Goal: Task Accomplishment & Management: Manage account settings

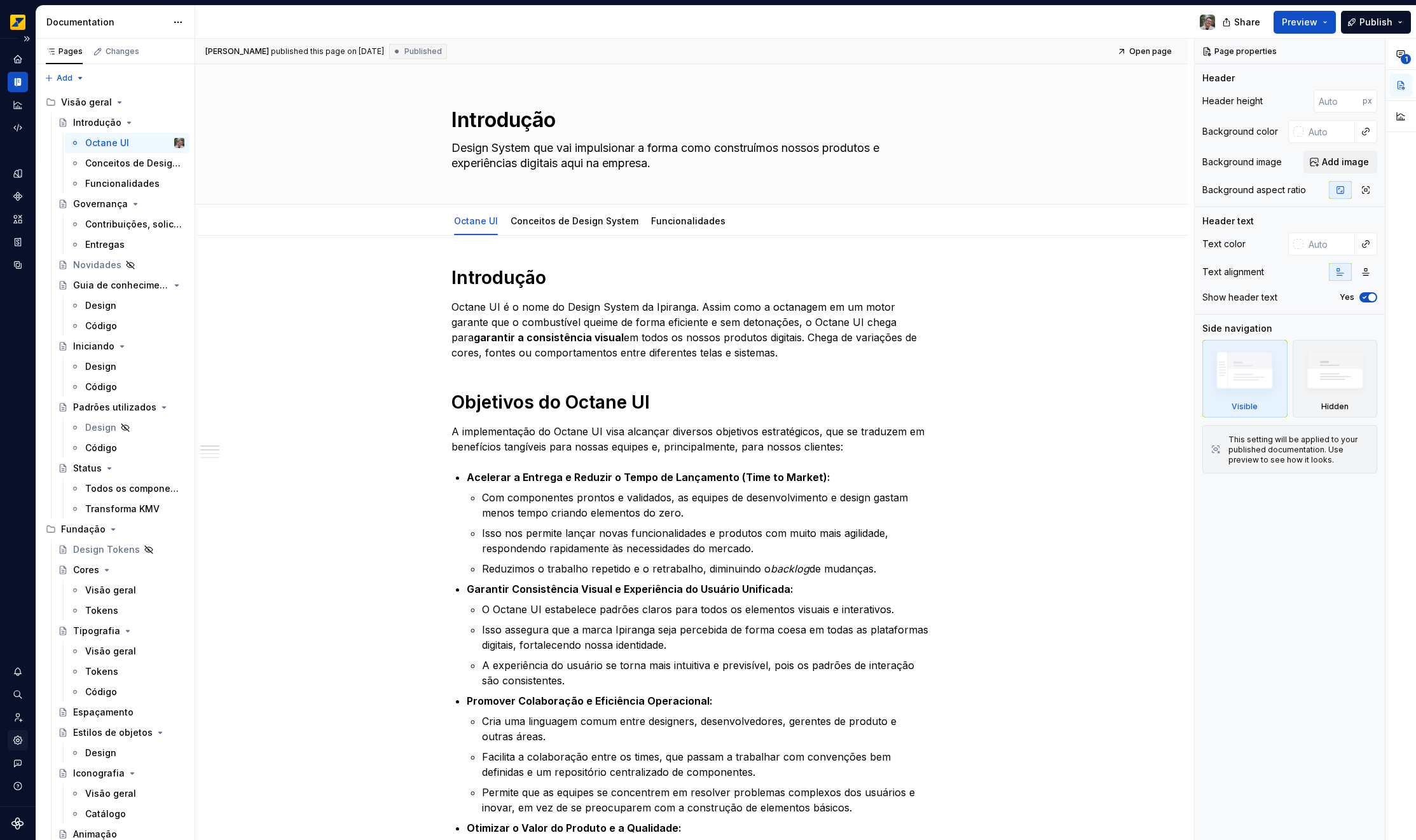
click at [16, 747] on div "Settings" at bounding box center [18, 740] width 20 height 20
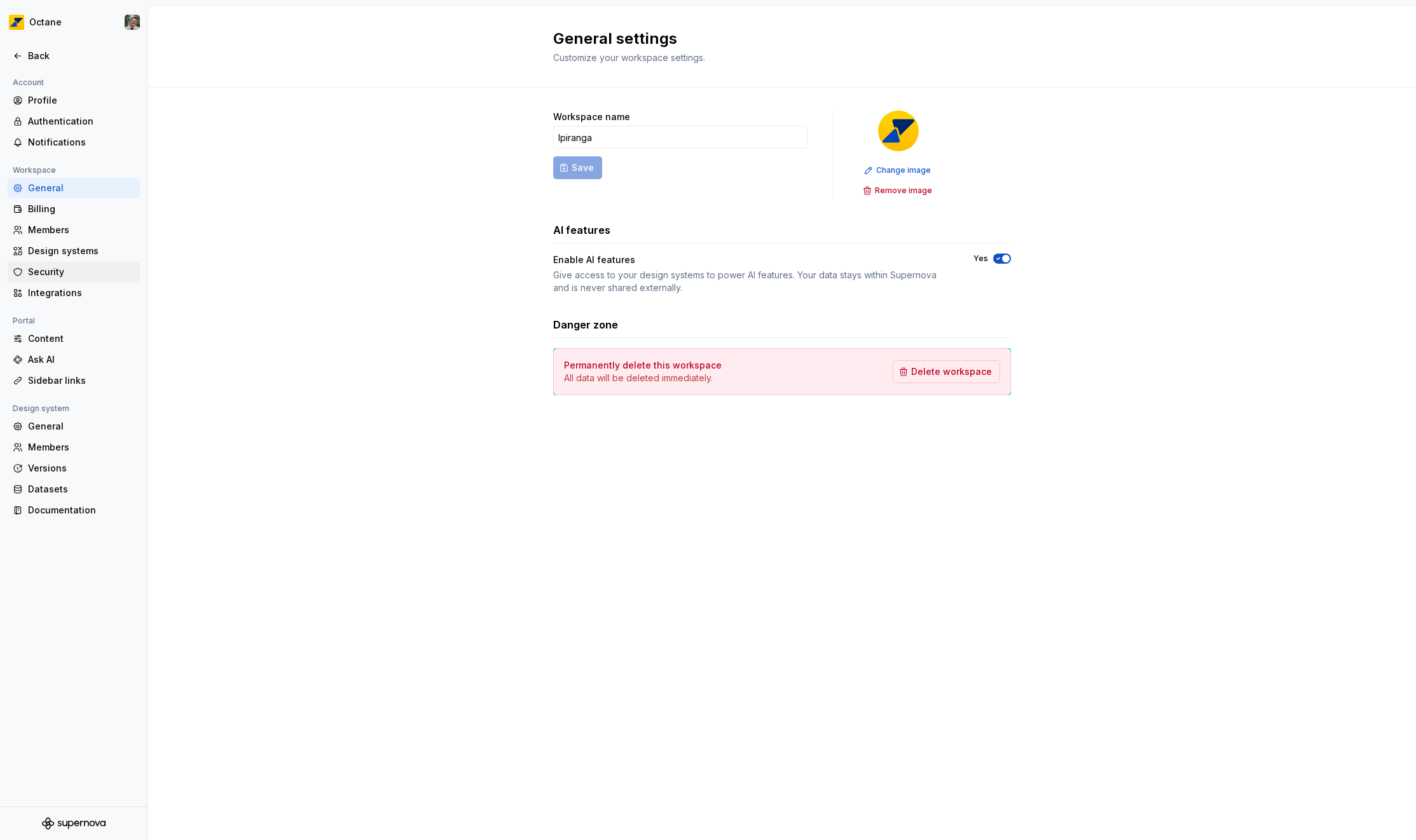
click at [57, 275] on div "Security" at bounding box center [81, 272] width 107 height 13
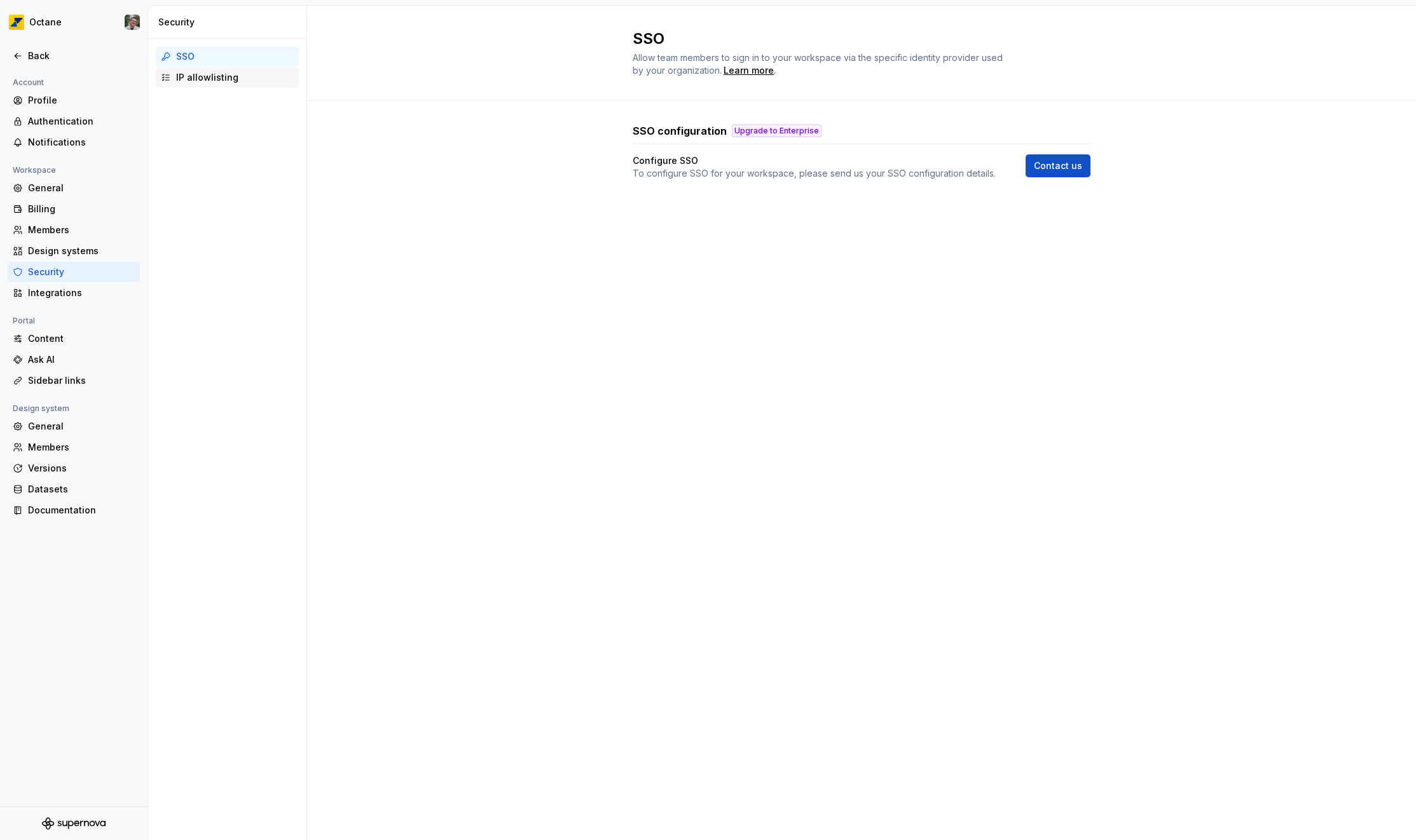
click at [214, 82] on div "IP allowlisting" at bounding box center [235, 78] width 118 height 13
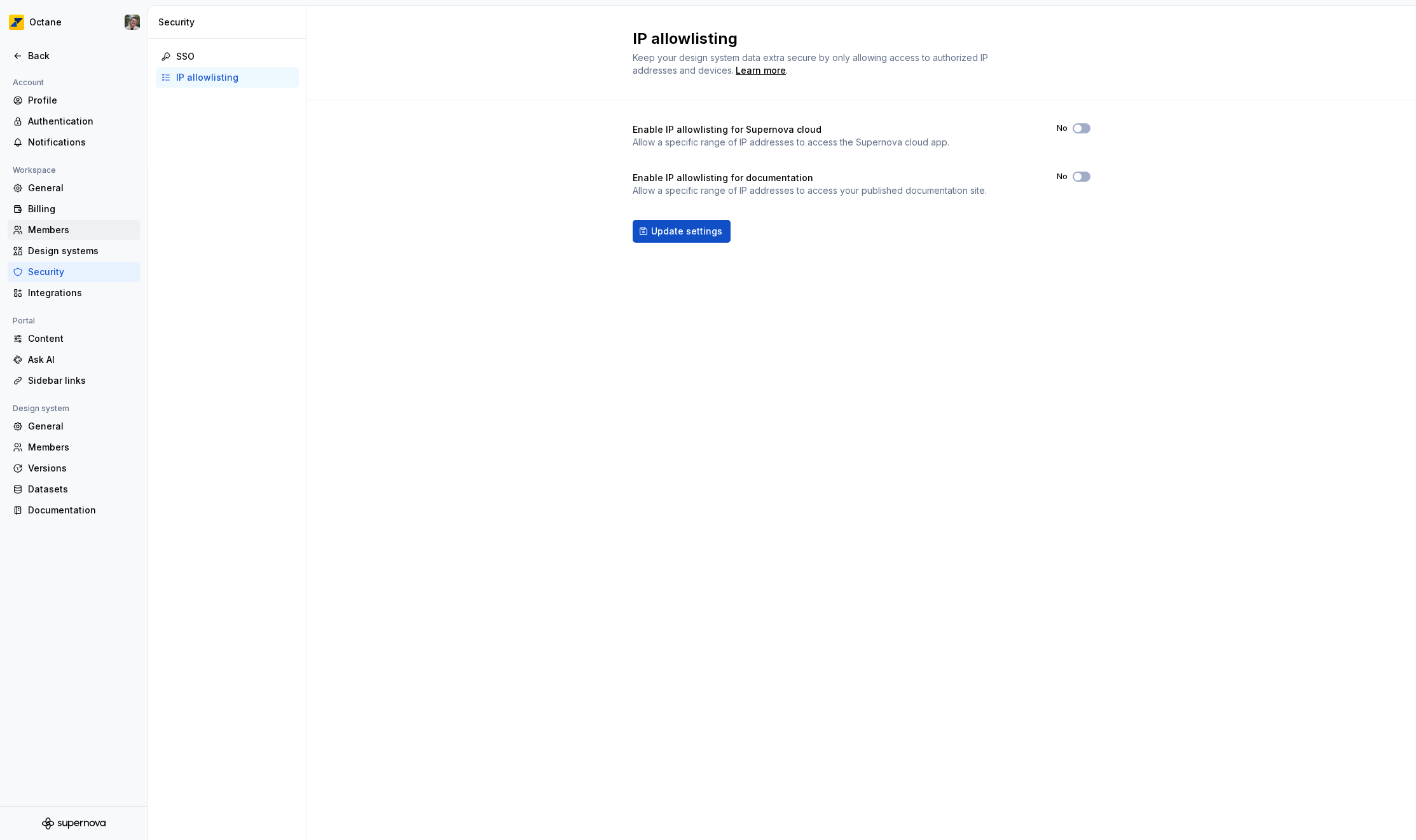
click at [50, 238] on div "Members" at bounding box center [74, 230] width 132 height 20
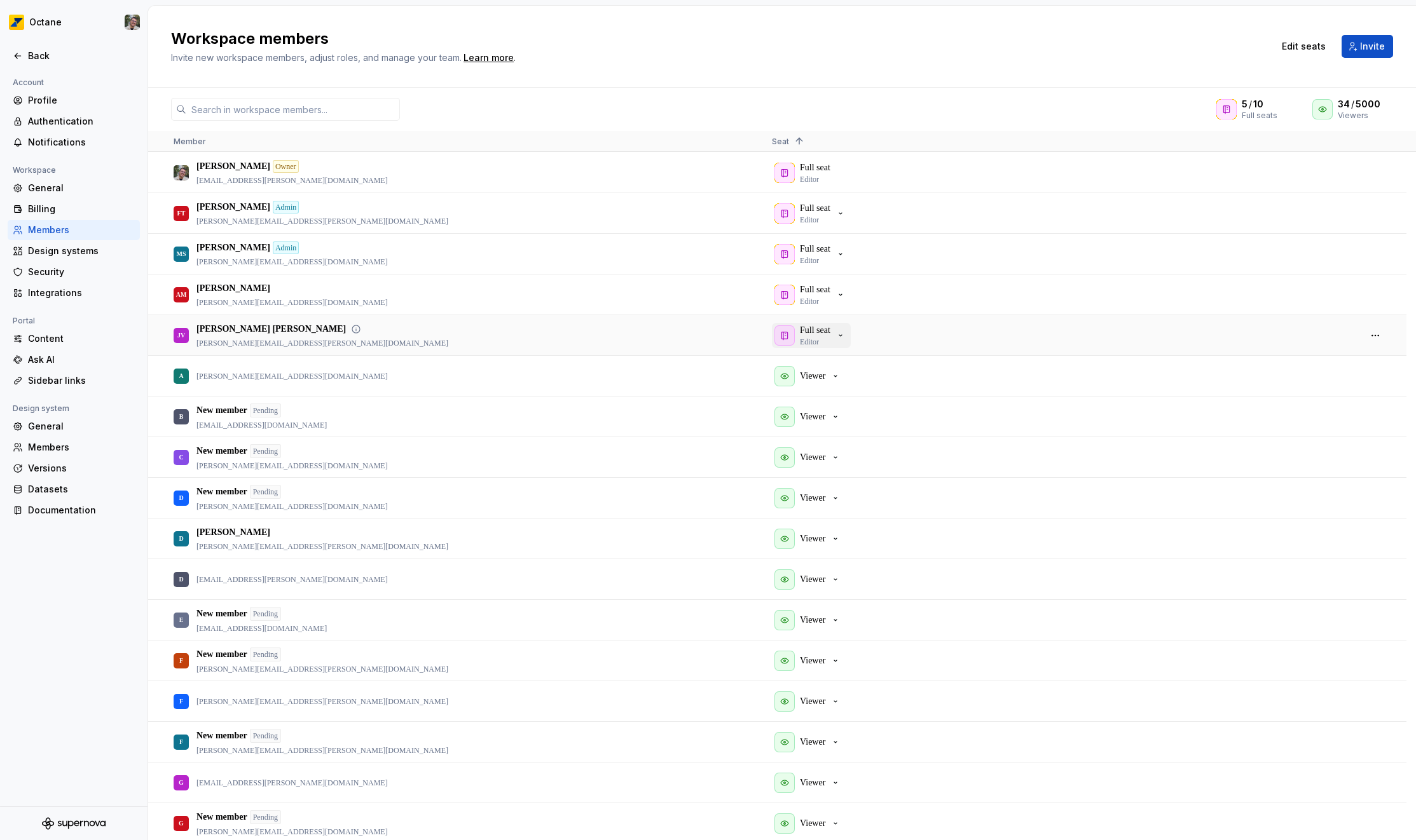
click at [815, 338] on p "Editor" at bounding box center [809, 342] width 19 height 10
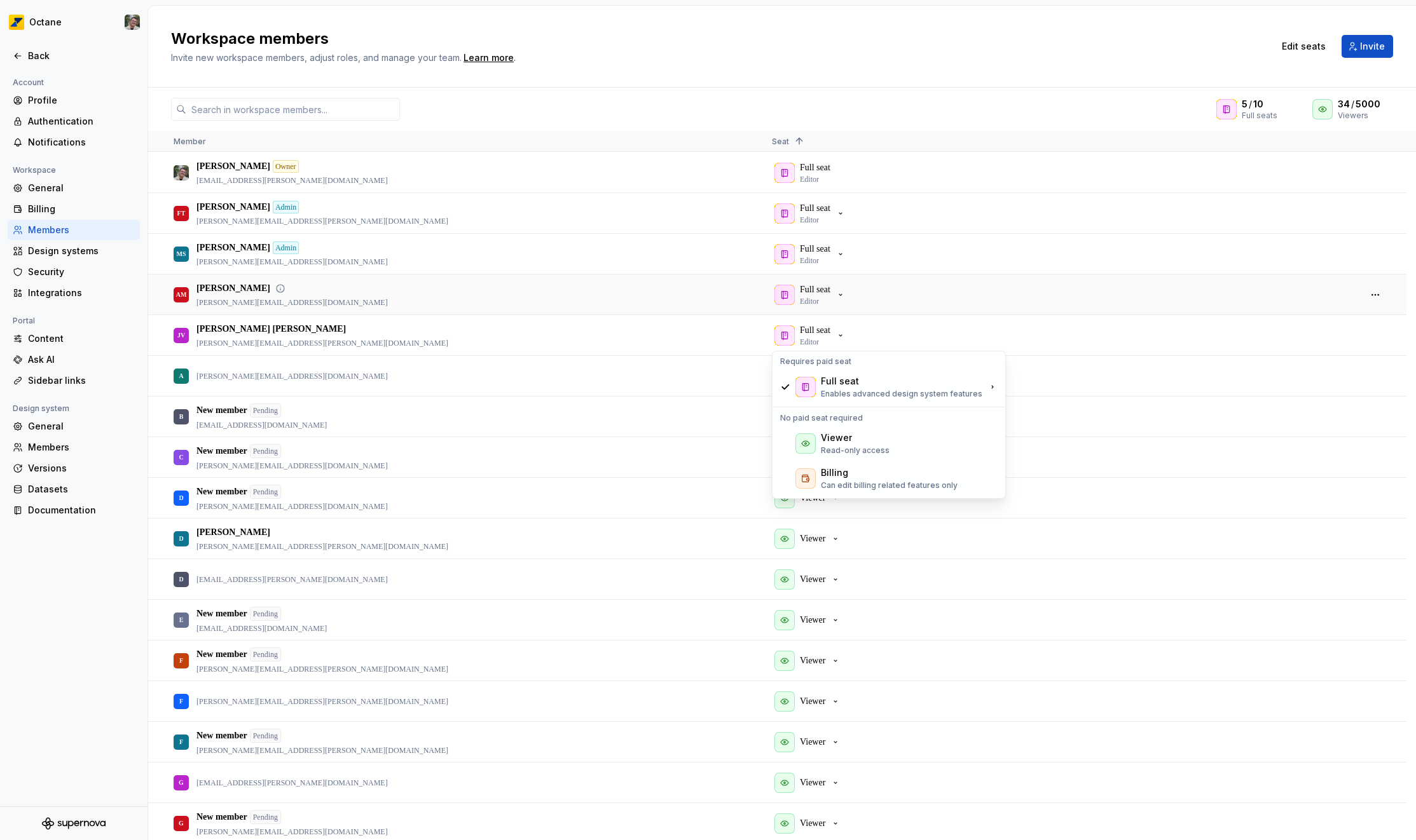
click at [1054, 313] on div "Full seat Editor" at bounding box center [1060, 294] width 577 height 39
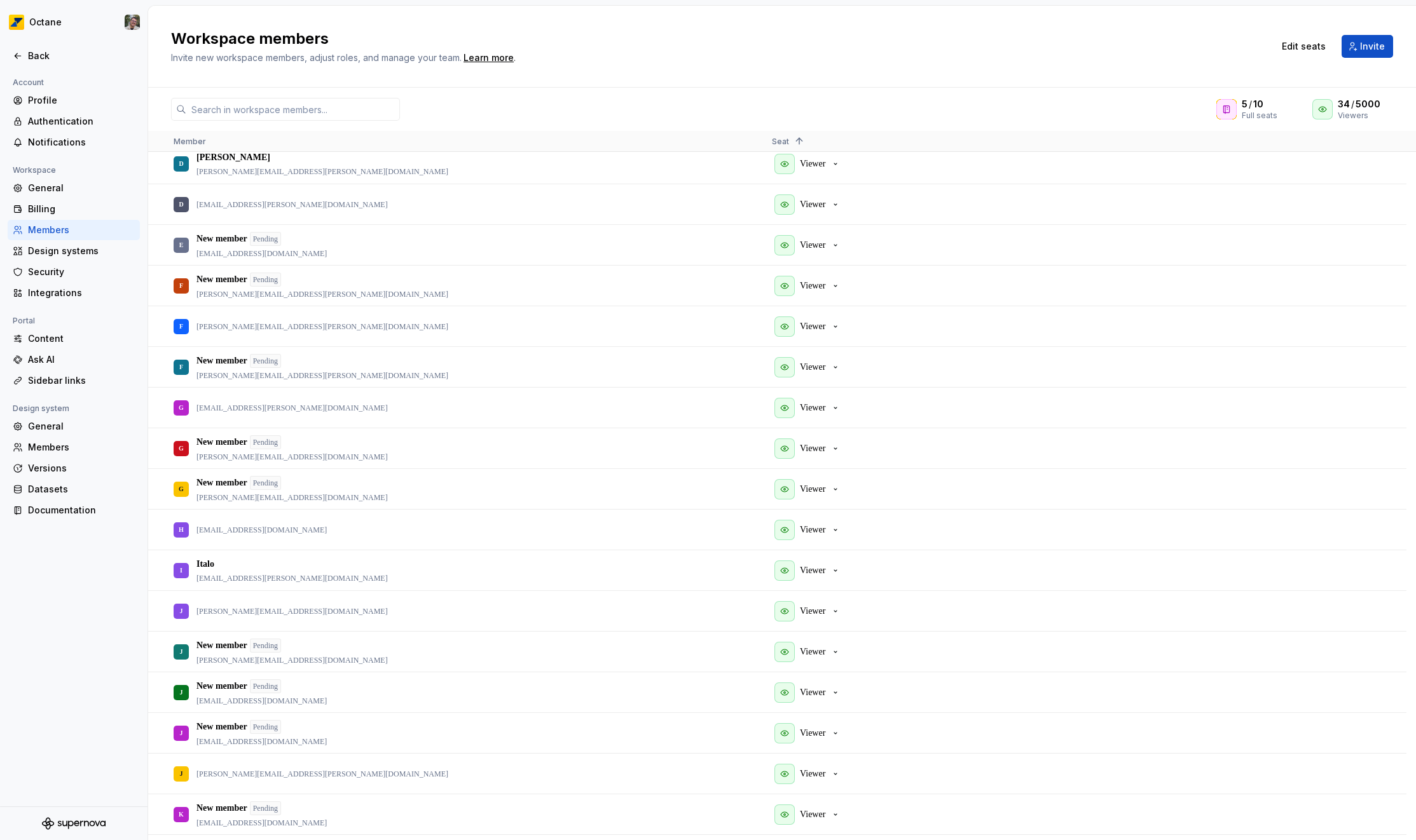
scroll to position [899, 0]
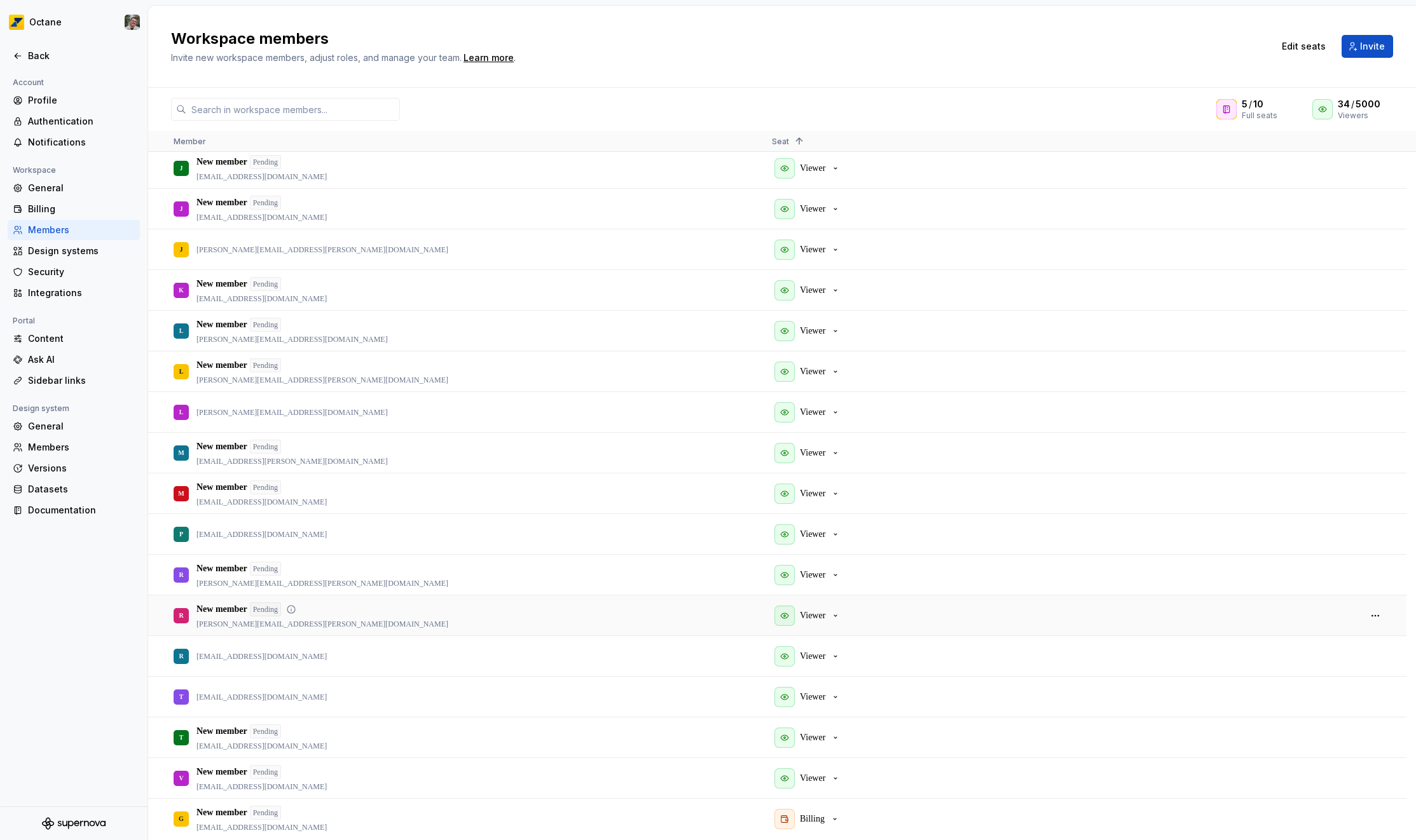
click at [1349, 628] on div "Viewer" at bounding box center [1060, 615] width 598 height 40
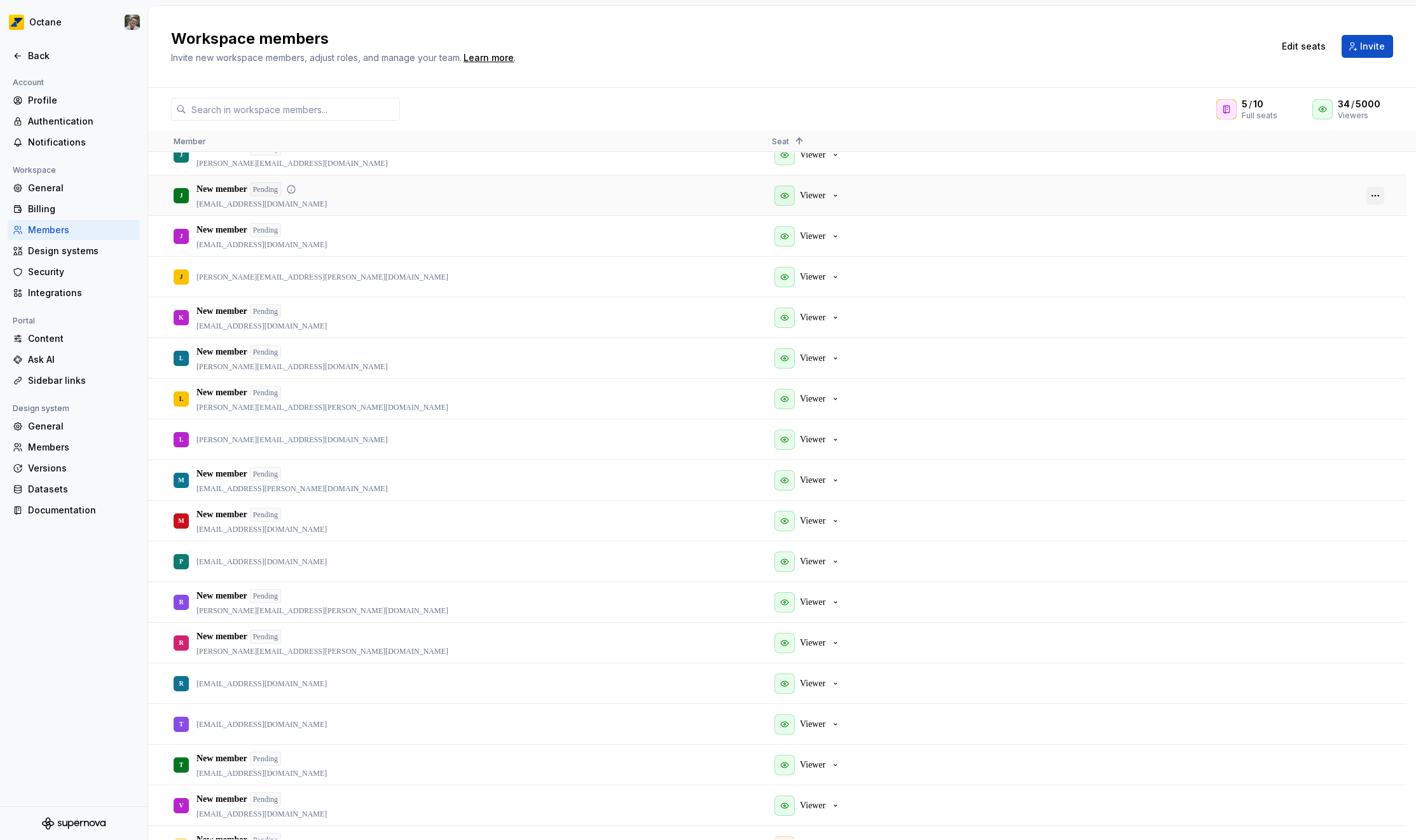
click at [1374, 193] on button "button" at bounding box center [1375, 196] width 18 height 18
click at [1367, 204] on span "Send invitation again" at bounding box center [1328, 208] width 91 height 23
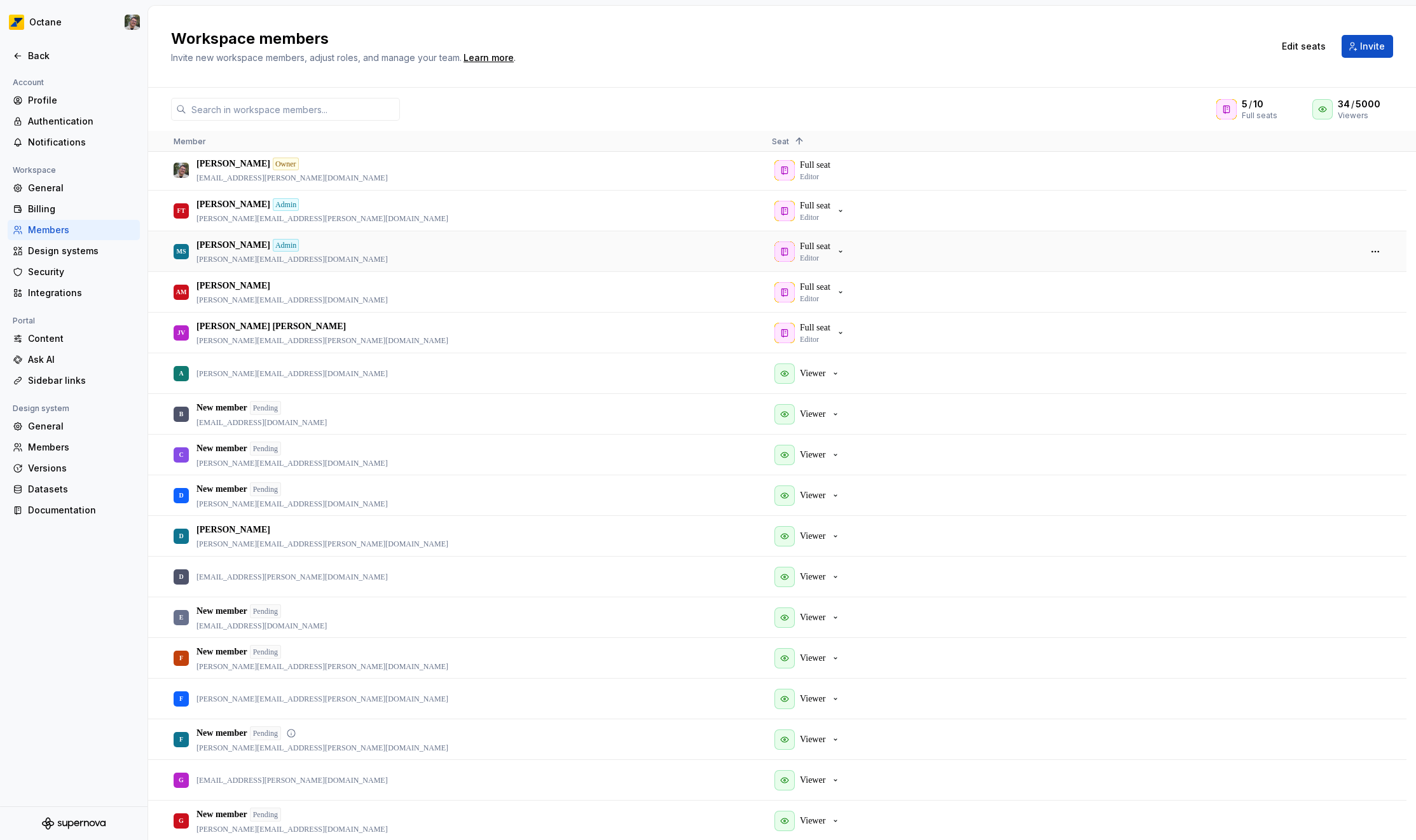
scroll to position [0, 0]
click at [1306, 45] on span "Edit seats" at bounding box center [1303, 46] width 44 height 13
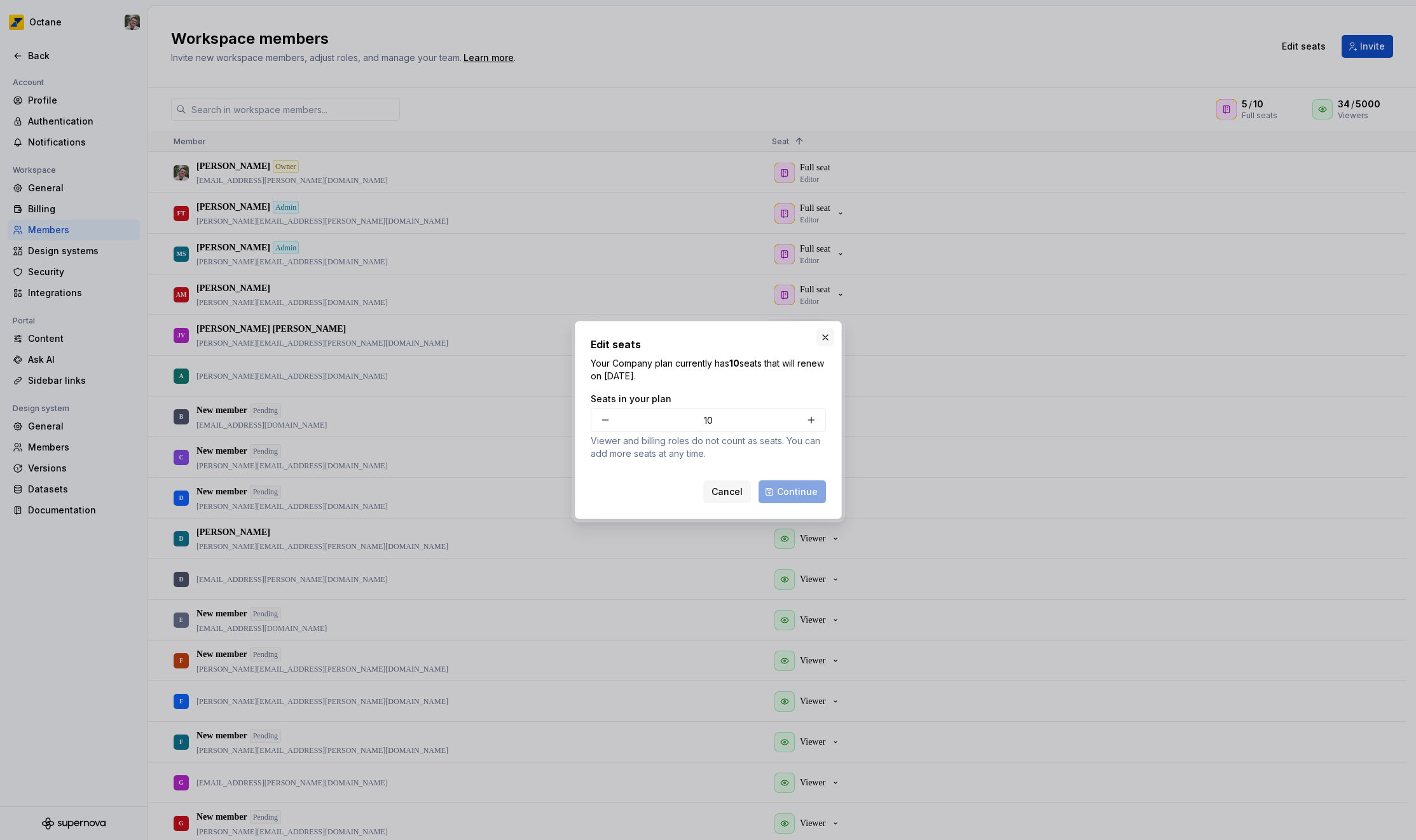
click at [824, 335] on button "button" at bounding box center [825, 337] width 18 height 18
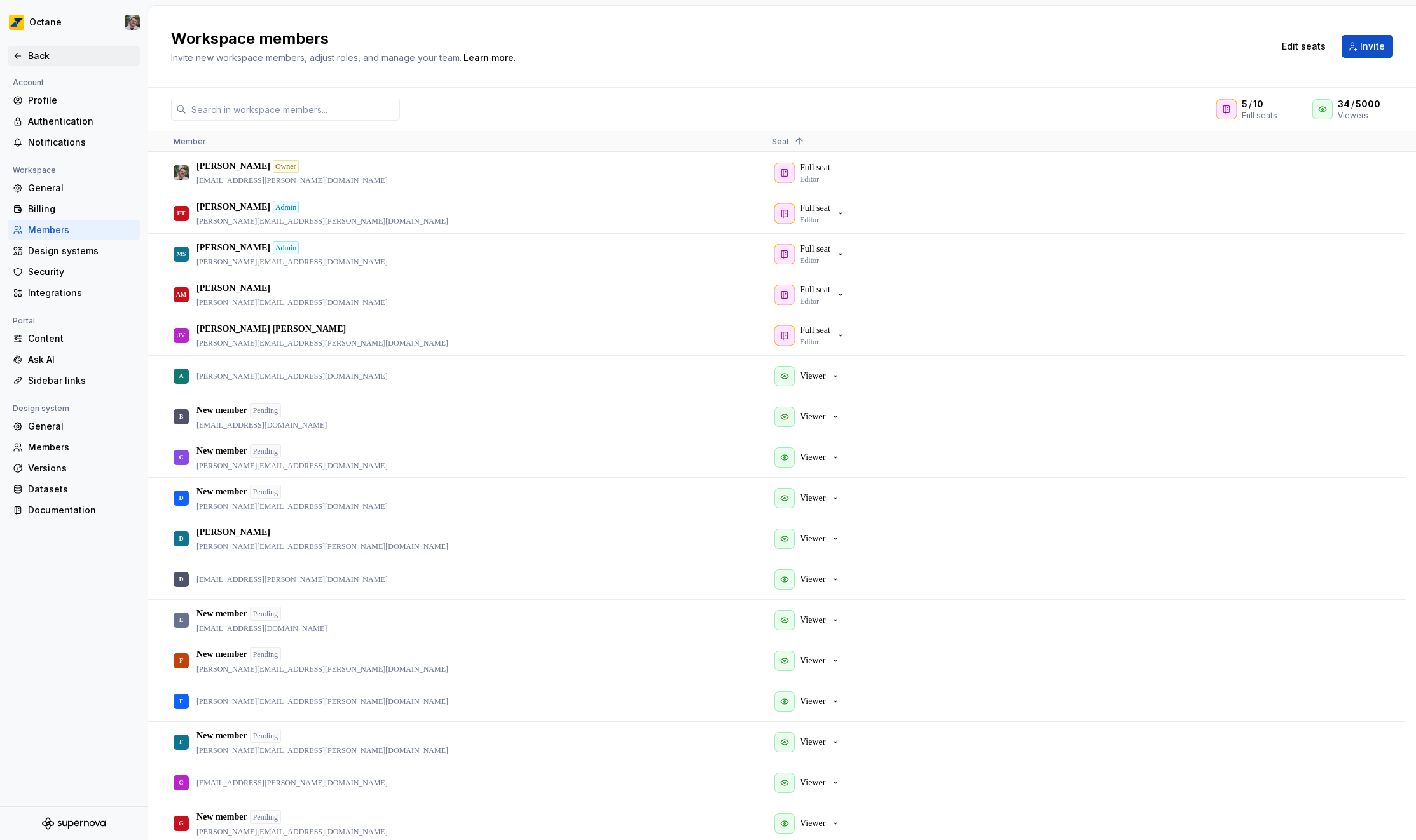
click at [50, 59] on div "Back" at bounding box center [81, 56] width 107 height 13
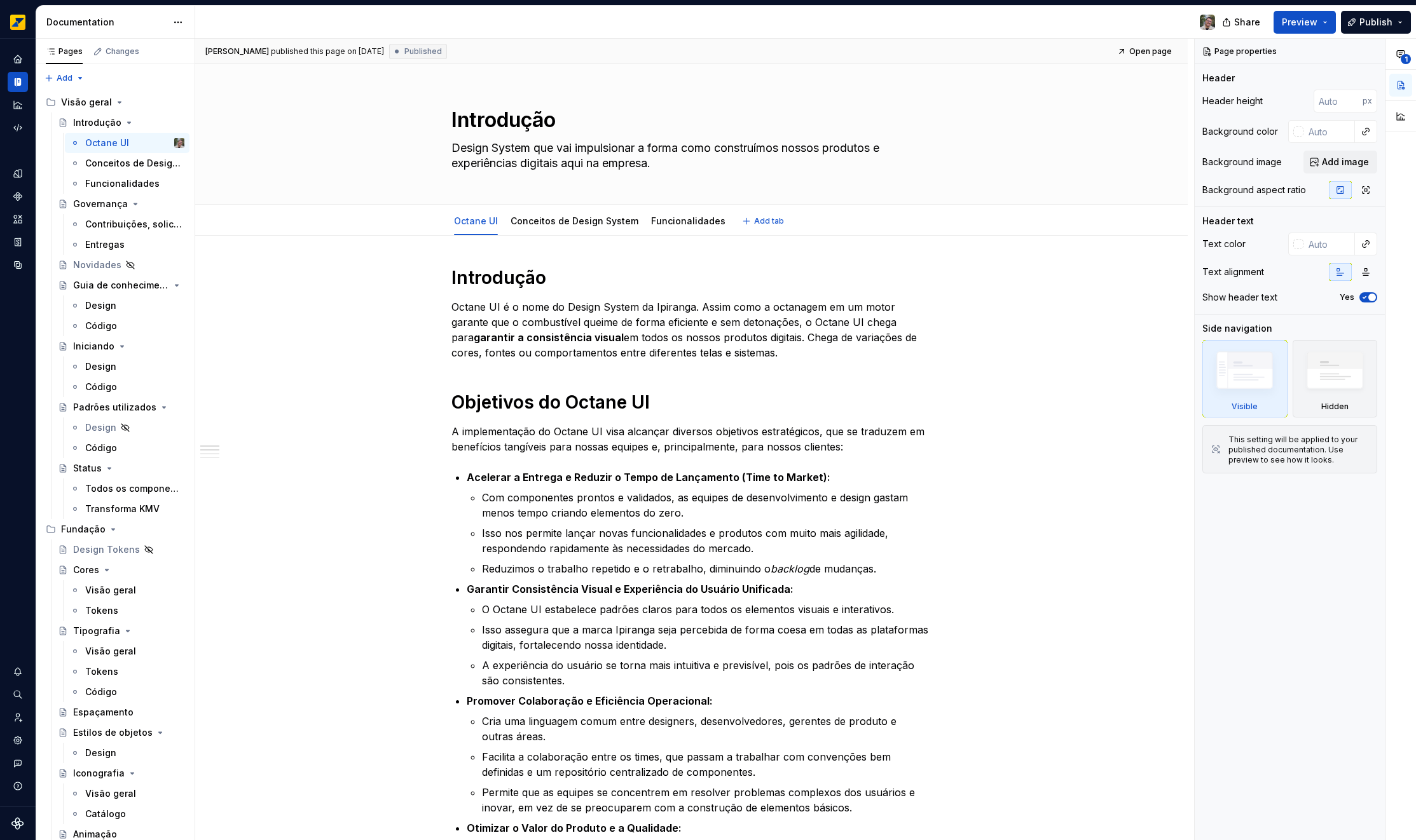
type textarea "*"
click at [16, 760] on icon "Contact support" at bounding box center [18, 763] width 11 height 11
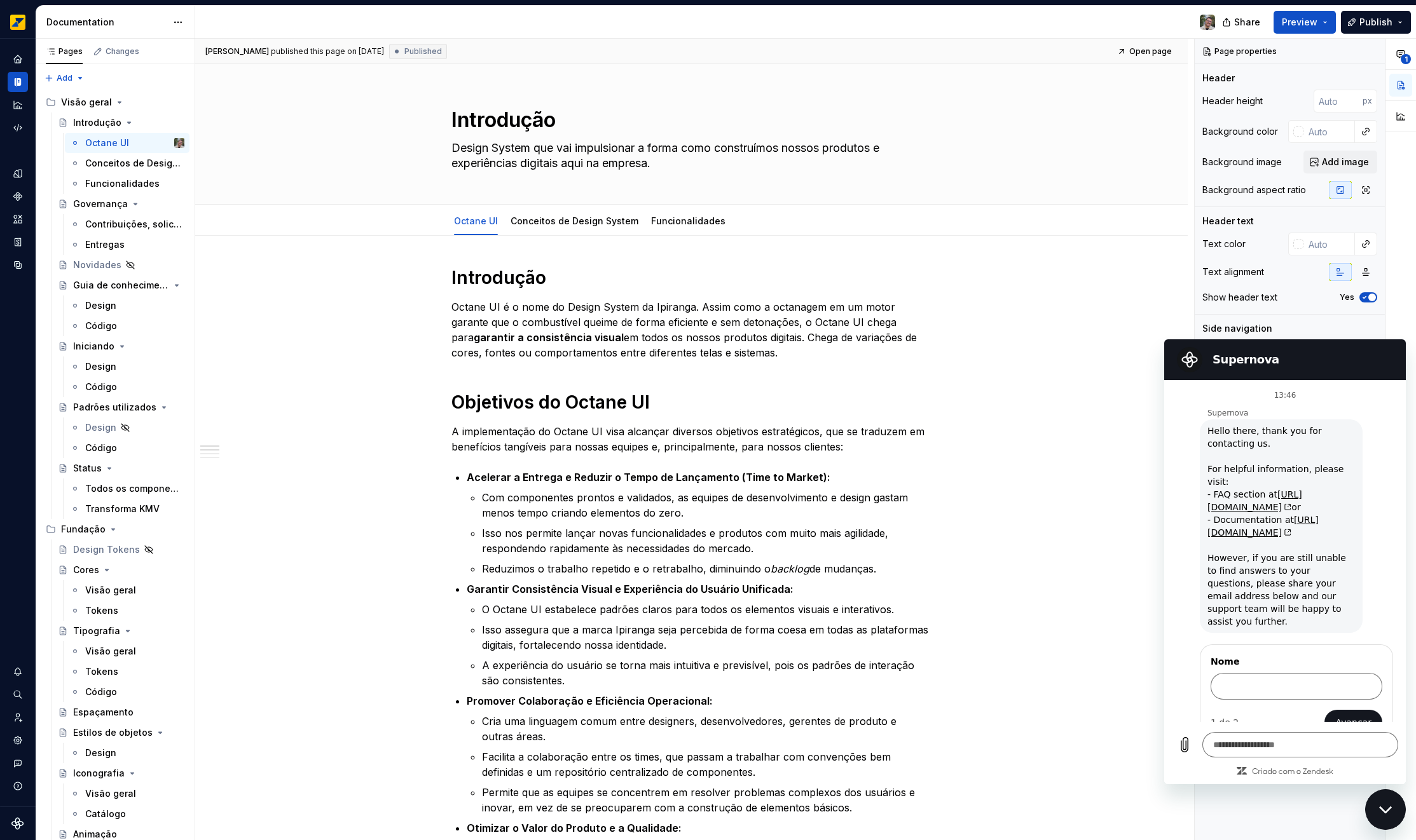
click at [1385, 814] on div "Fechar janela de mensagens" at bounding box center [1385, 809] width 38 height 38
type textarea "*"
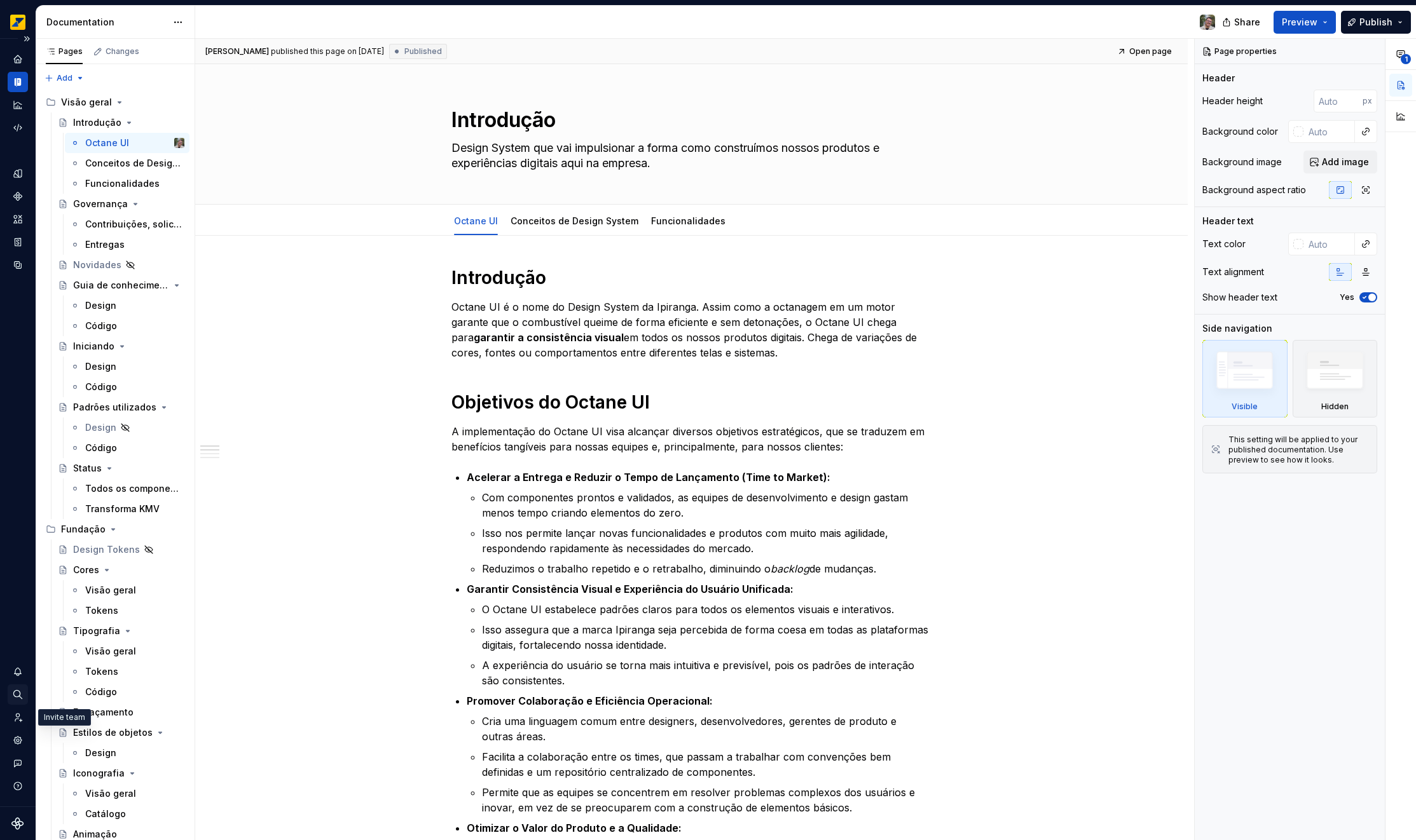
type textarea "*"
click at [18, 680] on div "Notifications" at bounding box center [18, 672] width 20 height 20
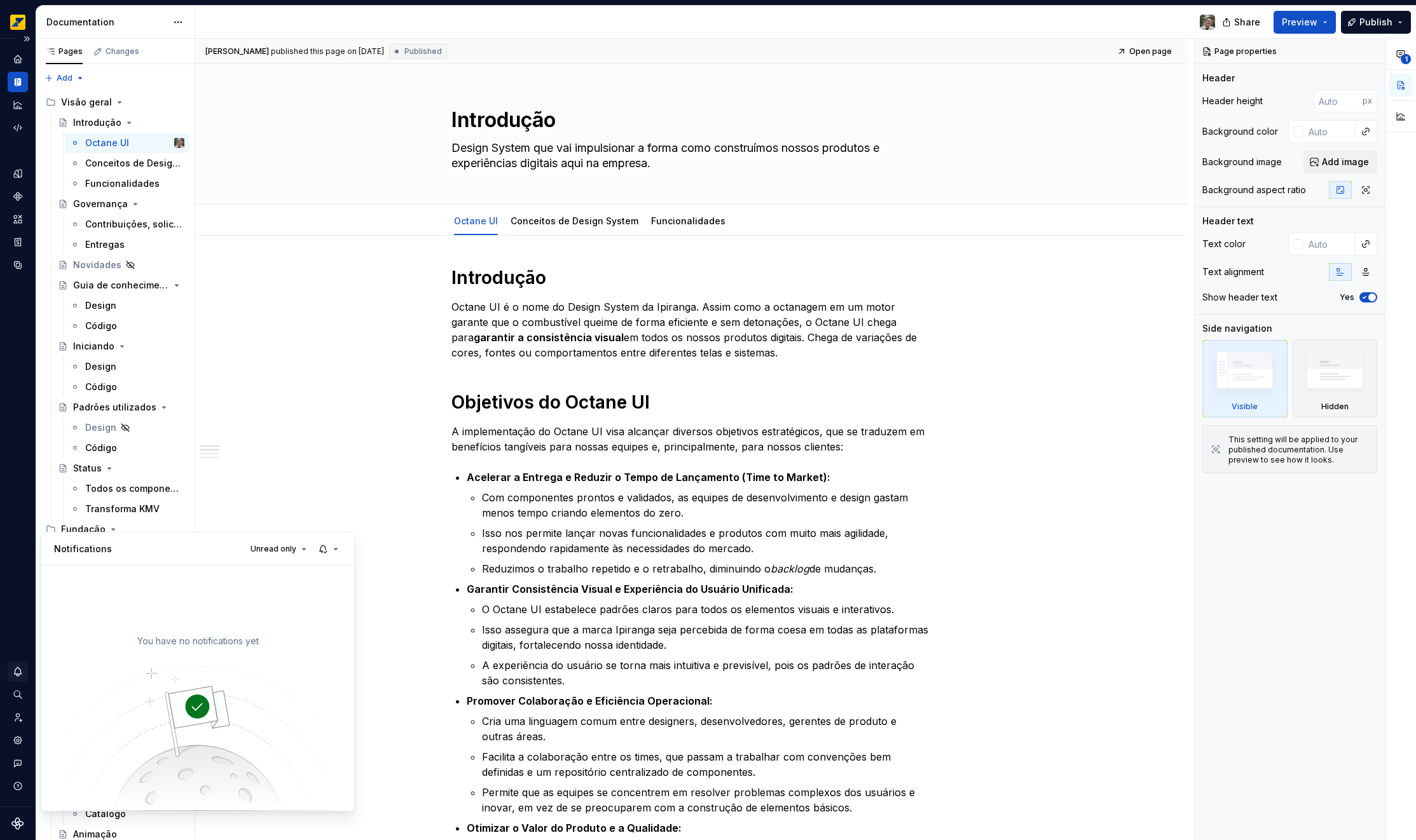
click at [18, 680] on html "Octane Design system data Documentation Share Preview Publish Pages Changes Add…" at bounding box center [708, 420] width 1416 height 840
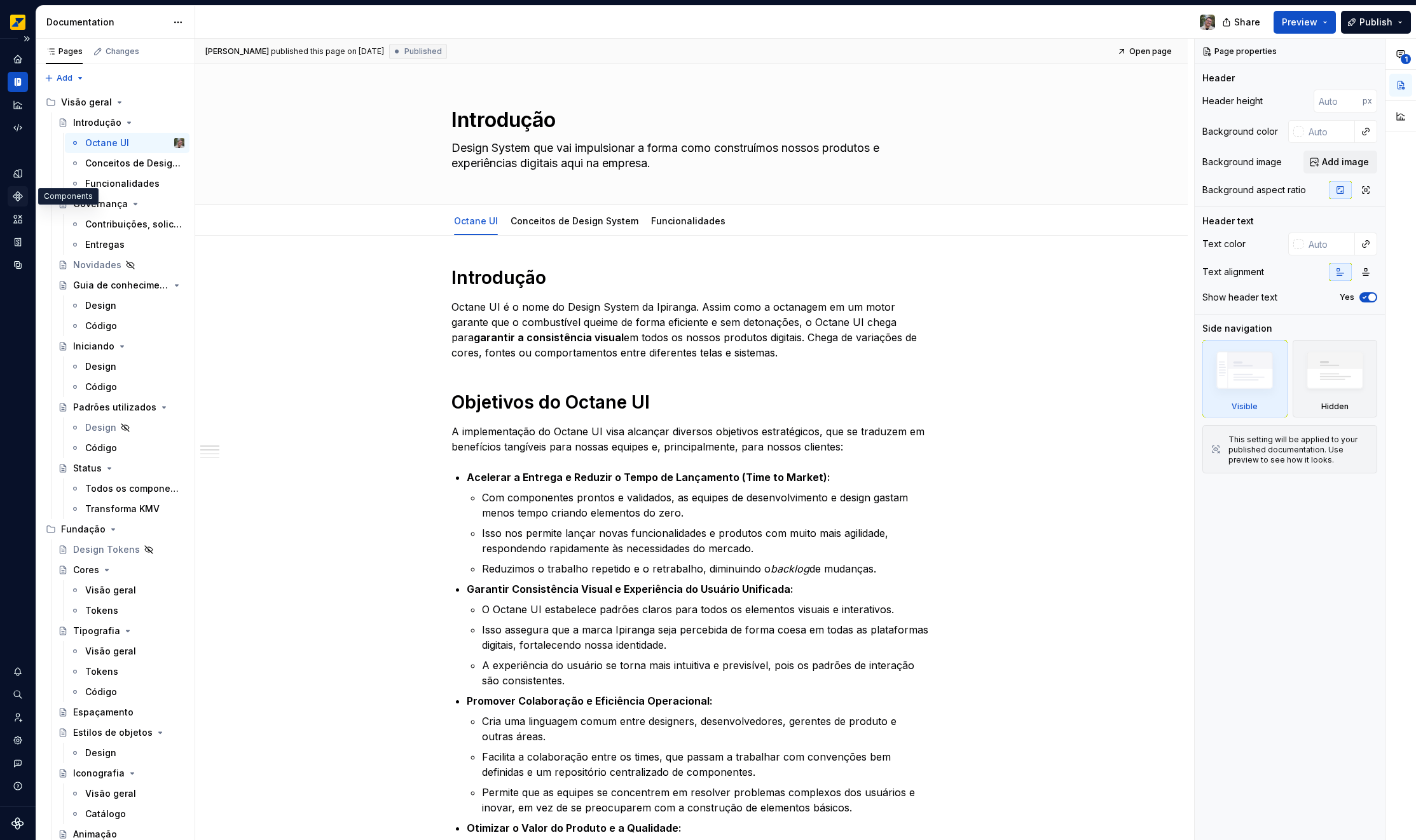
click at [16, 193] on icon "Components" at bounding box center [18, 196] width 9 height 9
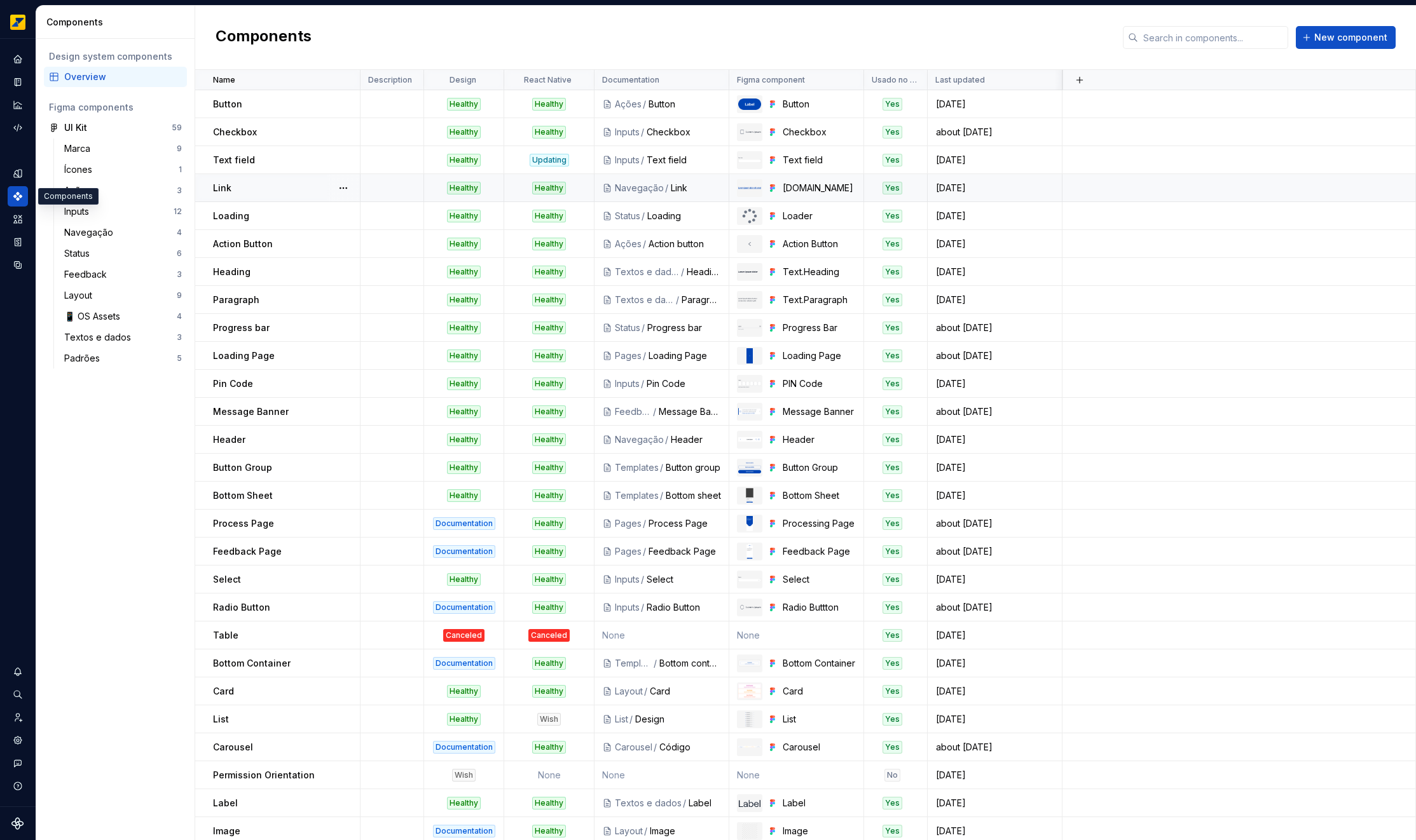
type textarea "*"
click at [345, 81] on html "Octane Design system data Components Design system components Overview Figma co…" at bounding box center [708, 420] width 1416 height 840
click at [376, 118] on div "Sort descending" at bounding box center [391, 125] width 108 height 20
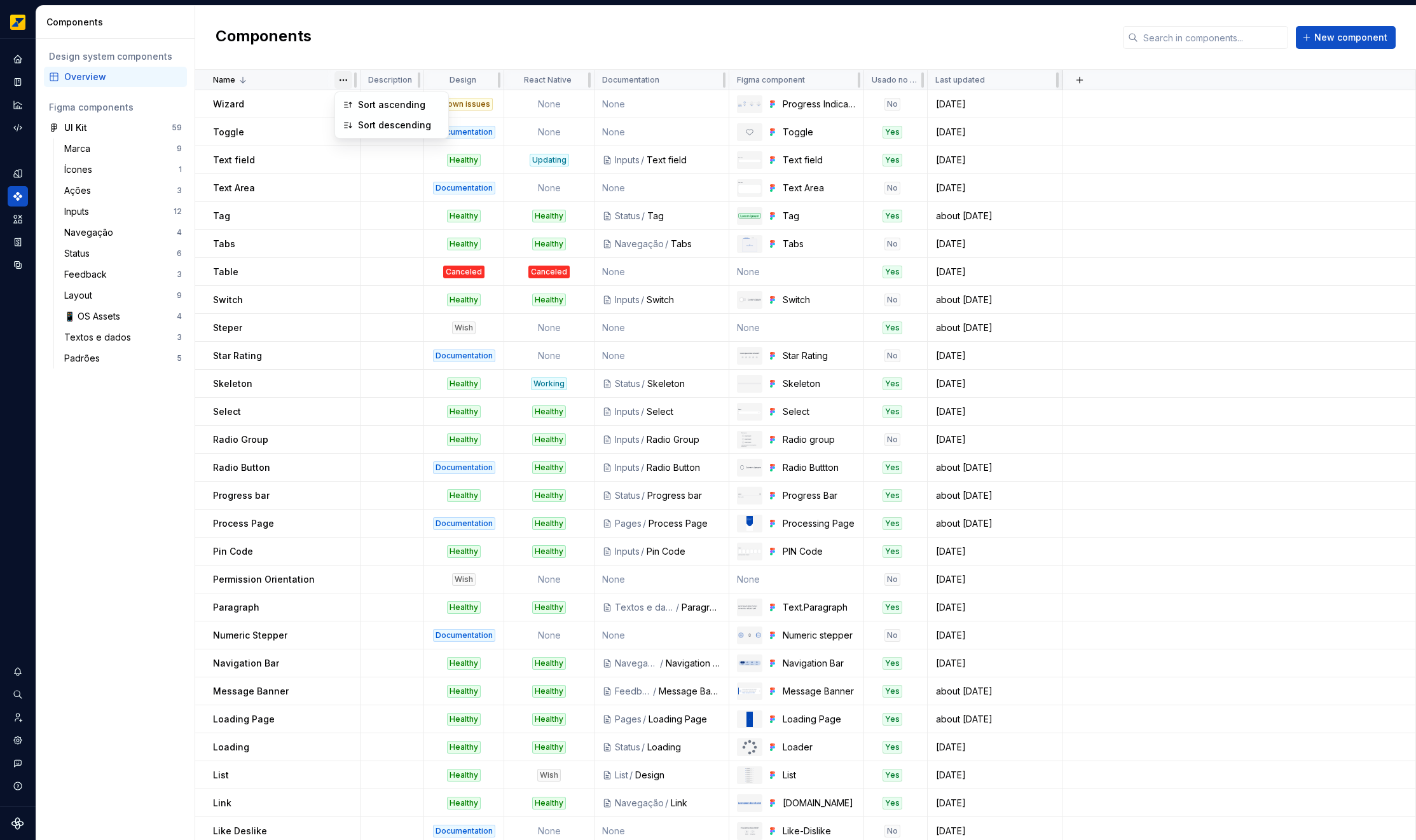
click at [343, 81] on html "Octane Design system data Components Design system components Overview Figma co…" at bounding box center [708, 420] width 1416 height 840
click at [386, 108] on div "Sort ascending" at bounding box center [399, 105] width 83 height 13
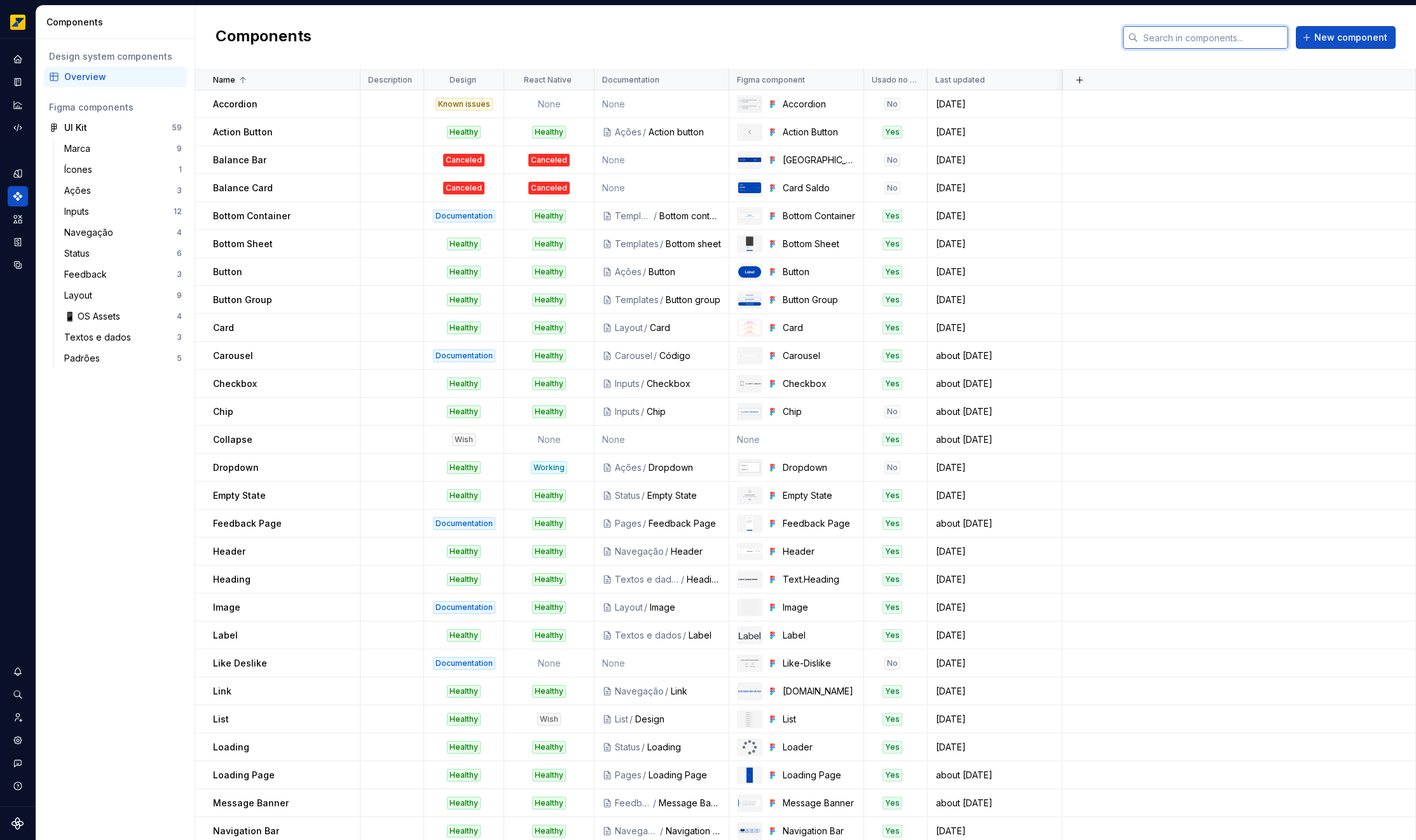
click at [1151, 40] on input "text" at bounding box center [1213, 37] width 150 height 23
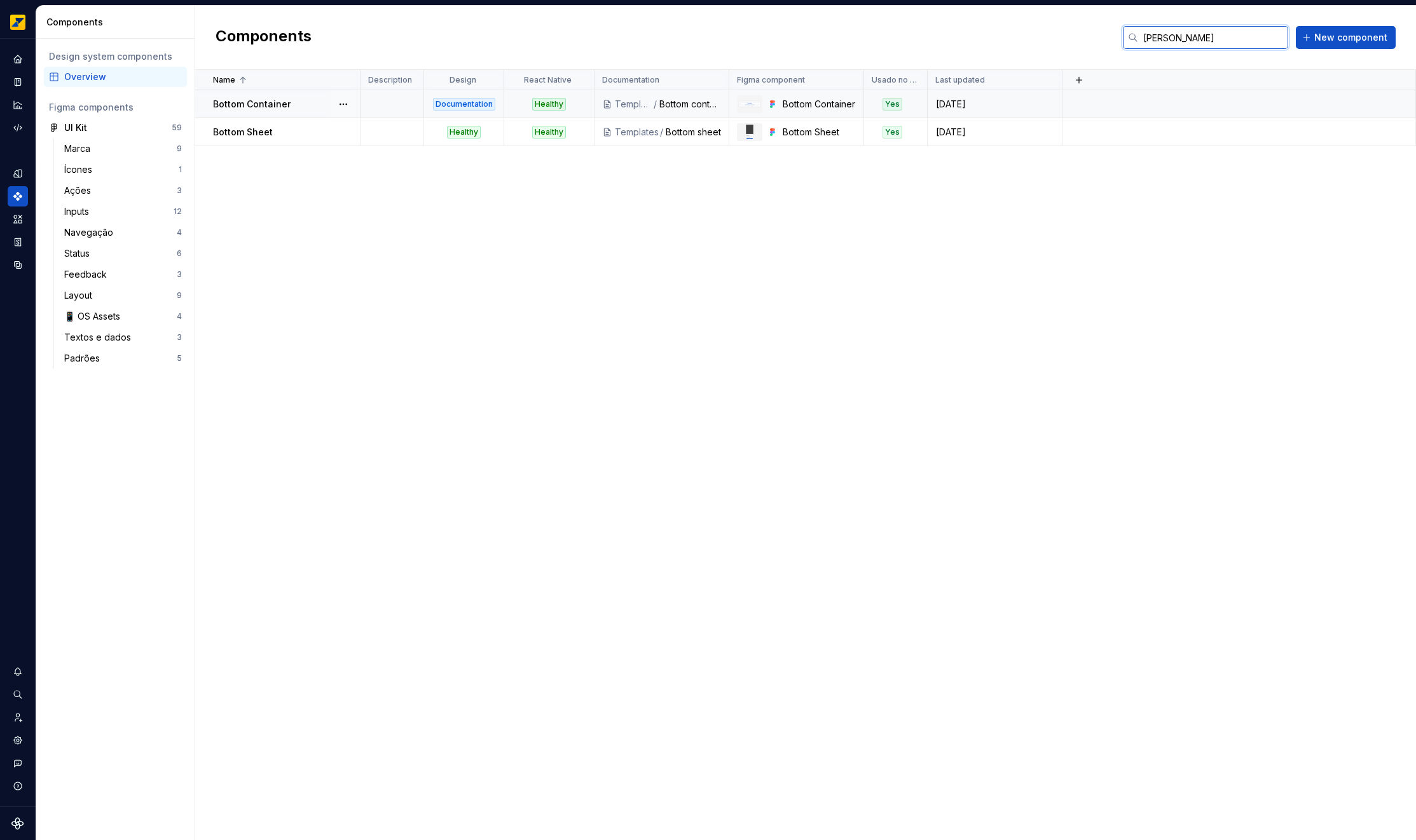
type input "[PERSON_NAME]"
click at [362, 107] on div at bounding box center [364, 103] width 8 height 28
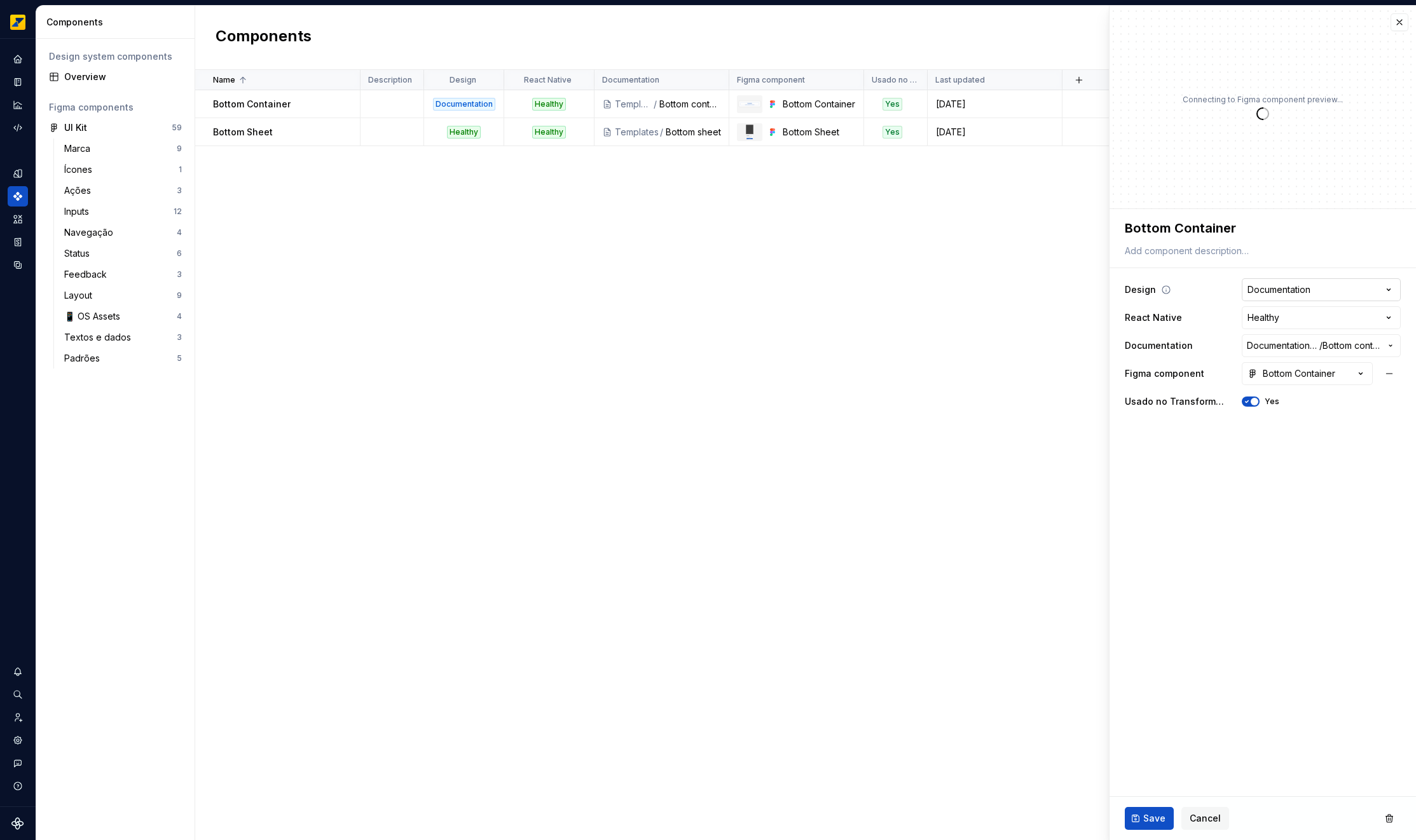
click at [1327, 285] on html "**********" at bounding box center [708, 420] width 1416 height 840
type textarea "*"
select select "**********"
click at [1153, 819] on span "Save" at bounding box center [1154, 819] width 22 height 13
type textarea "*"
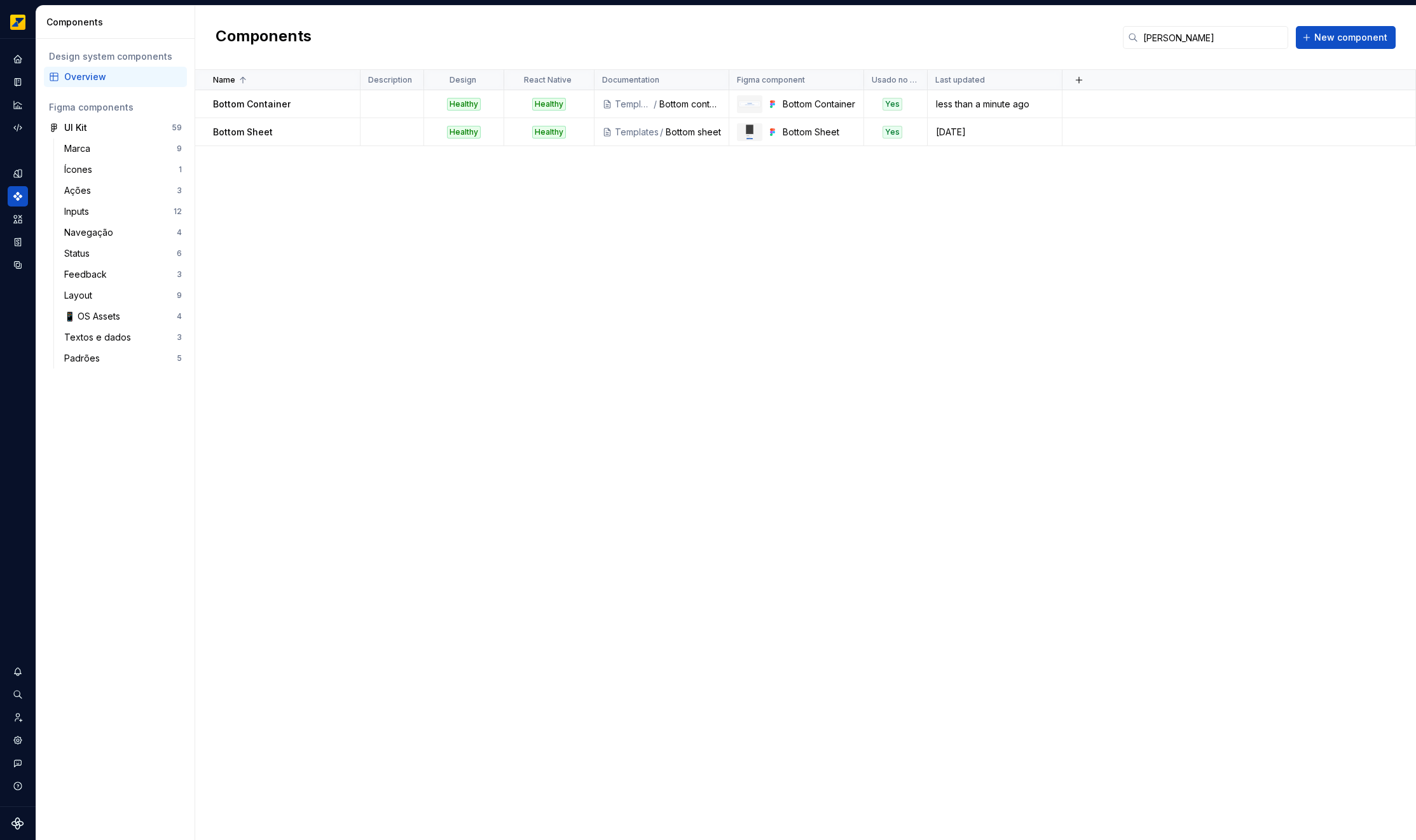
type textarea "*"
click at [1219, 39] on input "[PERSON_NAME]" at bounding box center [1213, 37] width 150 height 23
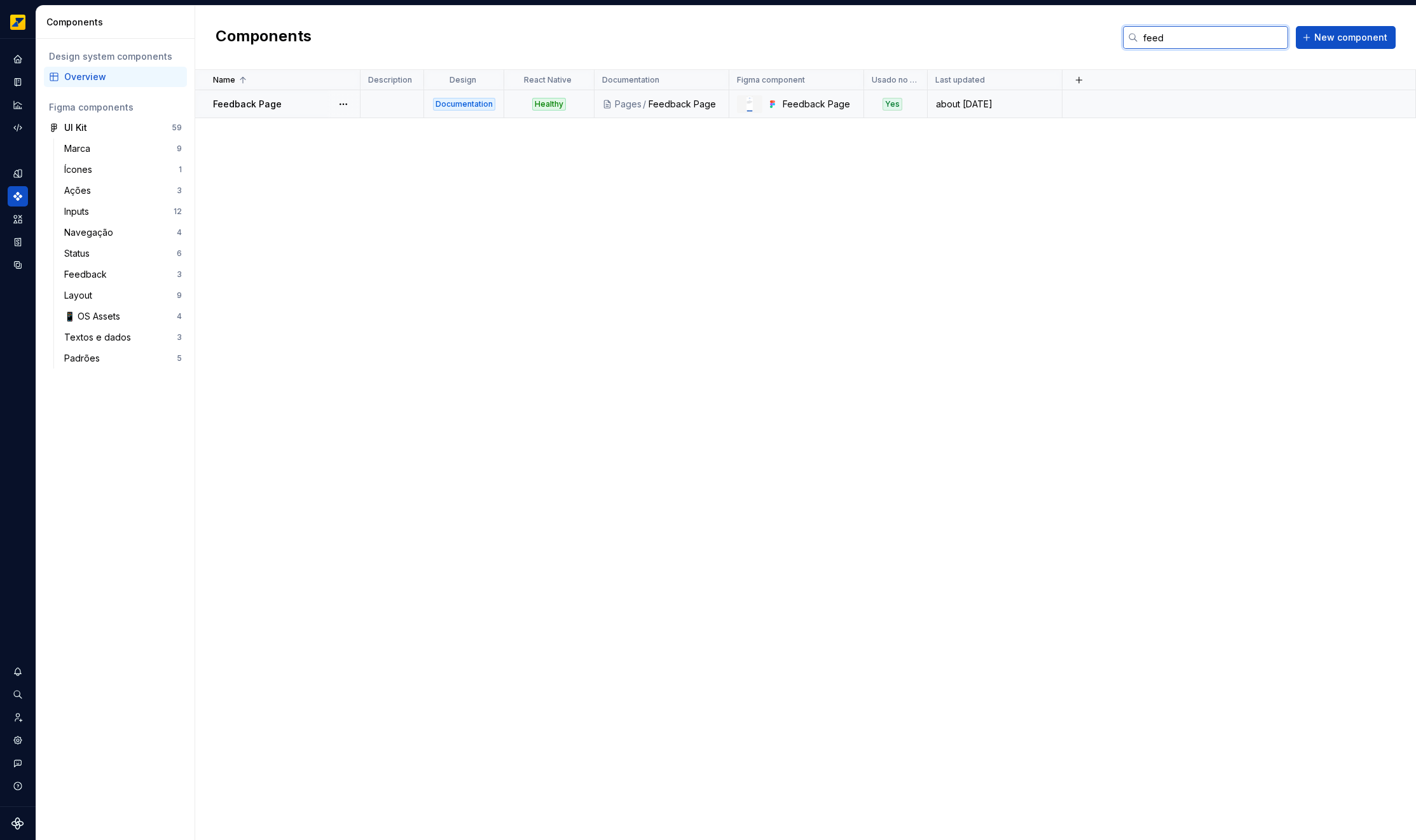
type input "feed"
click at [273, 104] on p "Feedback Page" at bounding box center [247, 104] width 69 height 13
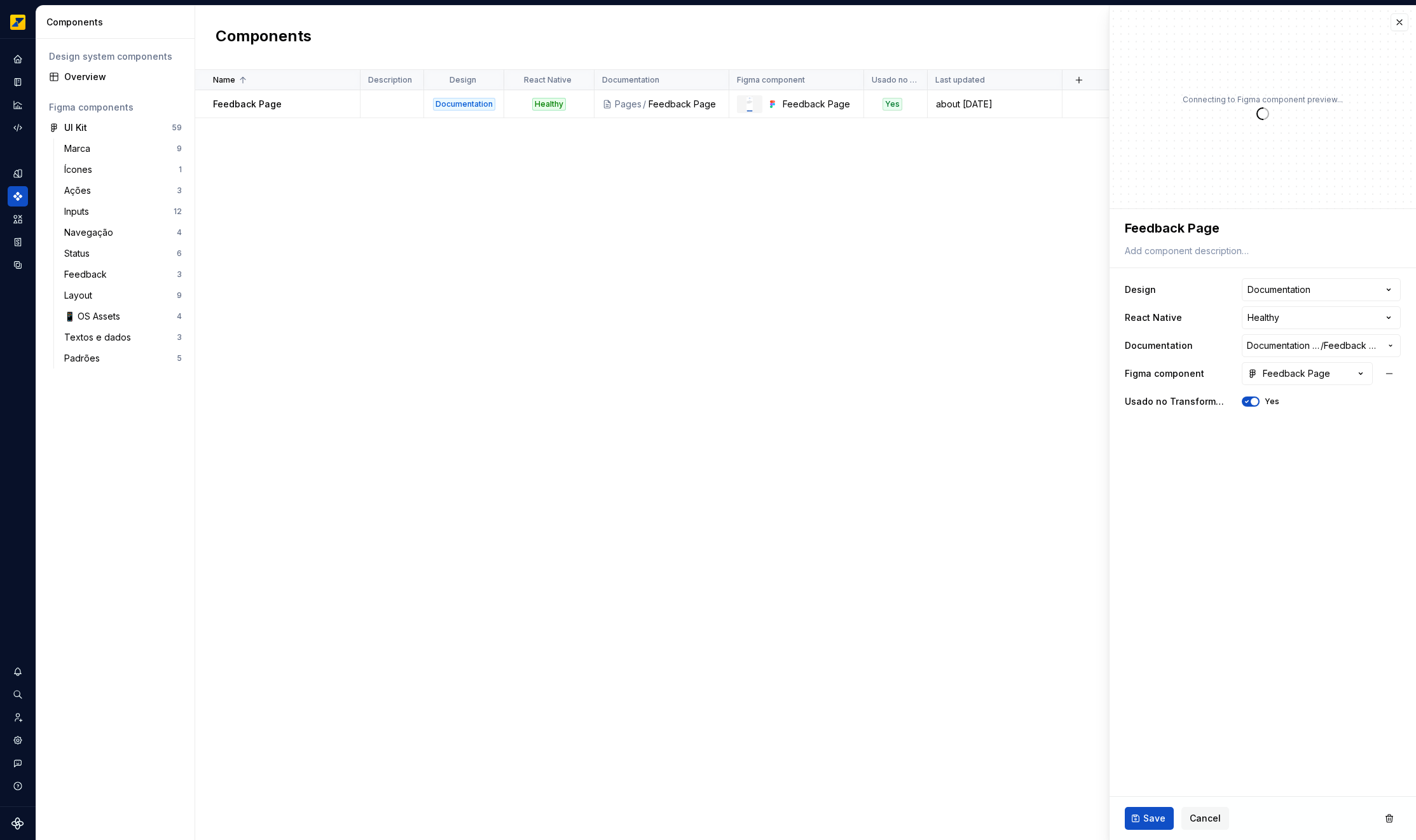
type textarea "*"
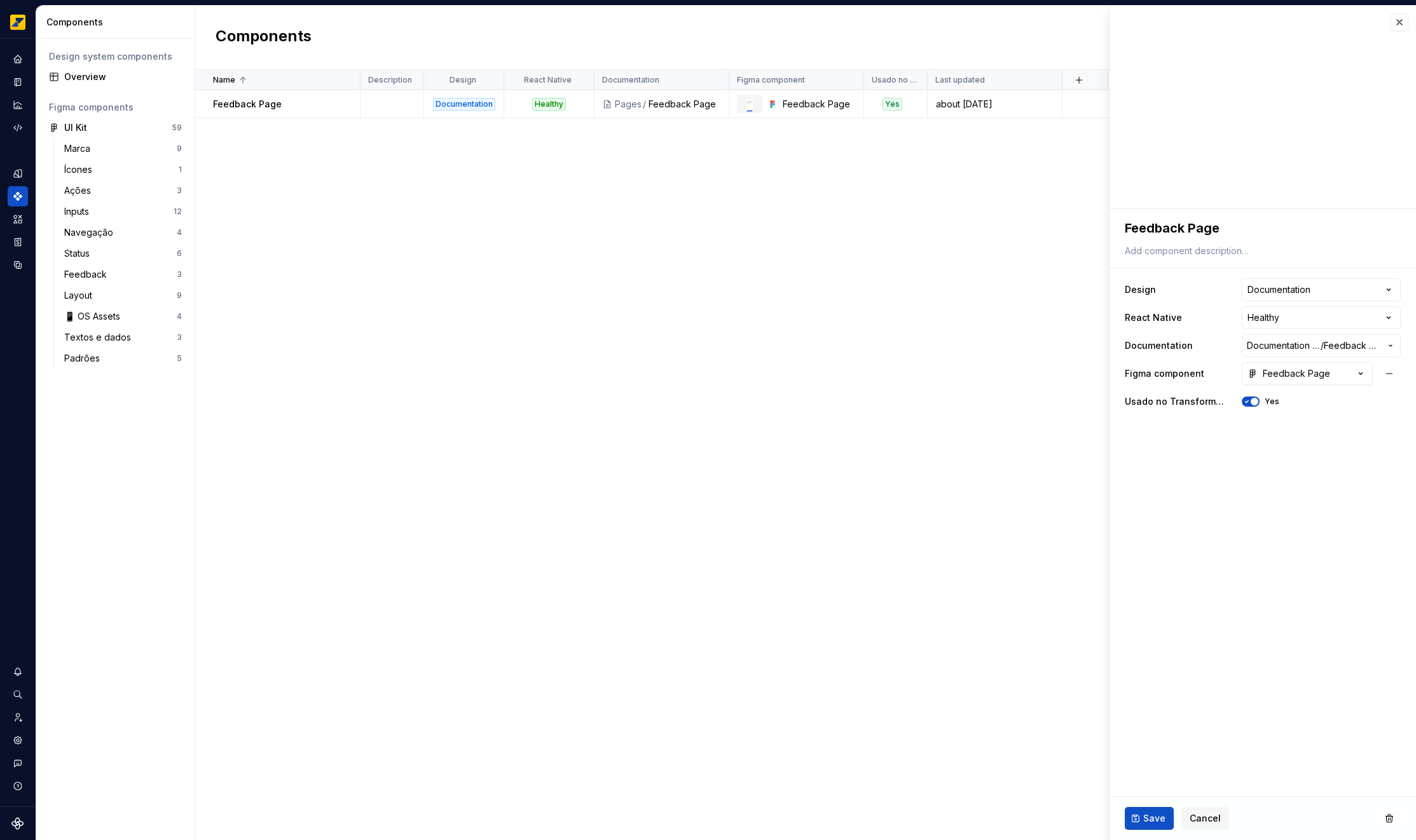
type textarea "*"
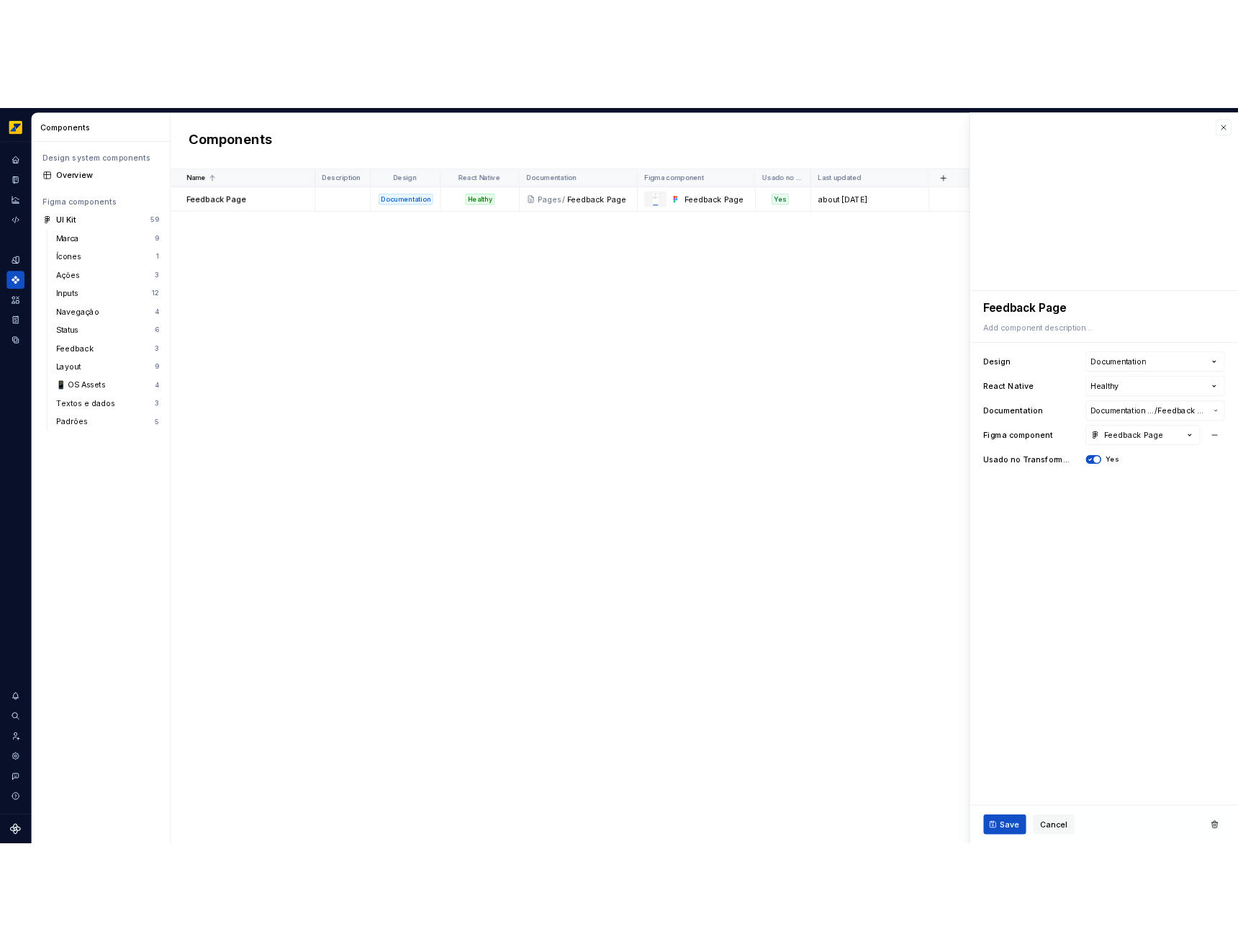
scroll to position [3, 0]
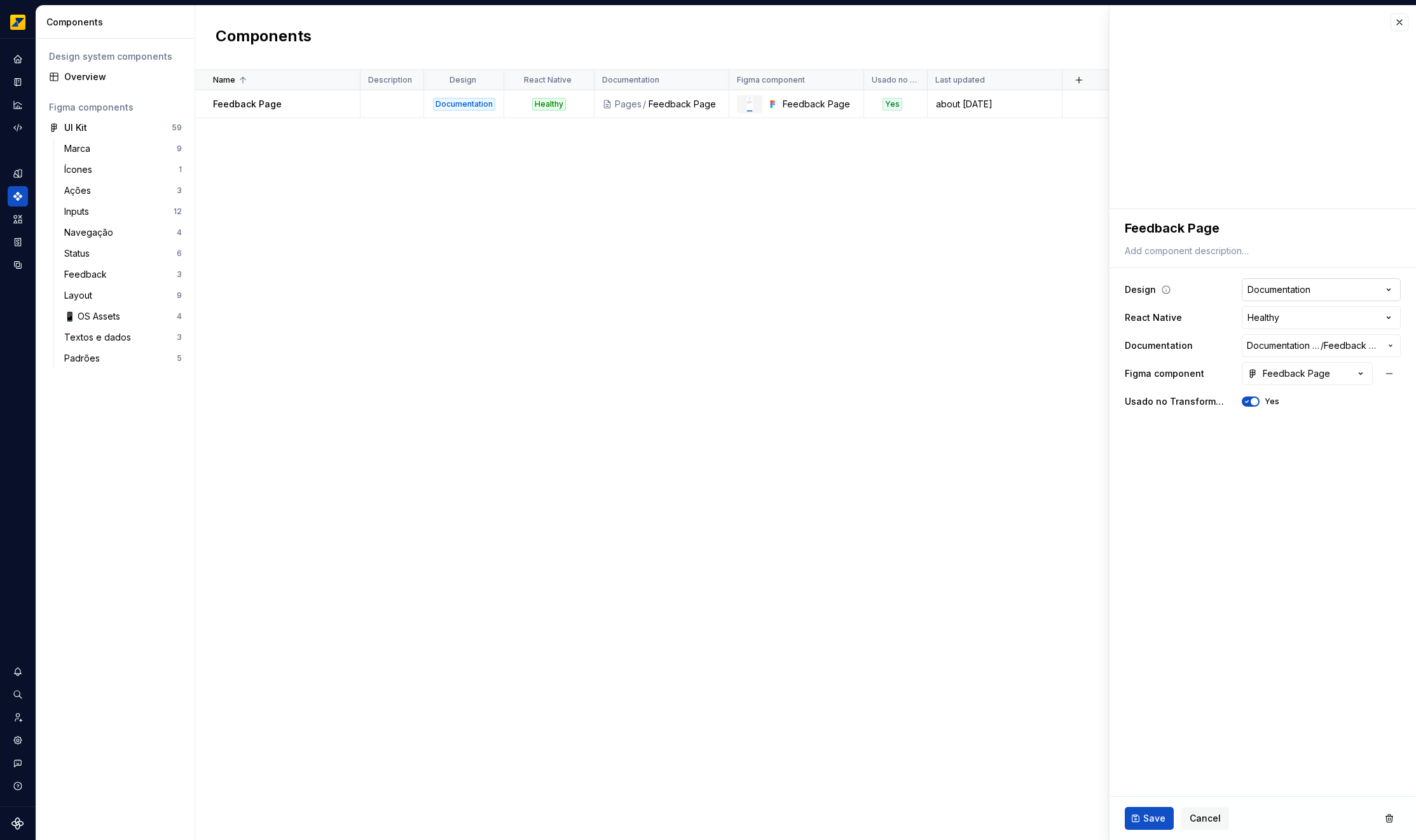
click at [1304, 293] on html "**********" at bounding box center [708, 420] width 1416 height 840
select select "**********"
click at [1156, 828] on button "Save" at bounding box center [1149, 819] width 49 height 23
type textarea "*"
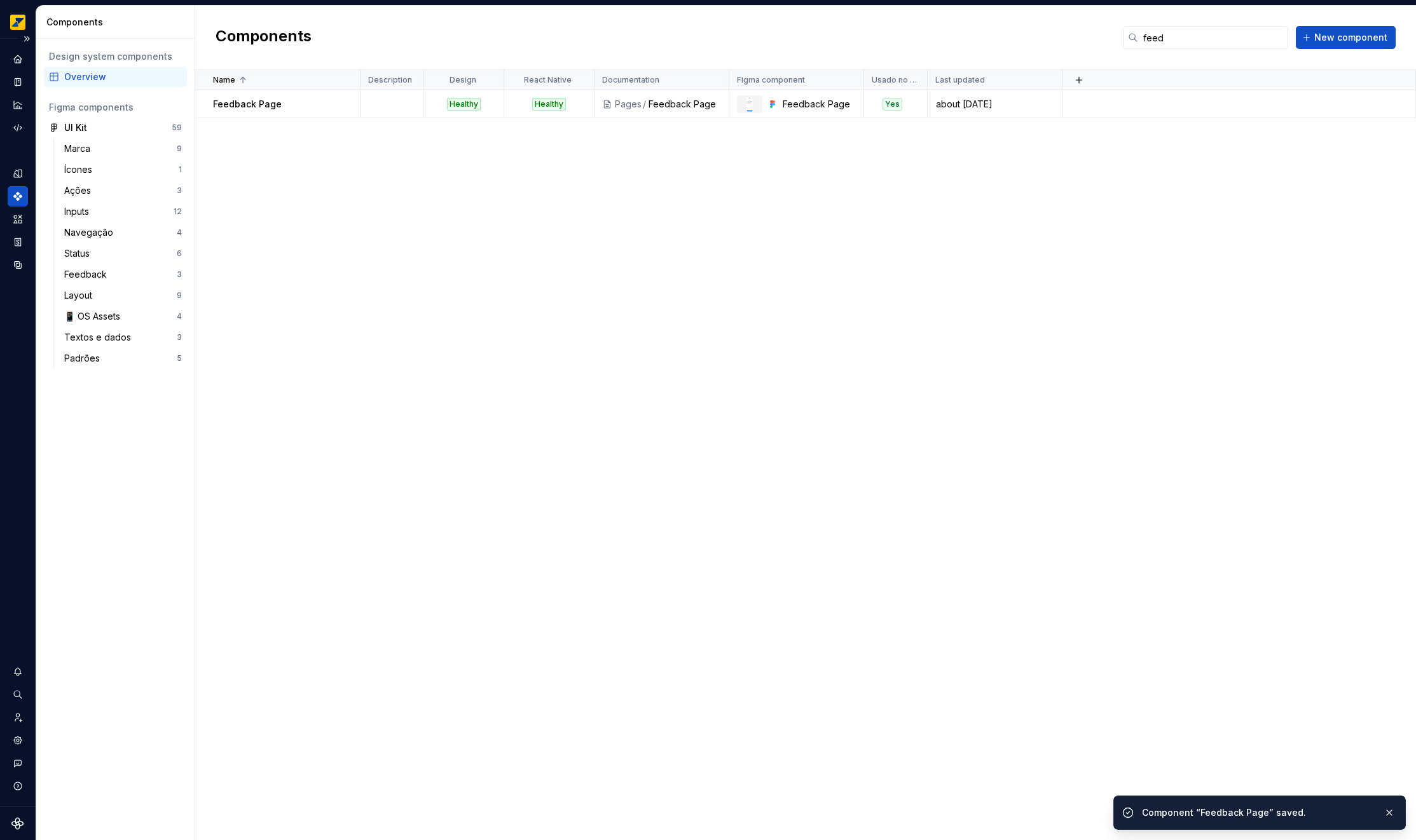
type textarea "*"
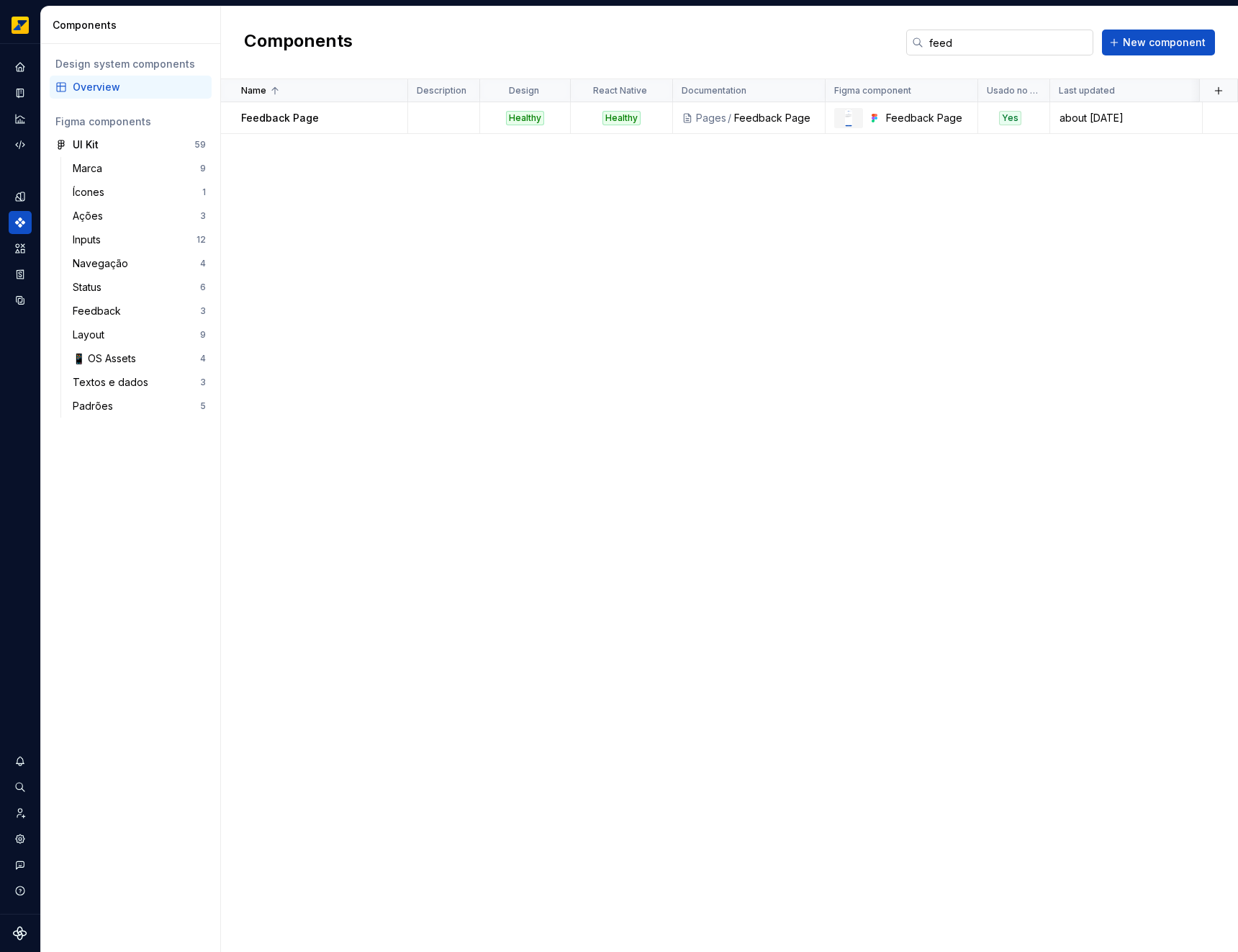
click at [961, 48] on input "feed" at bounding box center [1008, 42] width 170 height 26
type input "proc"
click at [458, 120] on td at bounding box center [444, 117] width 72 height 32
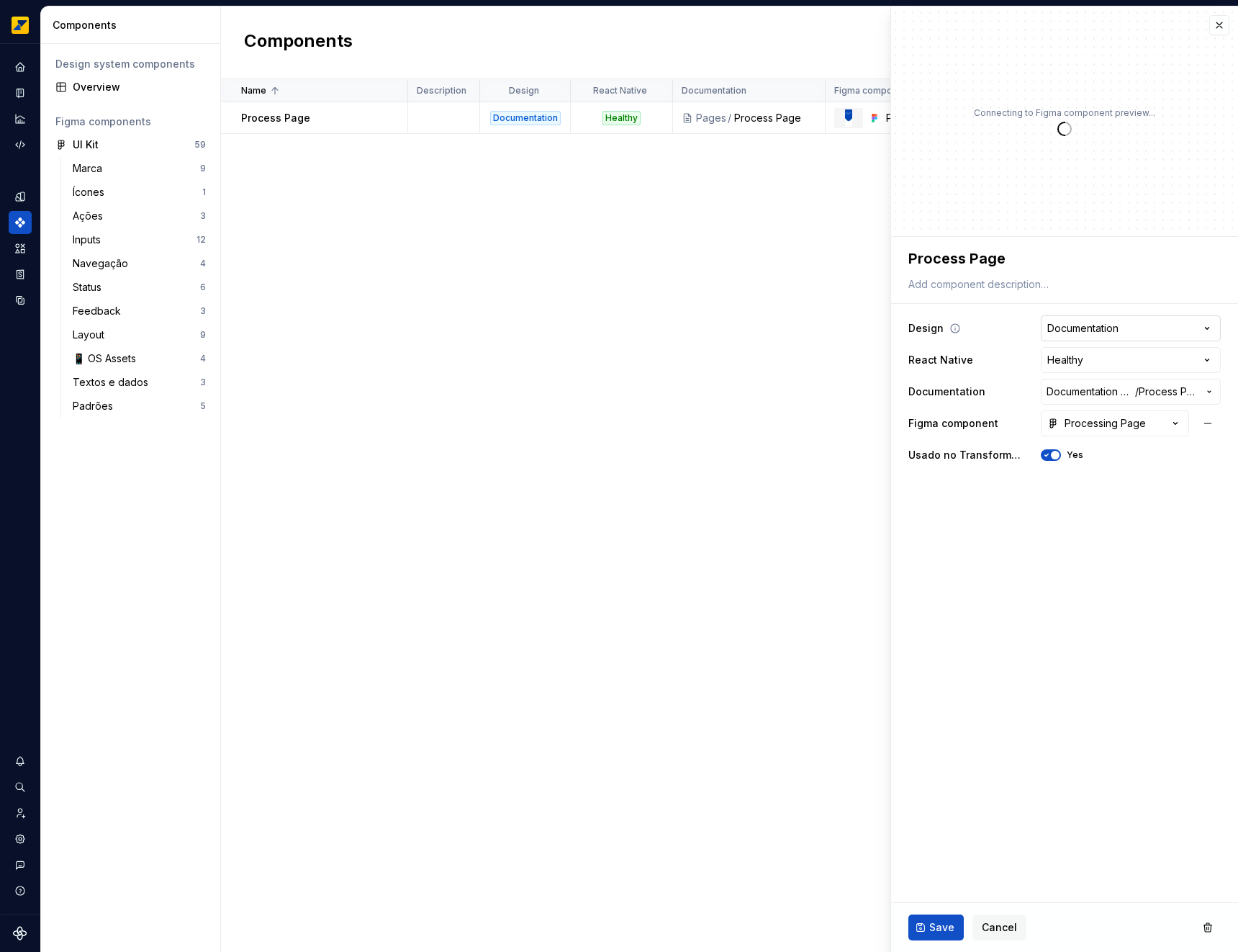
type textarea "*"
click at [1176, 335] on html "**********" at bounding box center [619, 476] width 1238 height 952
select select "**********"
click at [935, 921] on span "Save" at bounding box center [941, 928] width 25 height 15
type textarea "*"
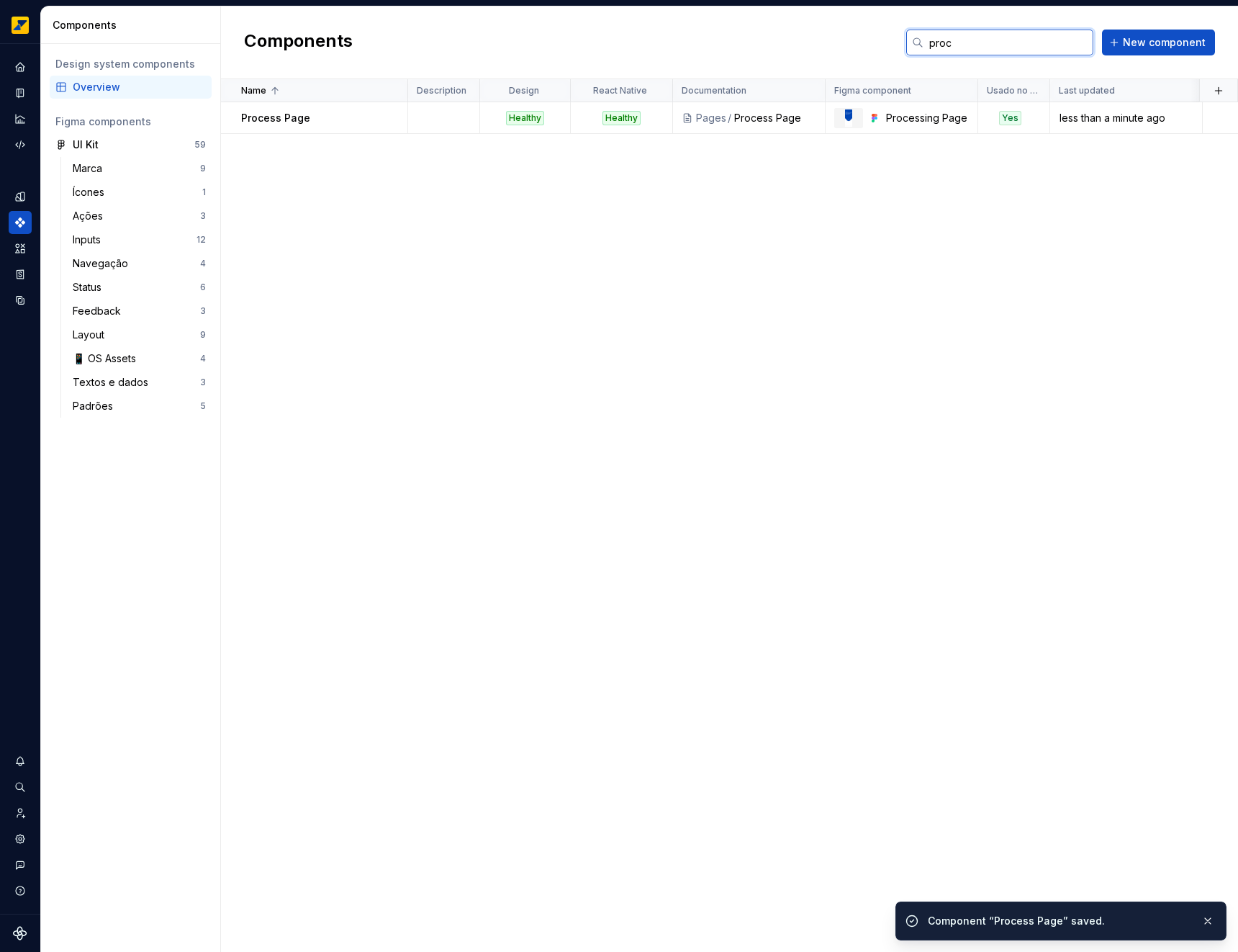
click at [1022, 53] on input "proc" at bounding box center [1008, 42] width 170 height 26
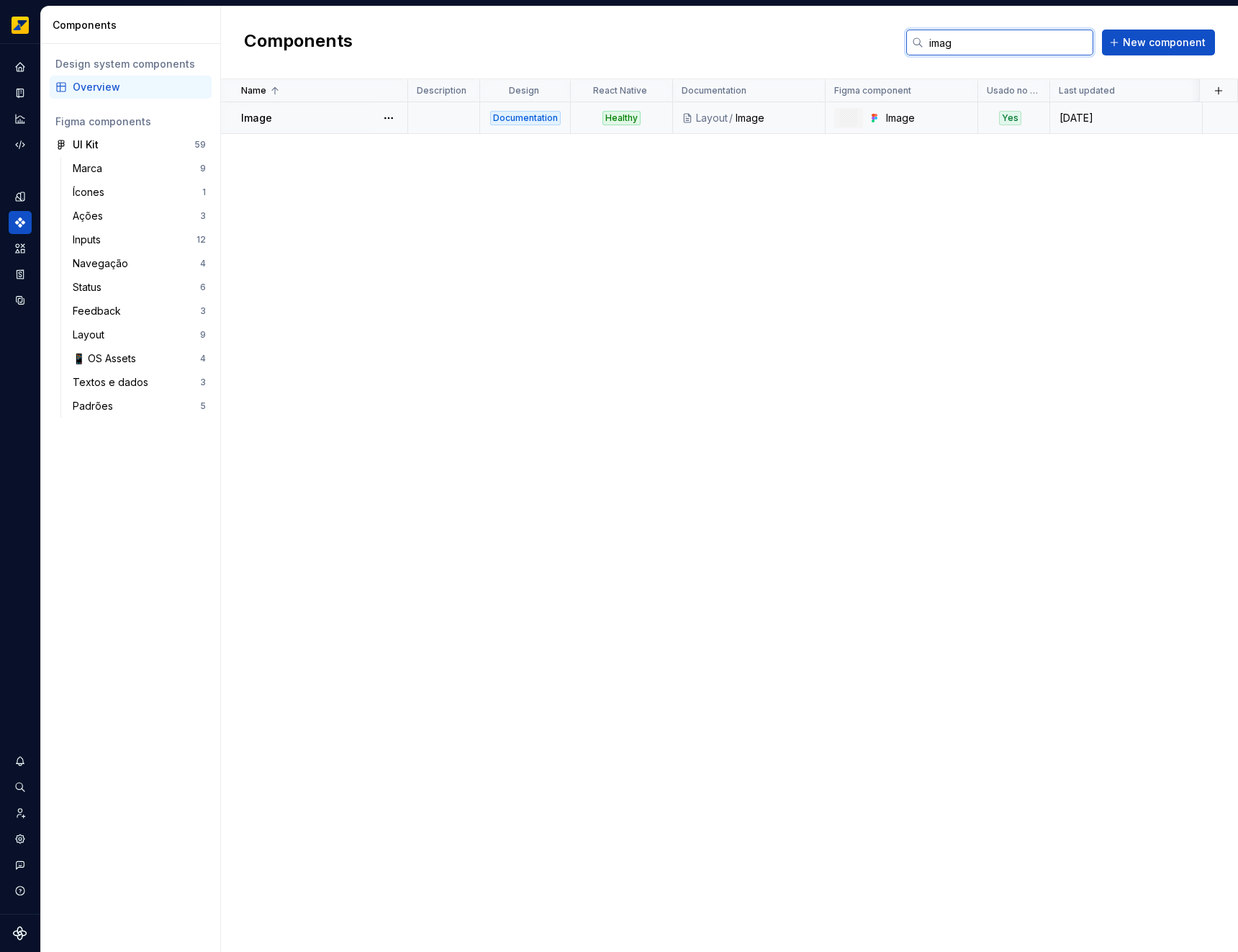
type input "imag"
click at [346, 123] on div "Image" at bounding box center [323, 118] width 166 height 15
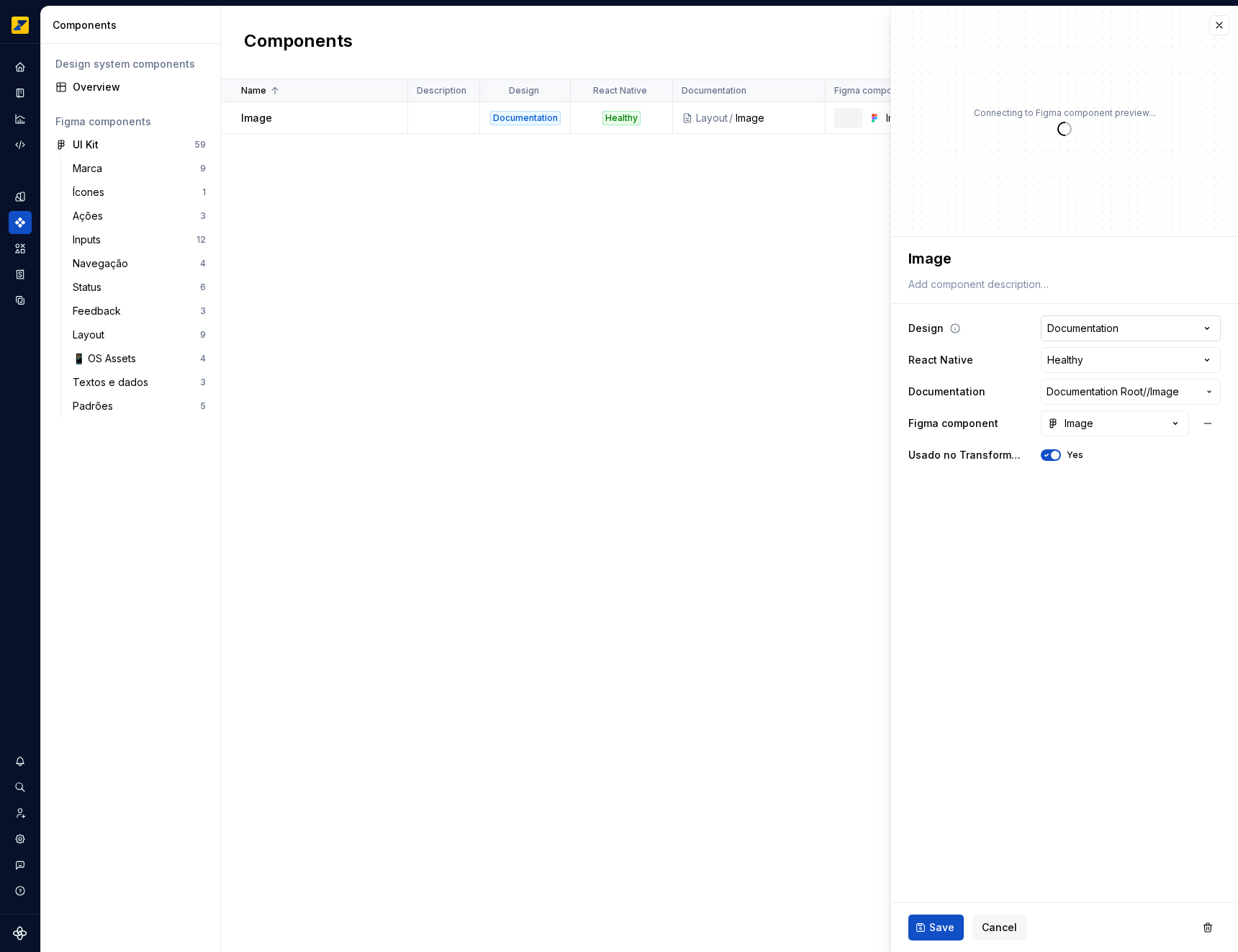
click at [1099, 331] on html "**********" at bounding box center [619, 476] width 1238 height 952
type textarea "*"
select select "**********"
click at [936, 929] on span "Save" at bounding box center [941, 928] width 25 height 15
type textarea "*"
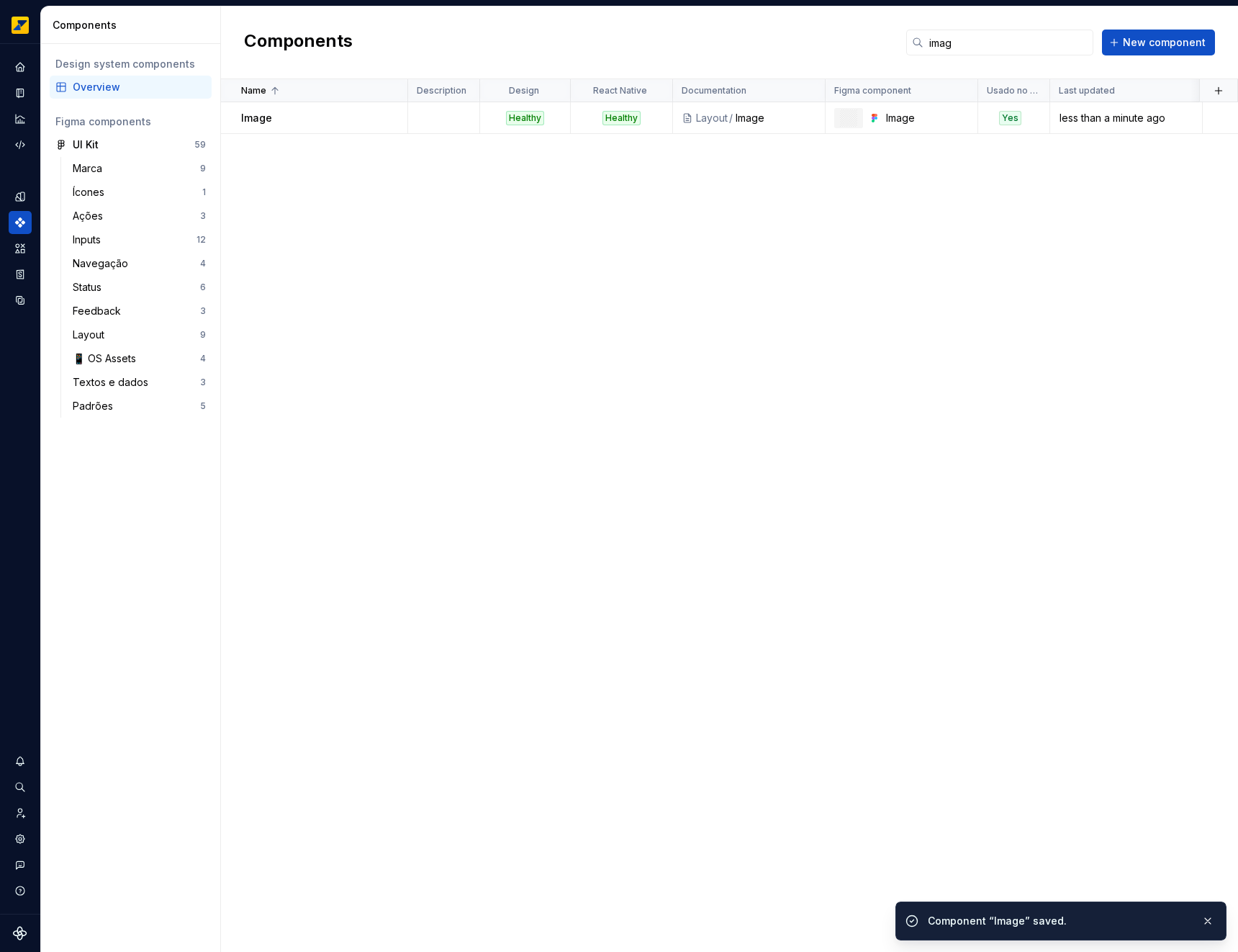
click at [1223, 24] on div "Components imag New component" at bounding box center [729, 43] width 1017 height 73
click at [1014, 49] on input "imag" at bounding box center [1008, 42] width 170 height 26
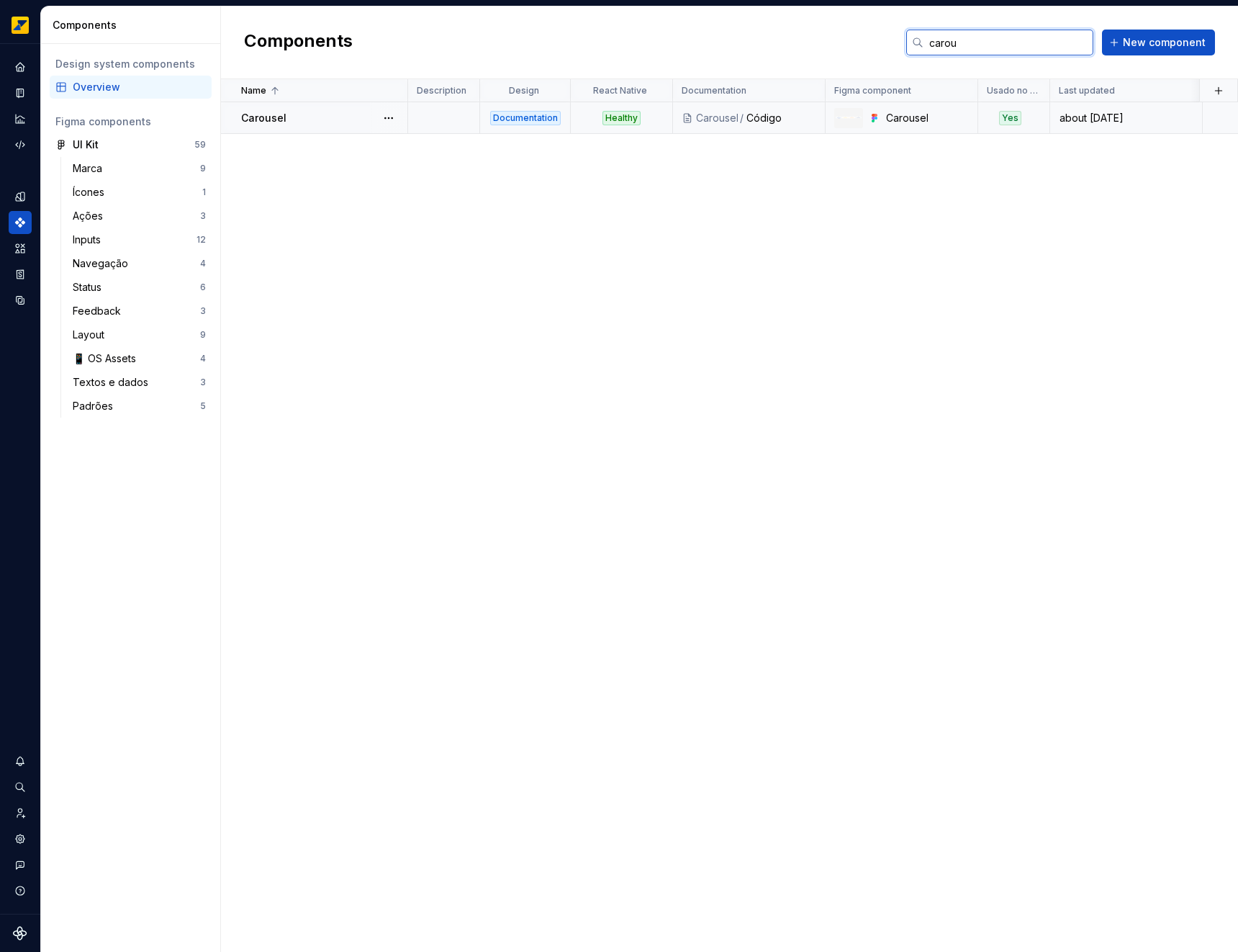
type input "carou"
click at [632, 121] on div "Healthy" at bounding box center [621, 118] width 38 height 15
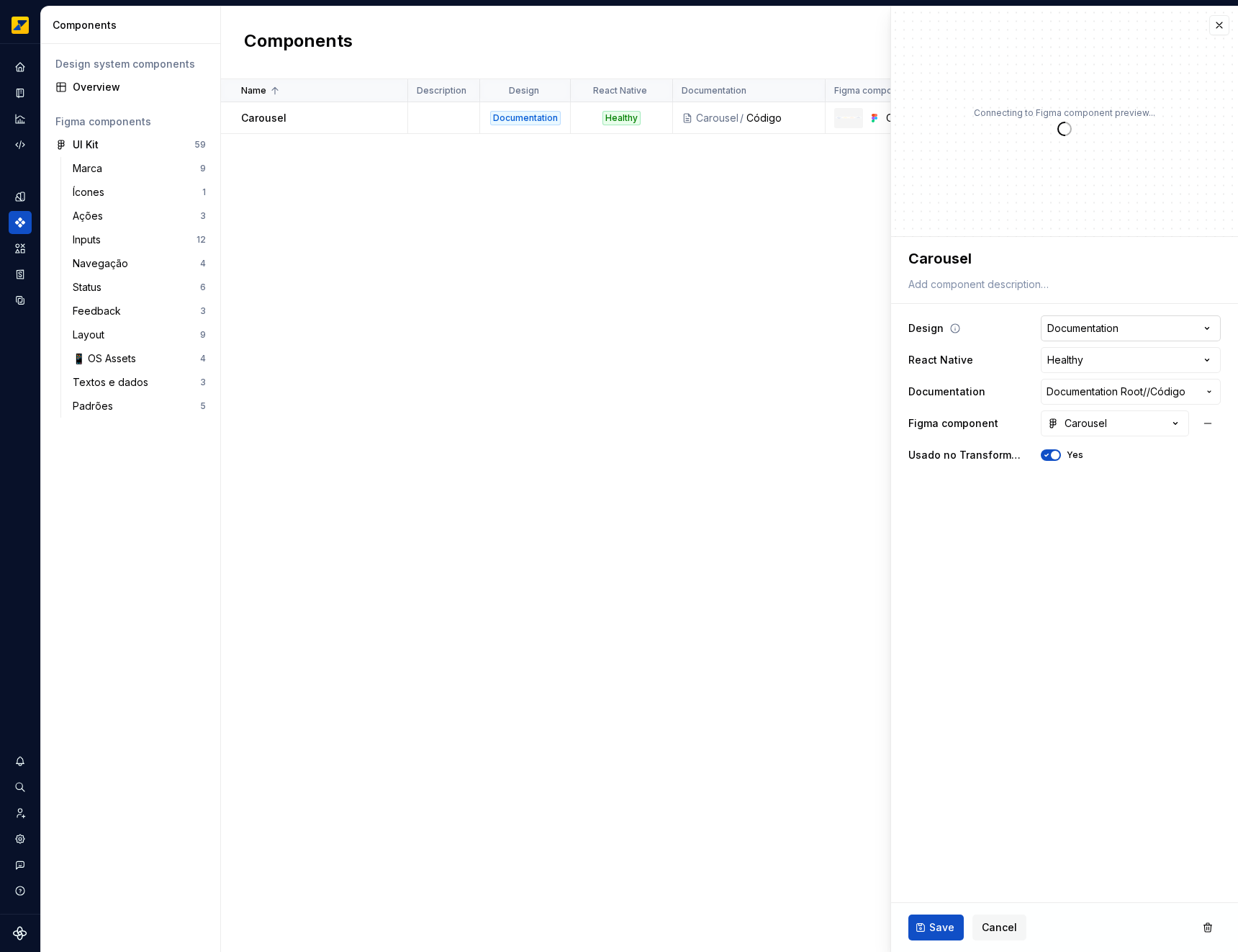
click at [1177, 325] on html "**********" at bounding box center [619, 476] width 1238 height 952
type textarea "*"
select select "**********"
click at [928, 933] on button "Save" at bounding box center [936, 928] width 56 height 26
type textarea "*"
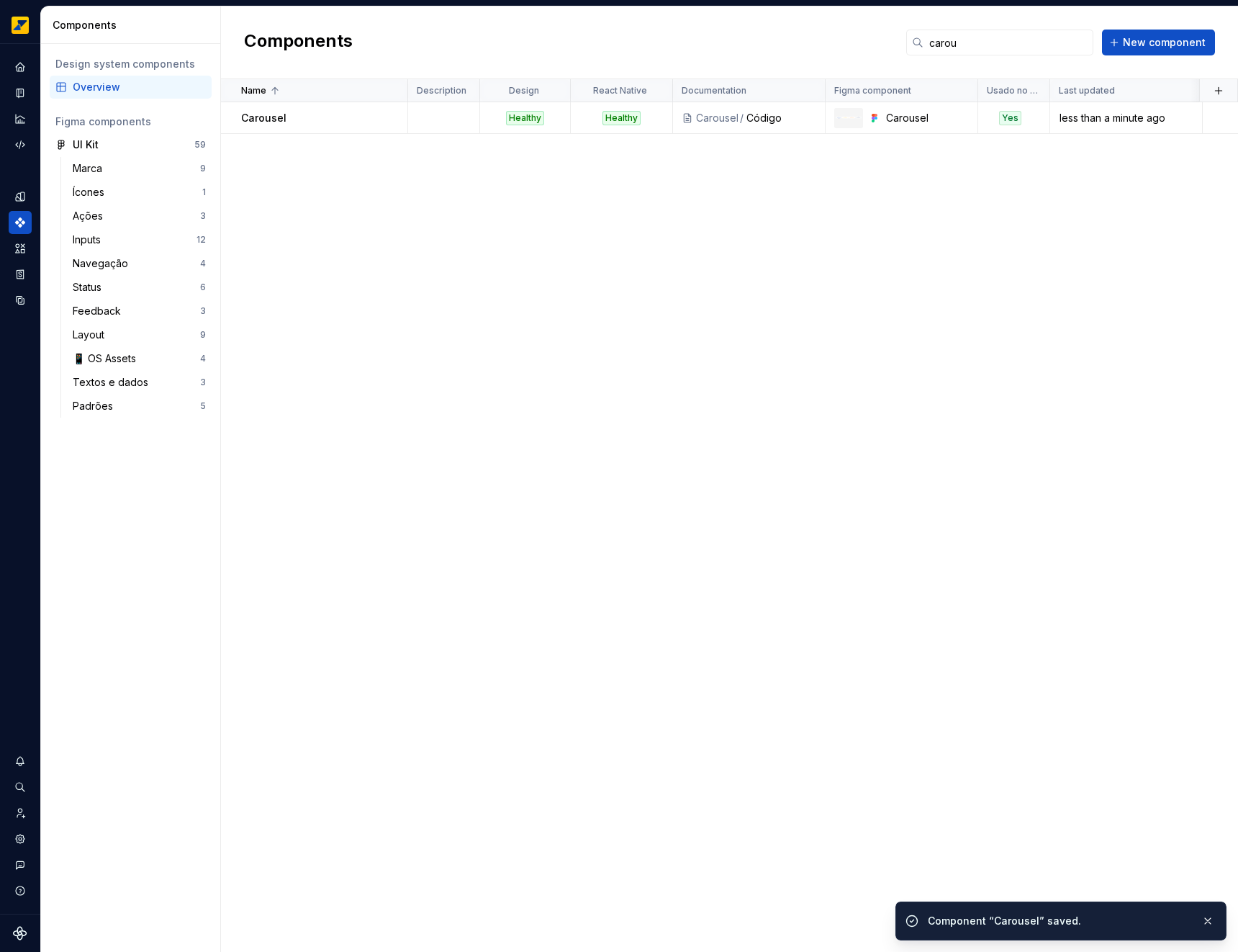
click at [1215, 28] on div "Components carou New component" at bounding box center [729, 43] width 1017 height 73
click at [1025, 46] on input "carou" at bounding box center [1008, 42] width 170 height 26
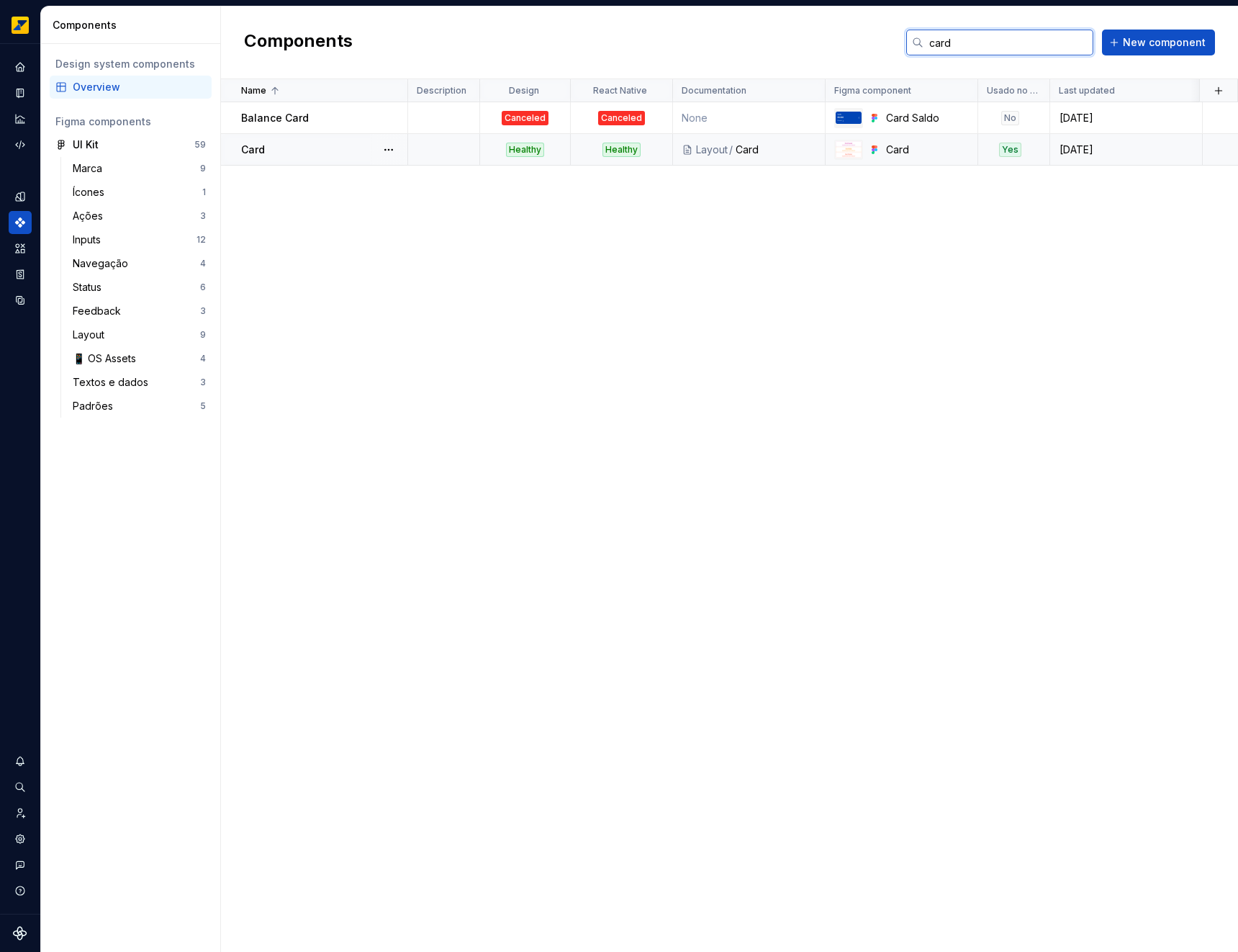
type input "card"
click at [731, 141] on td "Layout / Card" at bounding box center [749, 150] width 153 height 32
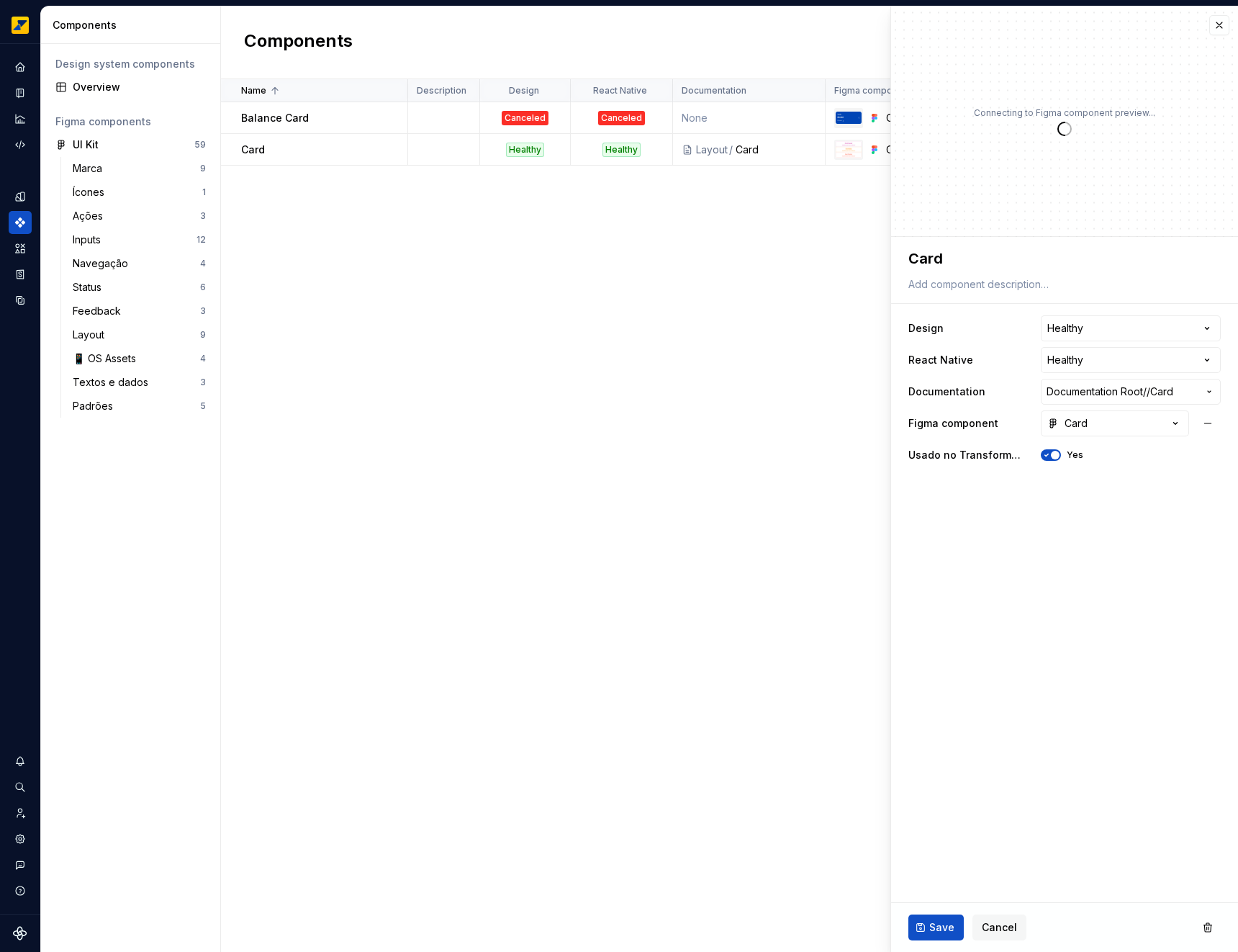
type textarea "*"
click at [1219, 28] on button "button" at bounding box center [1219, 25] width 20 height 20
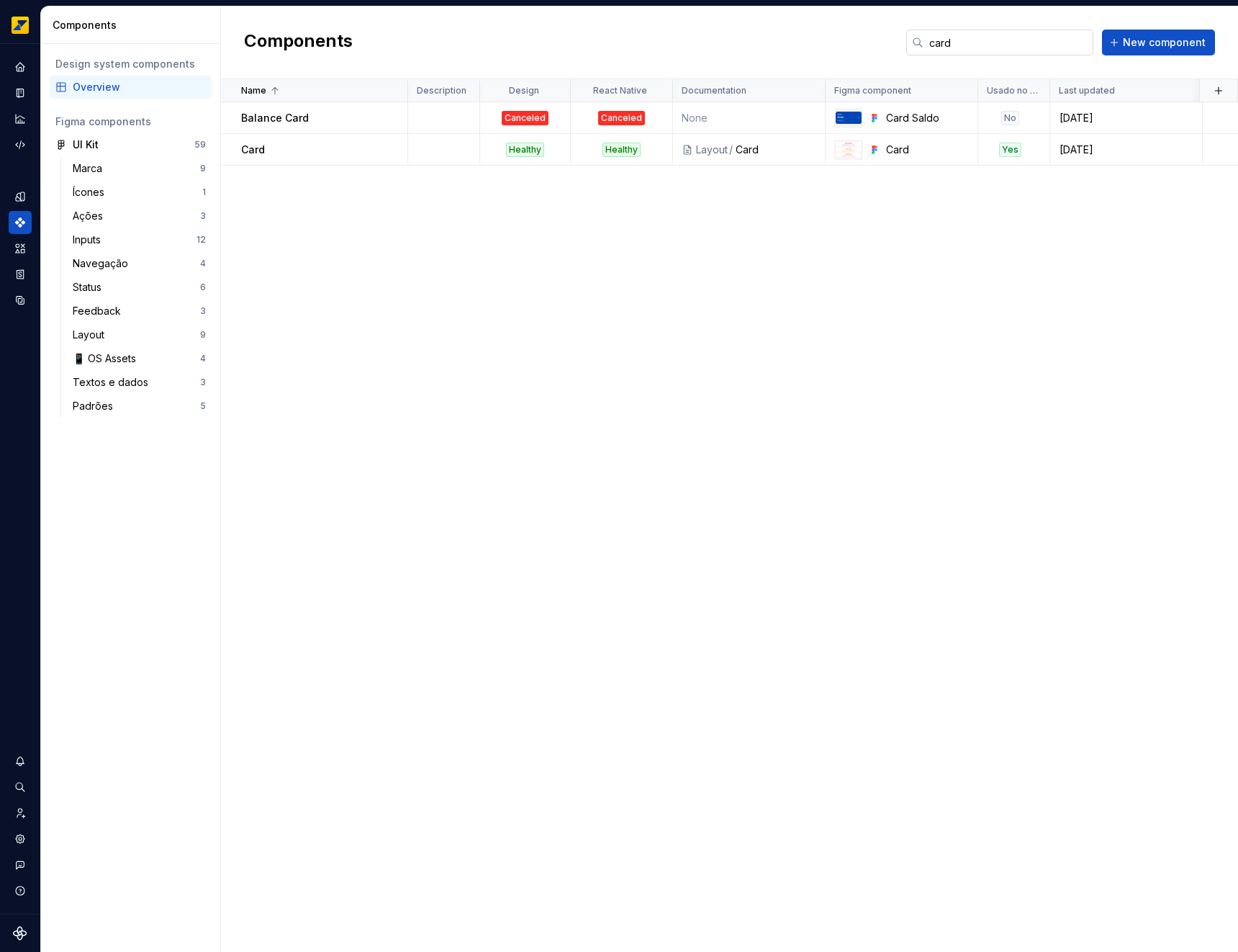
click at [997, 44] on input "card" at bounding box center [1008, 42] width 170 height 26
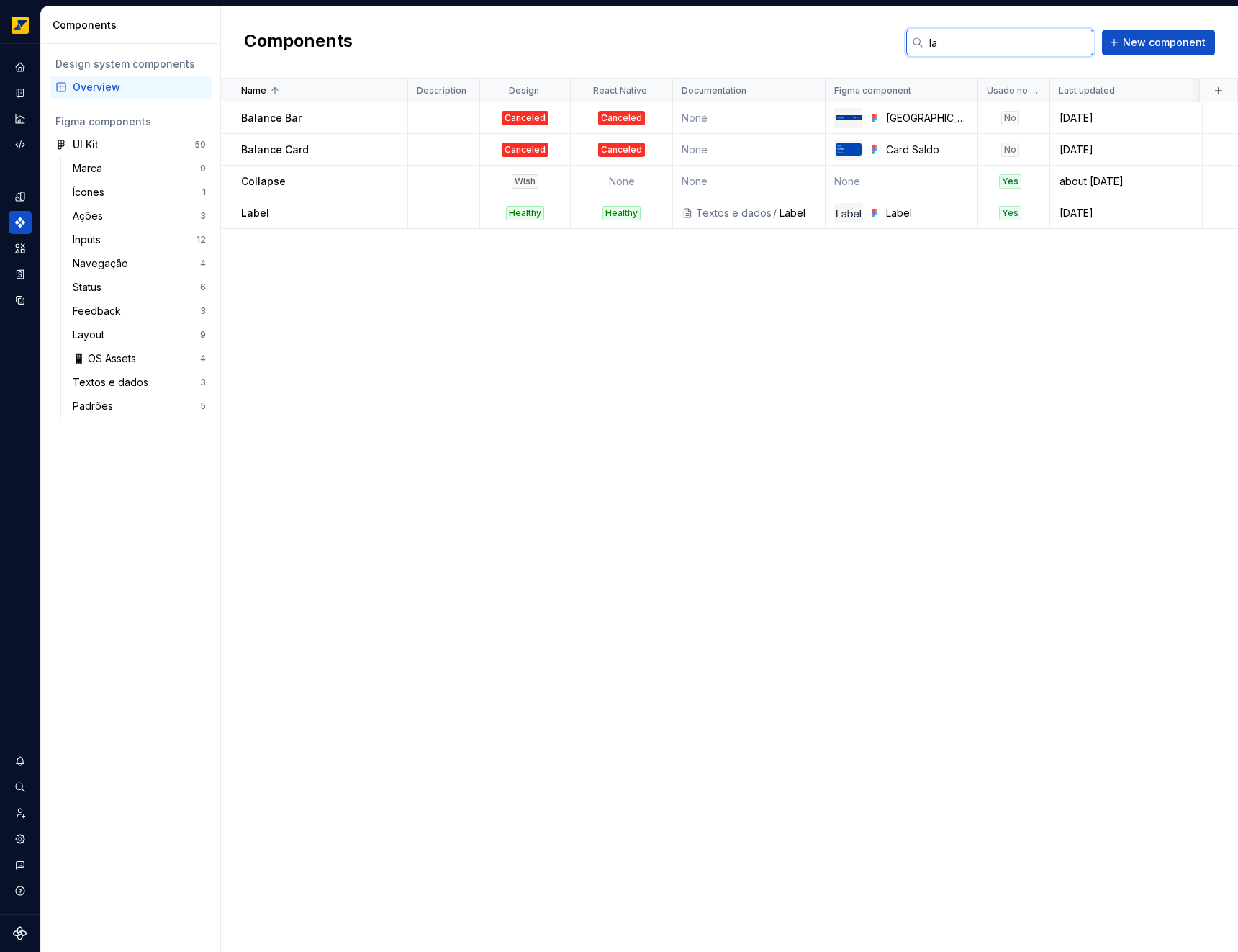
type input "lab"
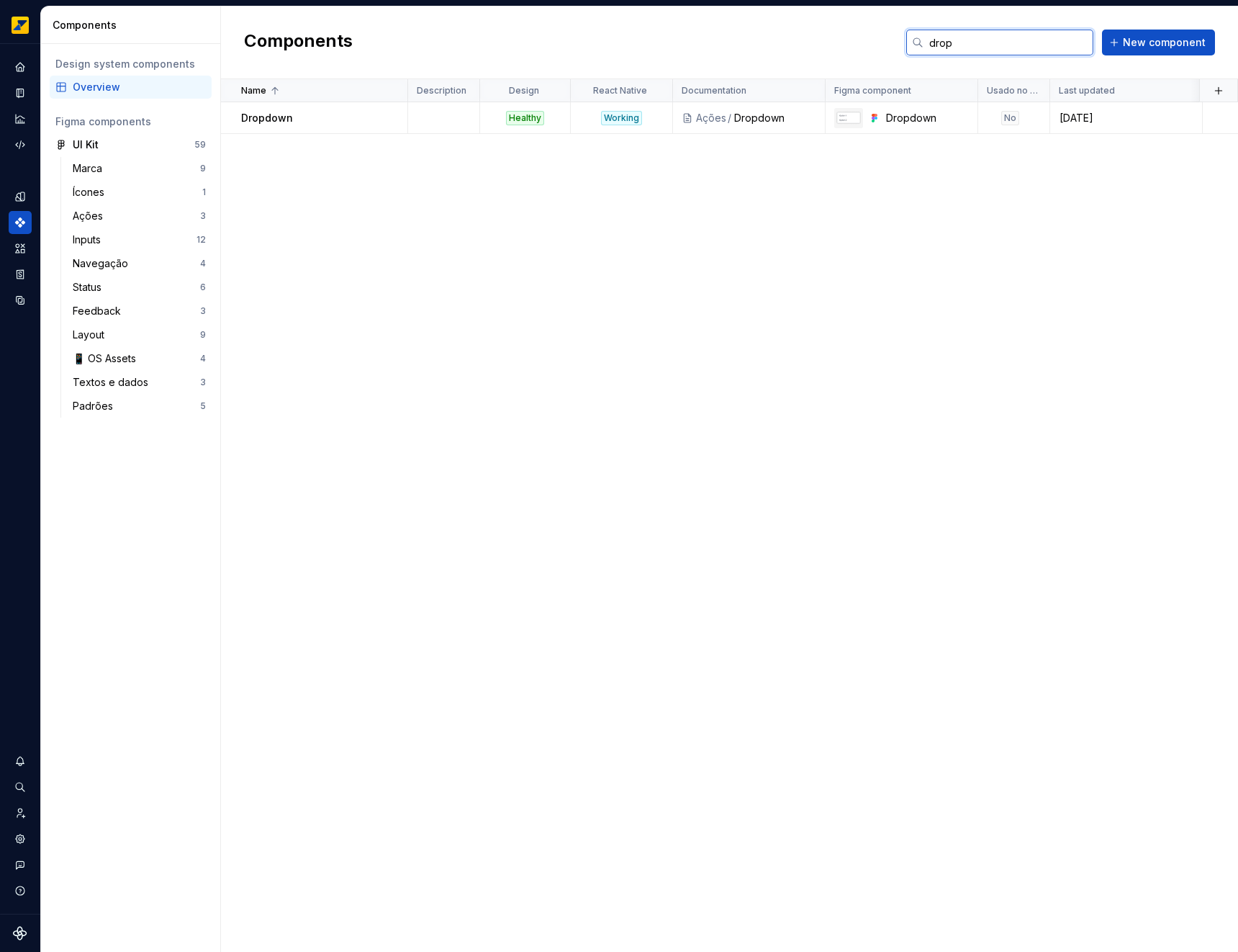
type input "drop"
click at [978, 47] on input "drop" at bounding box center [1008, 42] width 170 height 26
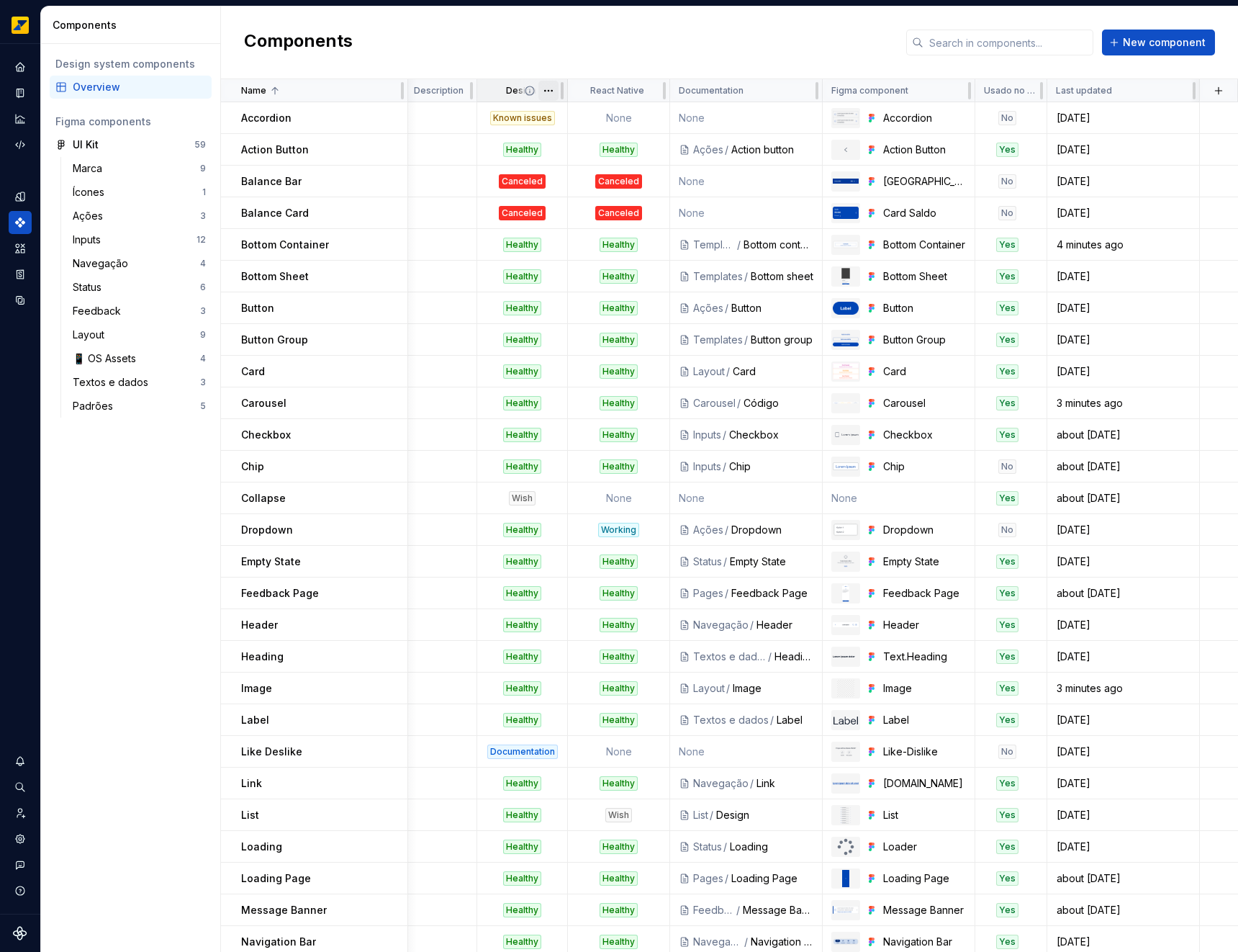
click at [552, 87] on html "Octane Design system data Components Design system components Overview Figma co…" at bounding box center [619, 476] width 1238 height 952
click at [643, 71] on html "Octane Design system data Components Design system components Overview Figma co…" at bounding box center [619, 476] width 1238 height 952
click at [550, 92] on html "Octane Design system data Components Design system components Overview Figma co…" at bounding box center [619, 476] width 1238 height 952
click at [613, 200] on div "Sort ascending" at bounding box center [612, 194] width 94 height 15
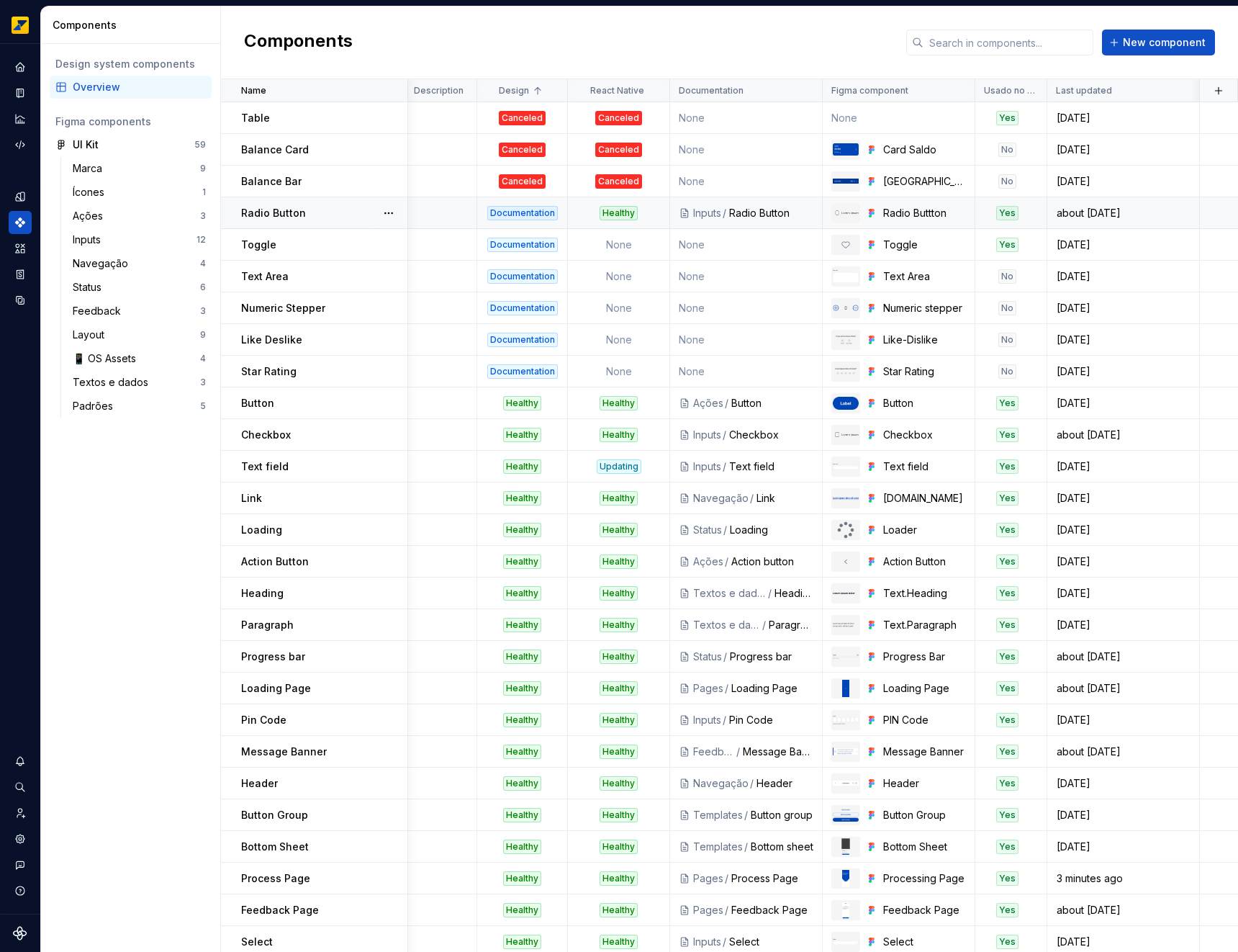
click at [758, 214] on div "Radio Button" at bounding box center [771, 214] width 84 height 15
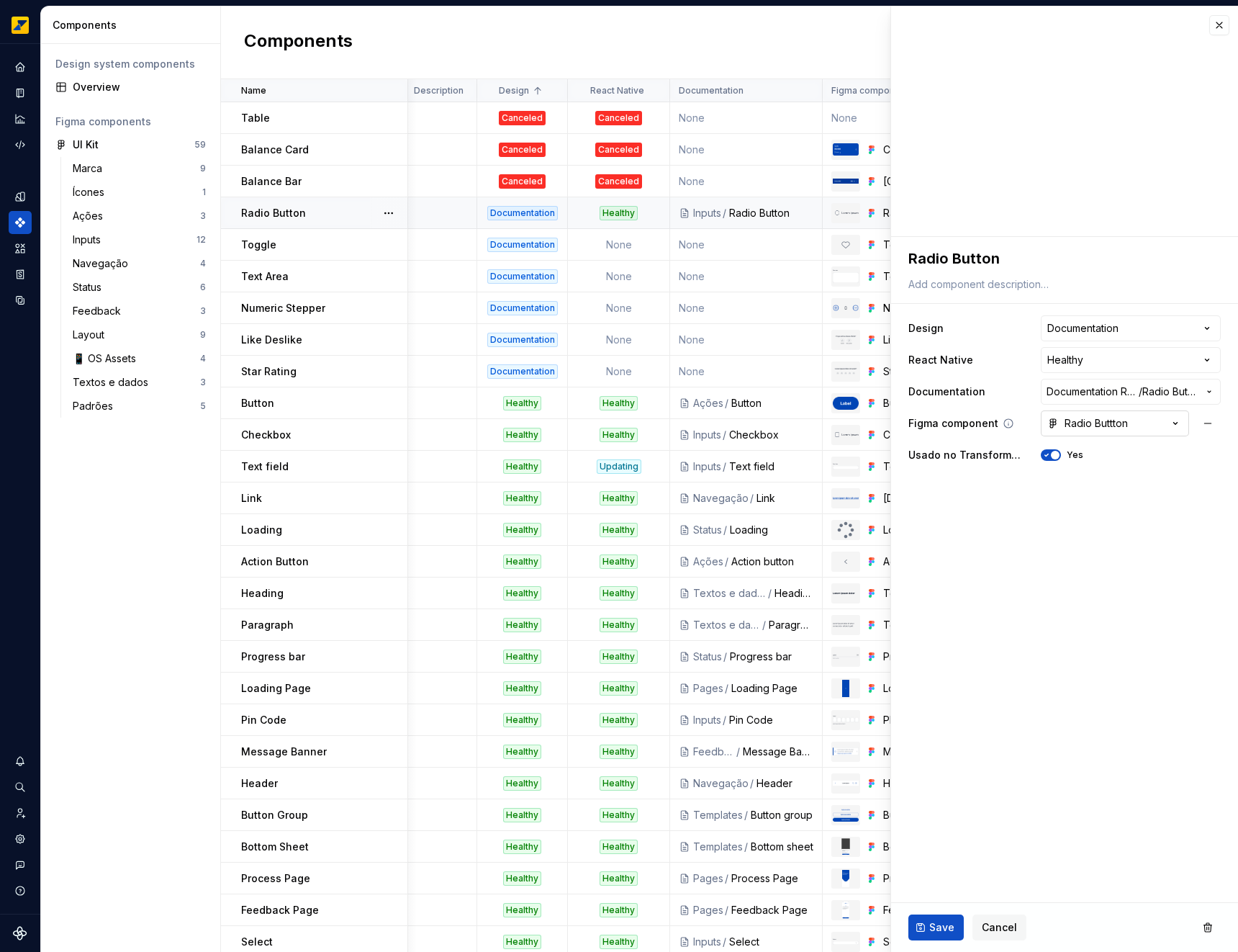
type textarea "*"
click at [1199, 389] on button "Documentation Root / / Radio Button" at bounding box center [1130, 391] width 180 height 26
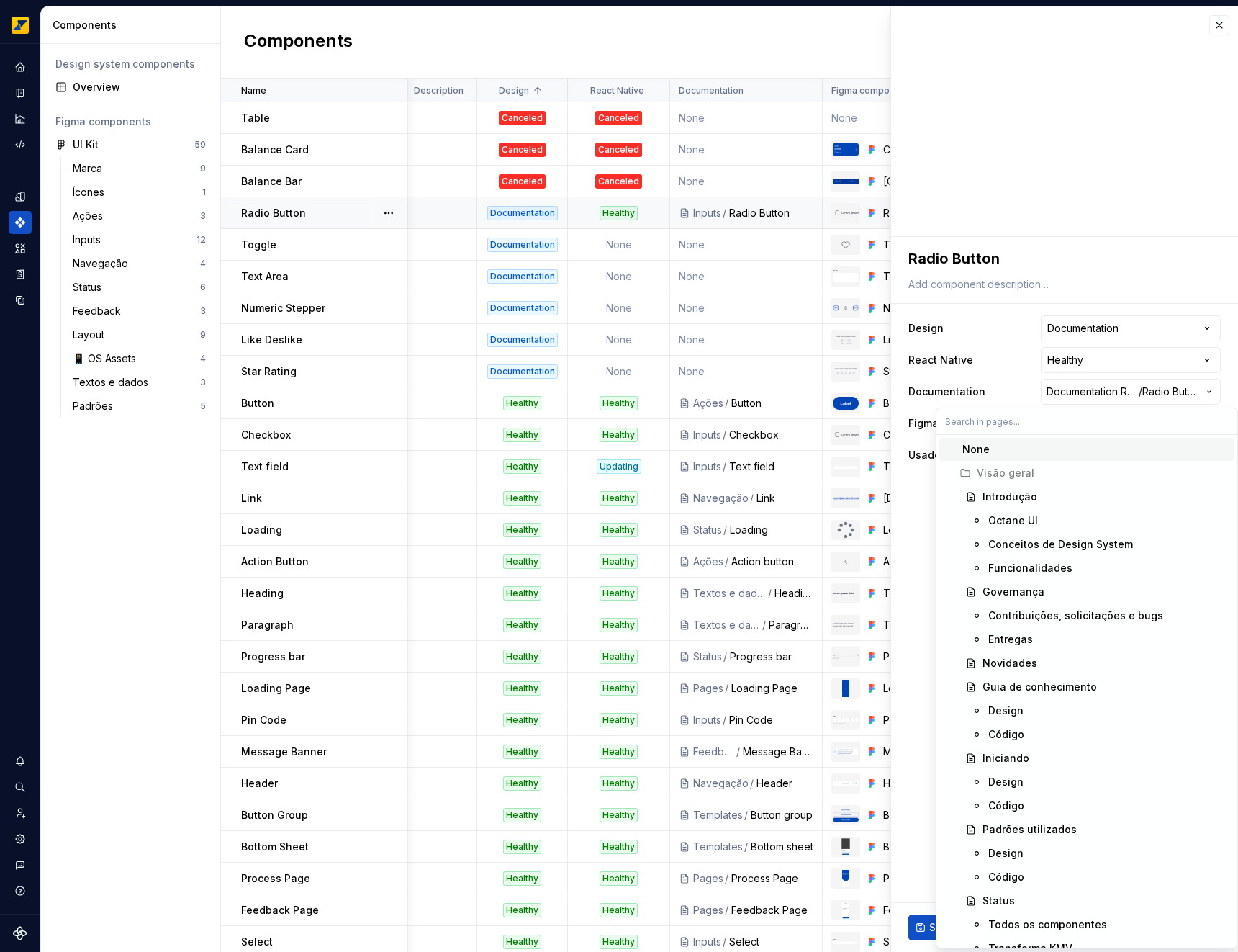
click at [911, 647] on html "Octane Design system data Components Design system components Overview Figma co…" at bounding box center [619, 476] width 1238 height 952
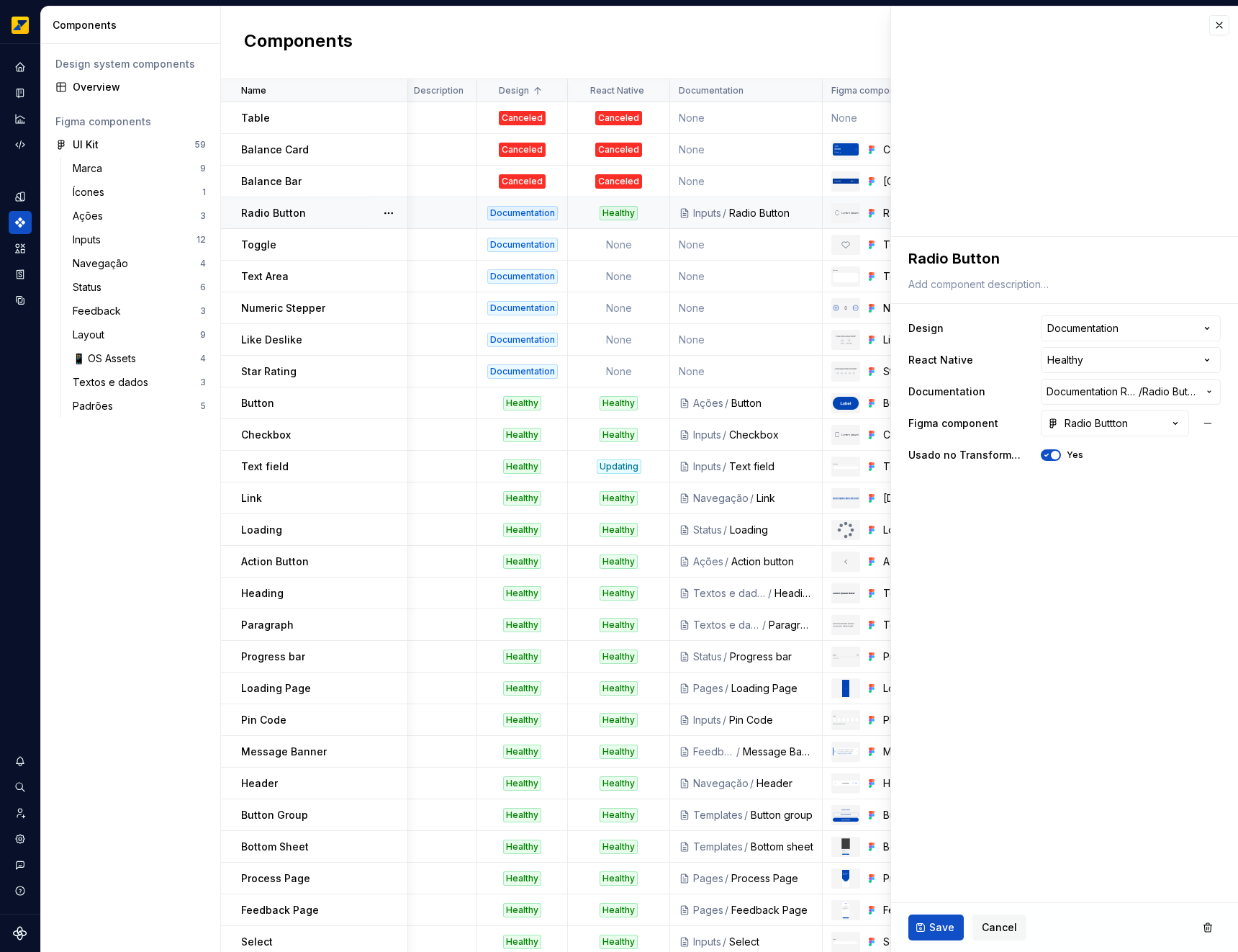
type textarea "*"
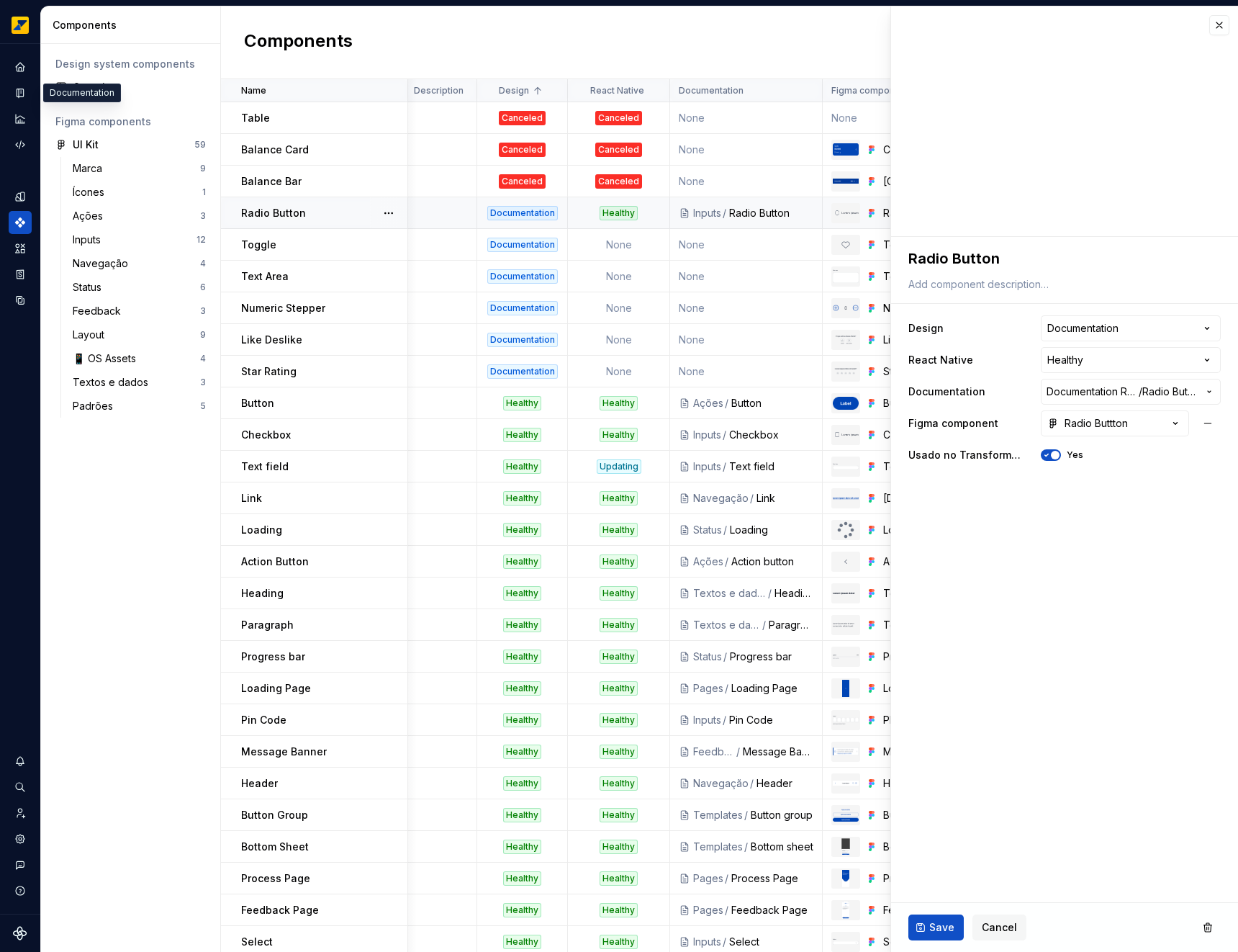
click at [449, 222] on td at bounding box center [441, 213] width 72 height 32
type textarea "*"
click at [1120, 324] on html "Octane Design system data Components Design system components Overview Figma co…" at bounding box center [619, 476] width 1238 height 952
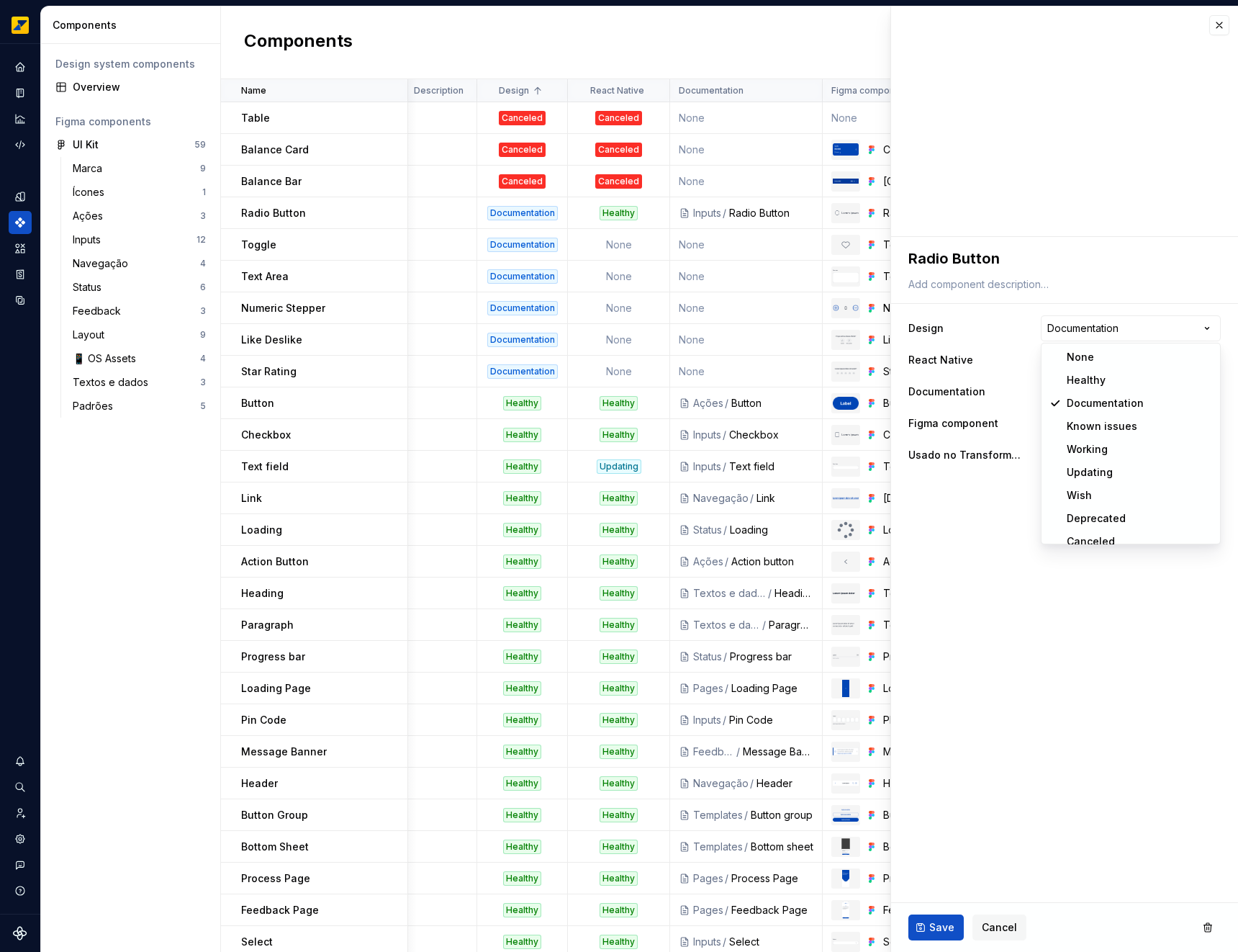
select select "**********"
click at [944, 929] on span "Save" at bounding box center [941, 928] width 25 height 15
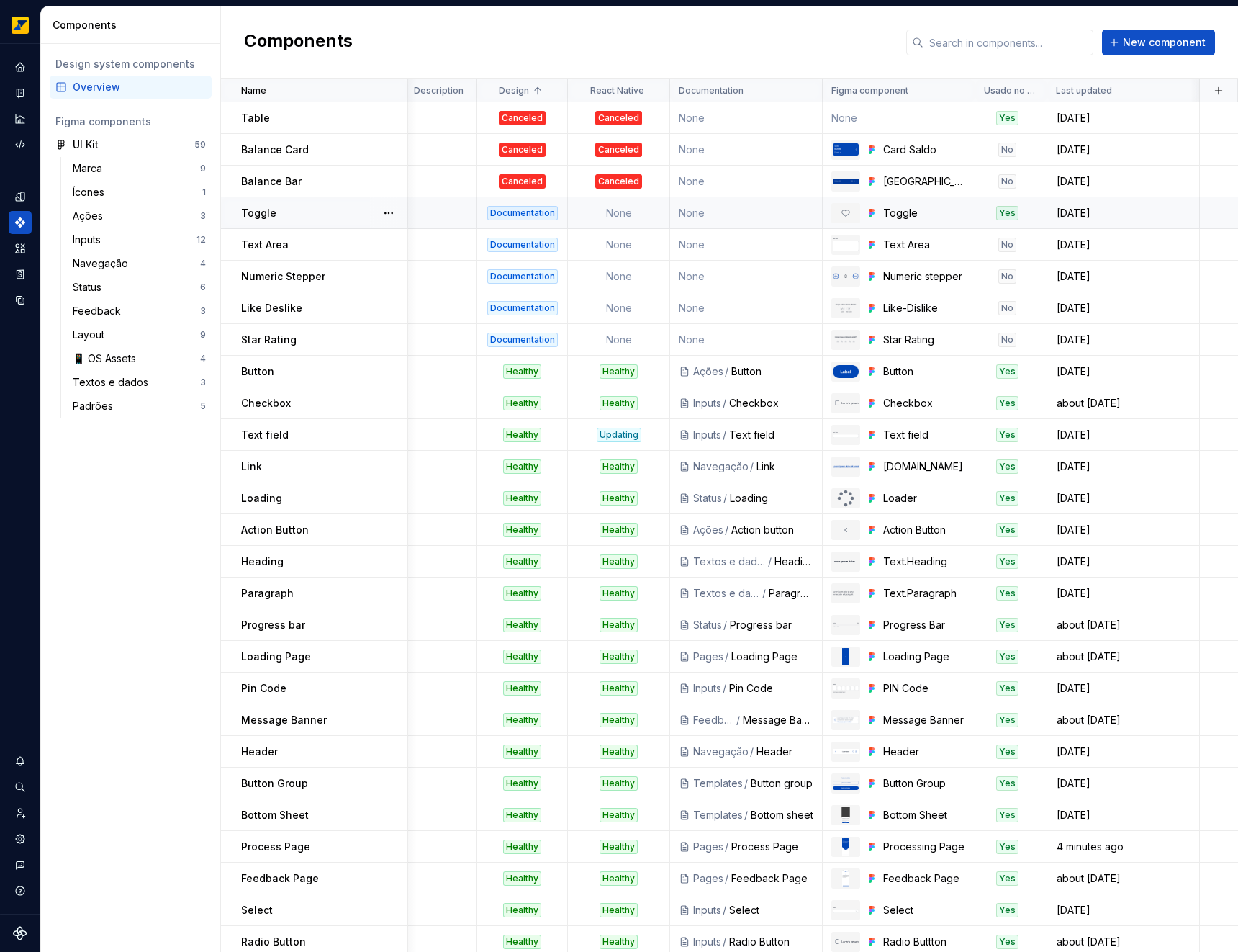
click at [473, 217] on td at bounding box center [441, 213] width 72 height 32
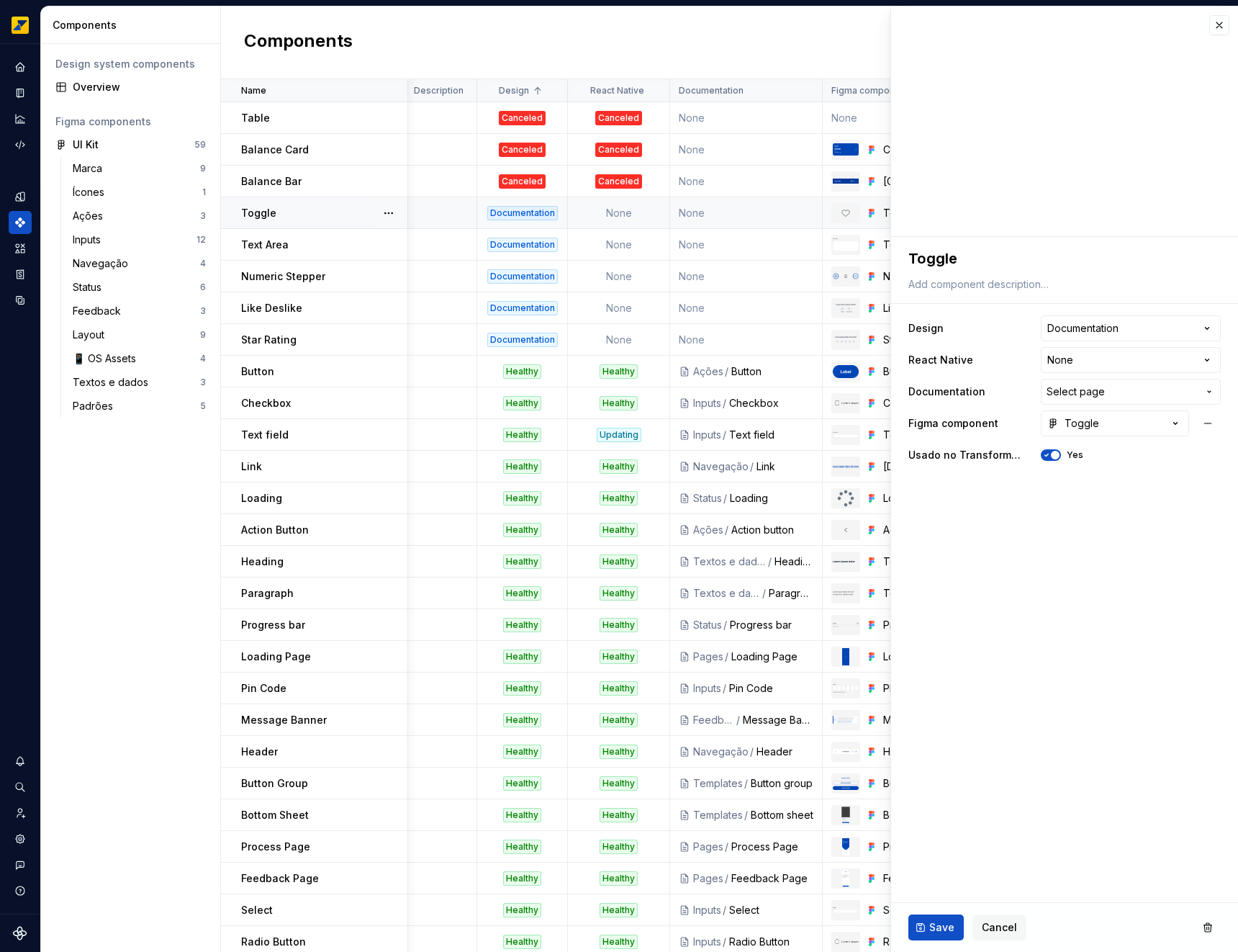
click at [360, 214] on div "Toggle" at bounding box center [323, 214] width 166 height 15
type textarea "*"
click at [1096, 333] on html "Octane Design system data Components Design system components Overview Figma co…" at bounding box center [619, 476] width 1238 height 952
select select "**********"
click at [935, 932] on span "Save" at bounding box center [941, 928] width 25 height 15
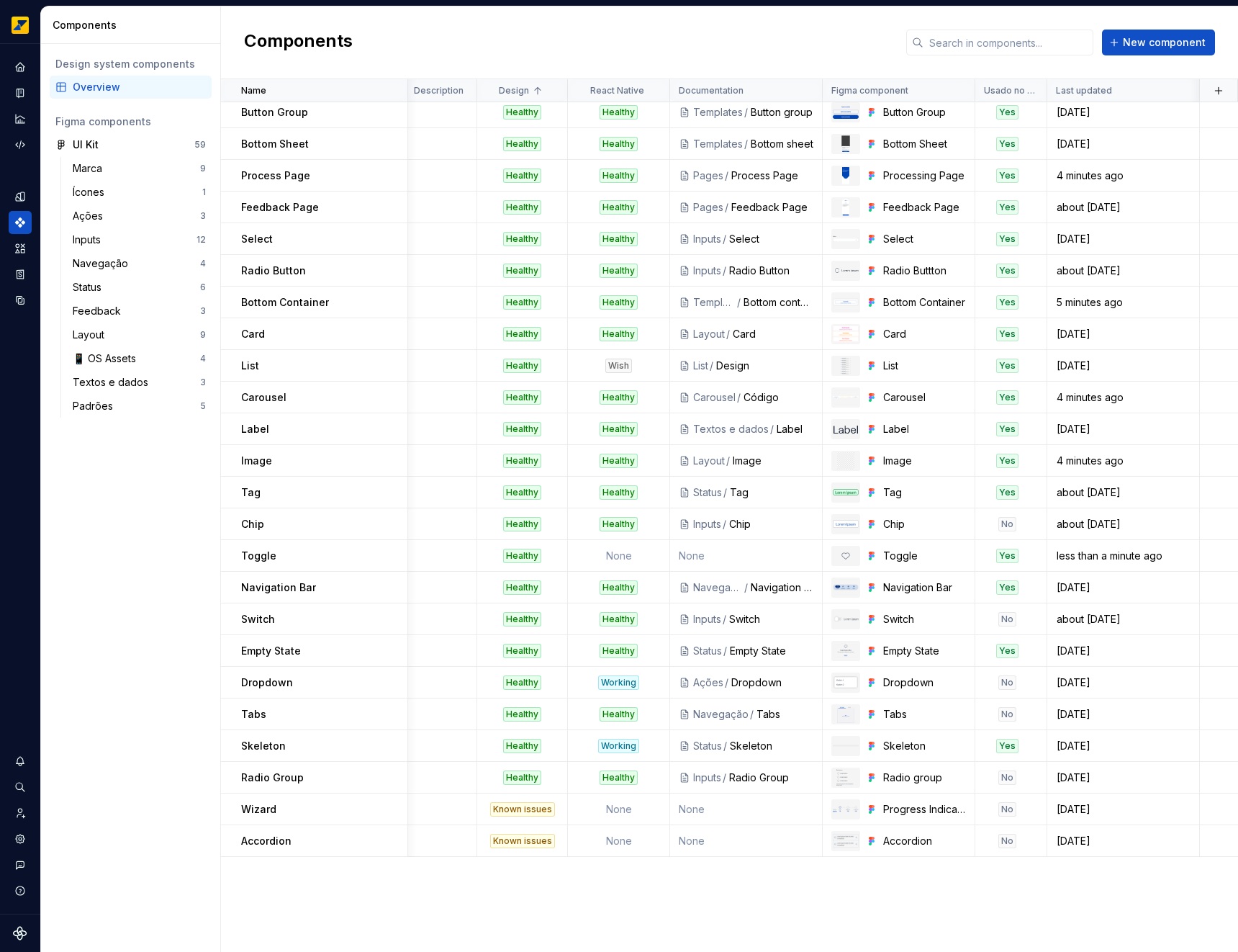
scroll to position [0, 3]
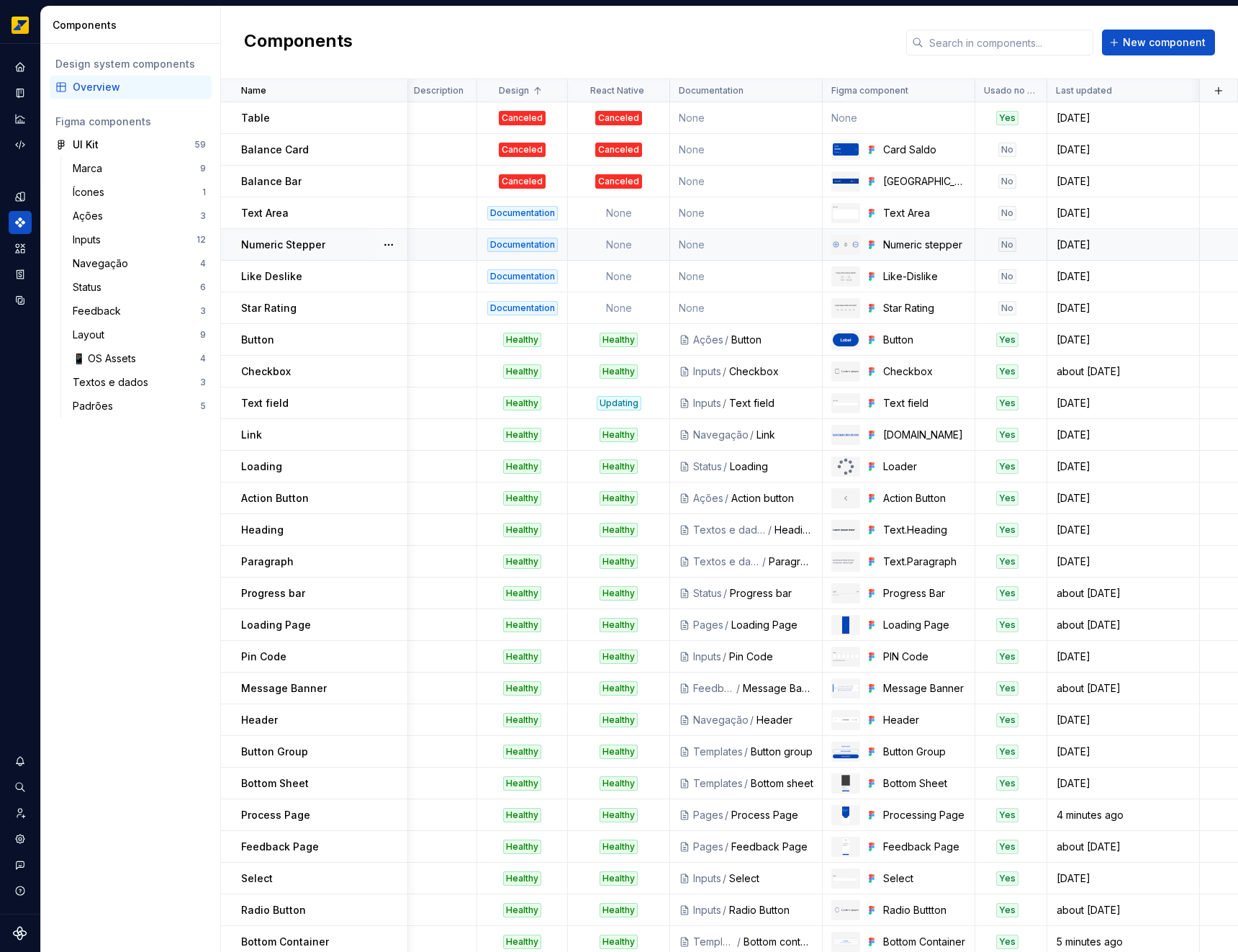
click at [340, 247] on div "Numeric Stepper" at bounding box center [323, 245] width 166 height 15
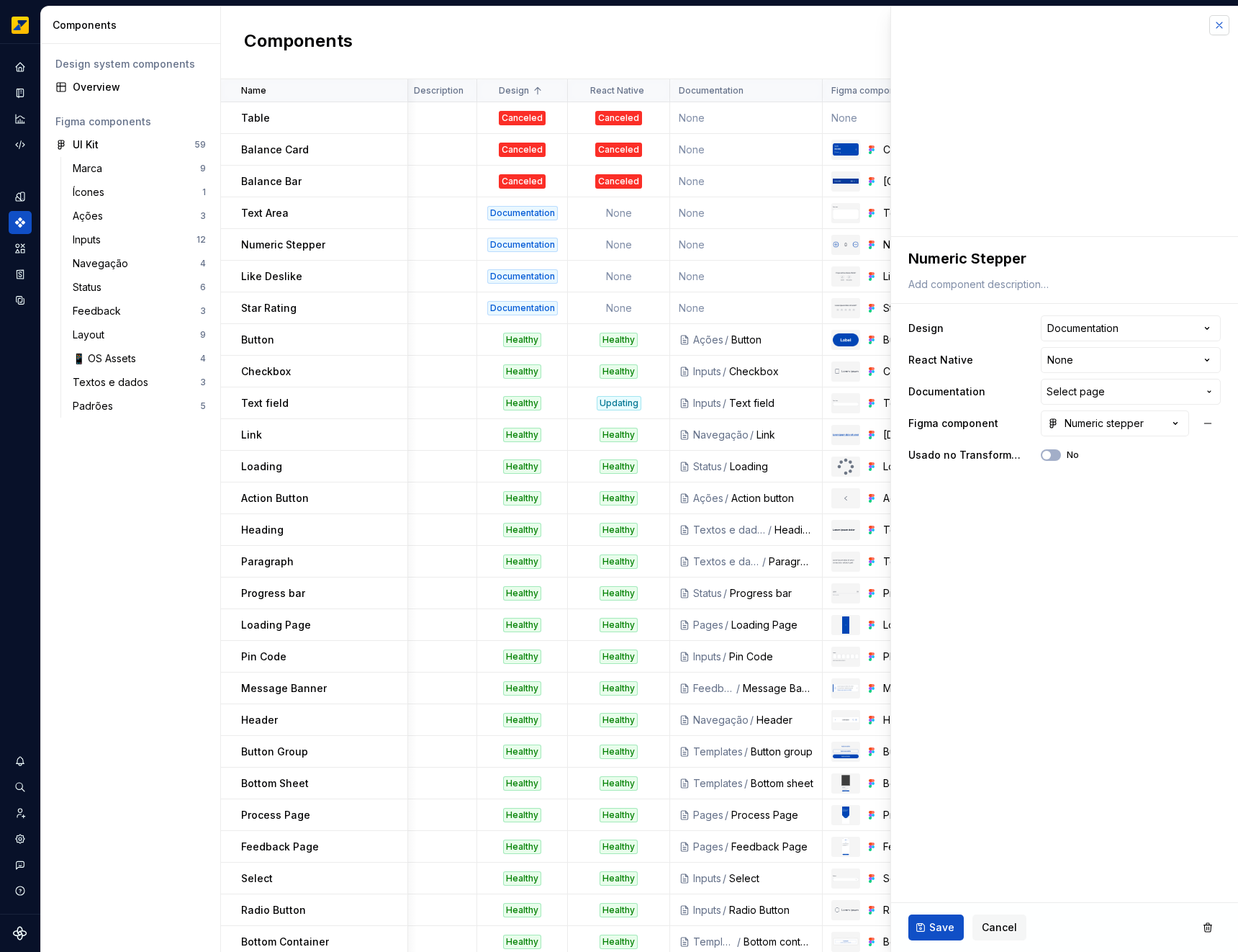
click at [1219, 23] on button "button" at bounding box center [1219, 25] width 20 height 20
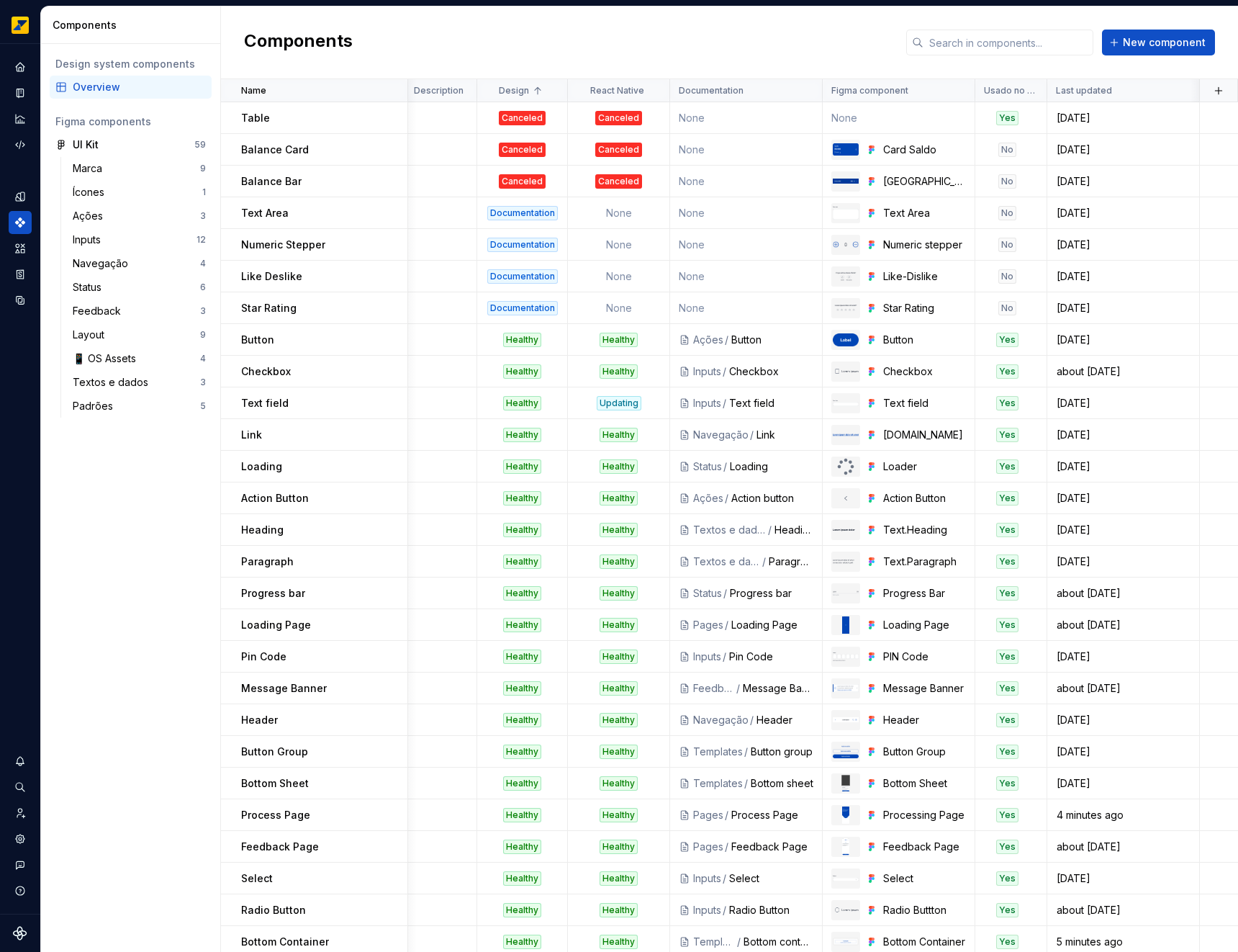
scroll to position [647, 3]
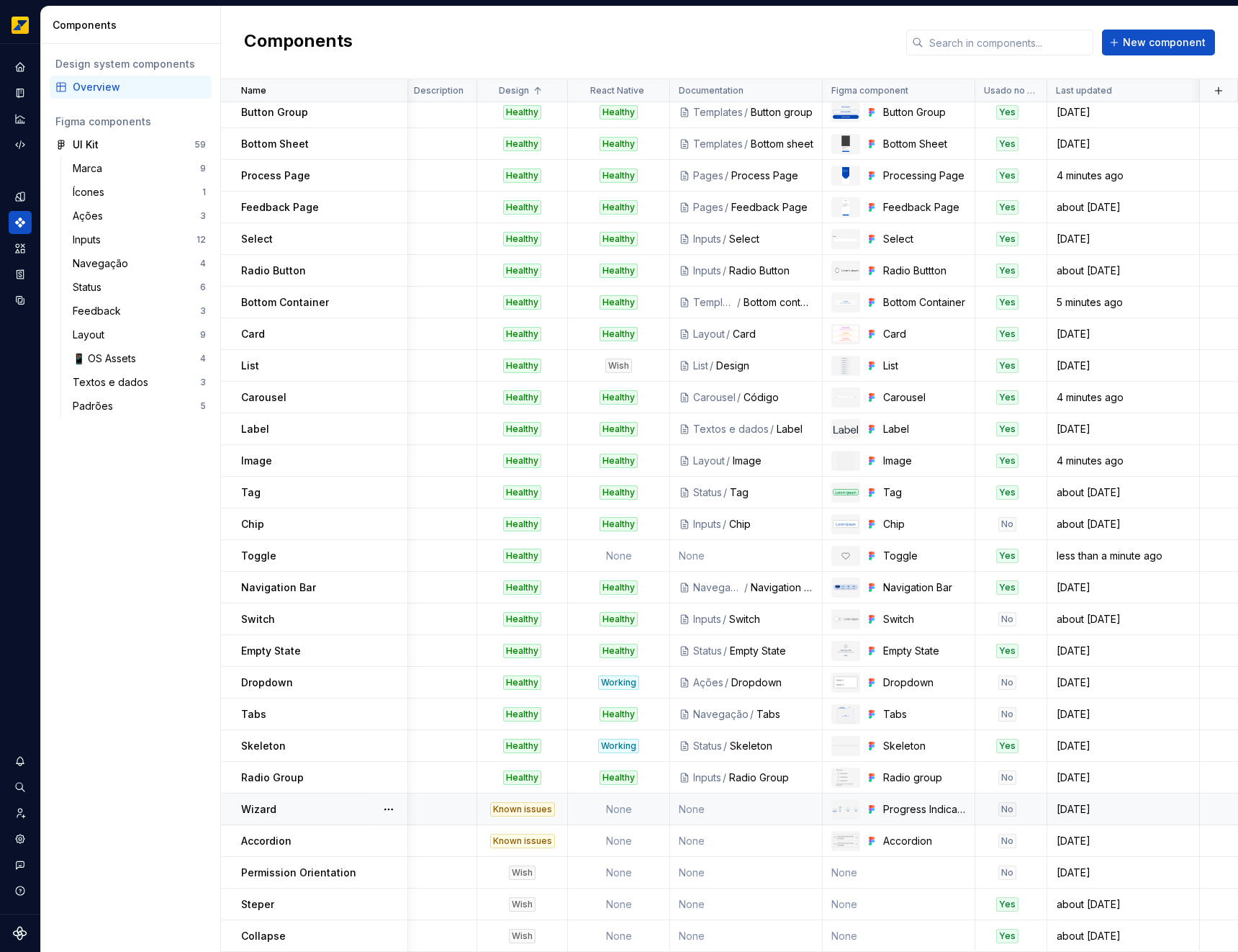
click at [461, 799] on td at bounding box center [441, 809] width 72 height 32
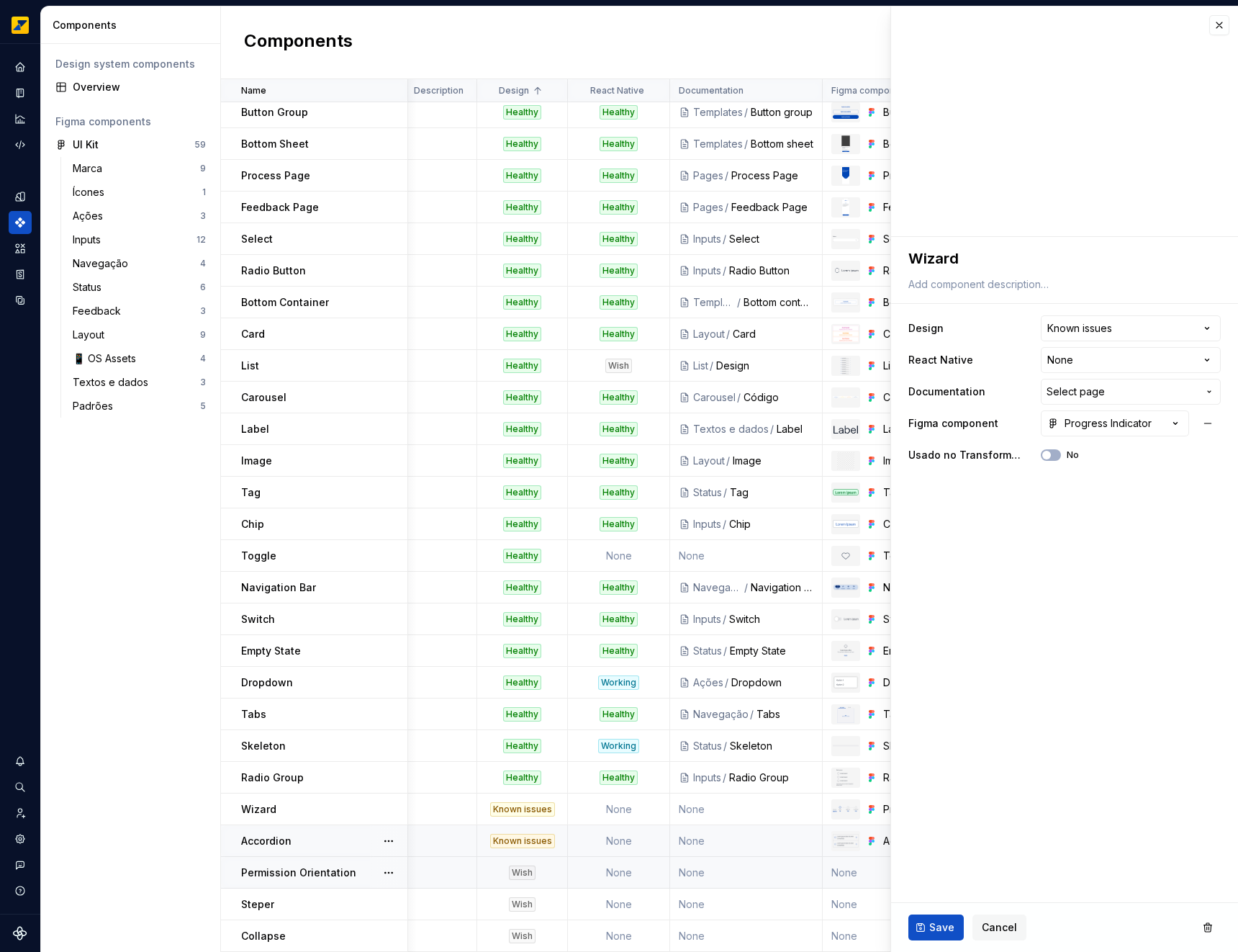
click at [452, 876] on td at bounding box center [441, 872] width 72 height 32
click at [449, 904] on td at bounding box center [441, 904] width 72 height 32
click at [444, 934] on td at bounding box center [441, 936] width 72 height 32
type textarea "*"
click at [1222, 29] on button "button" at bounding box center [1219, 25] width 20 height 20
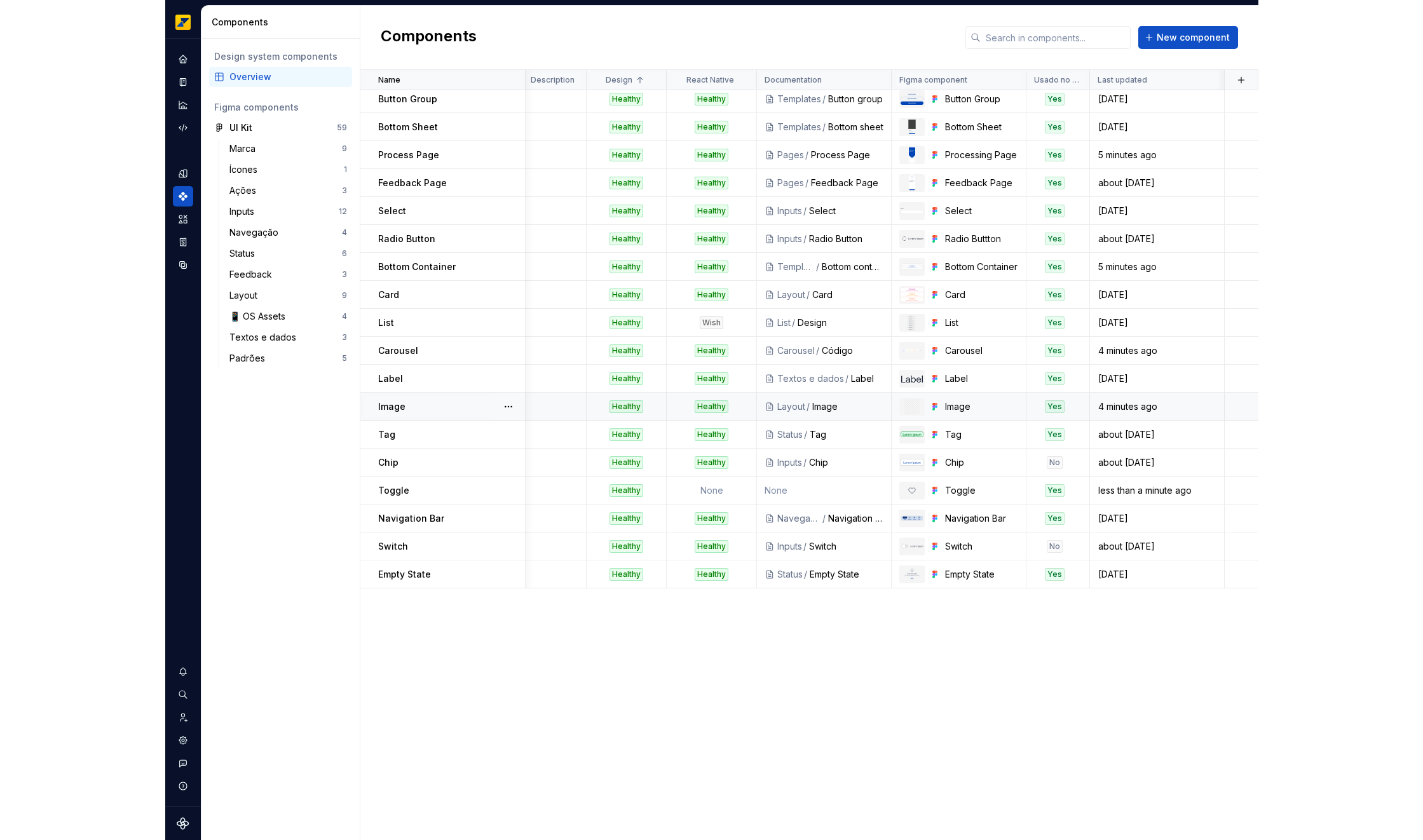
scroll to position [0, 3]
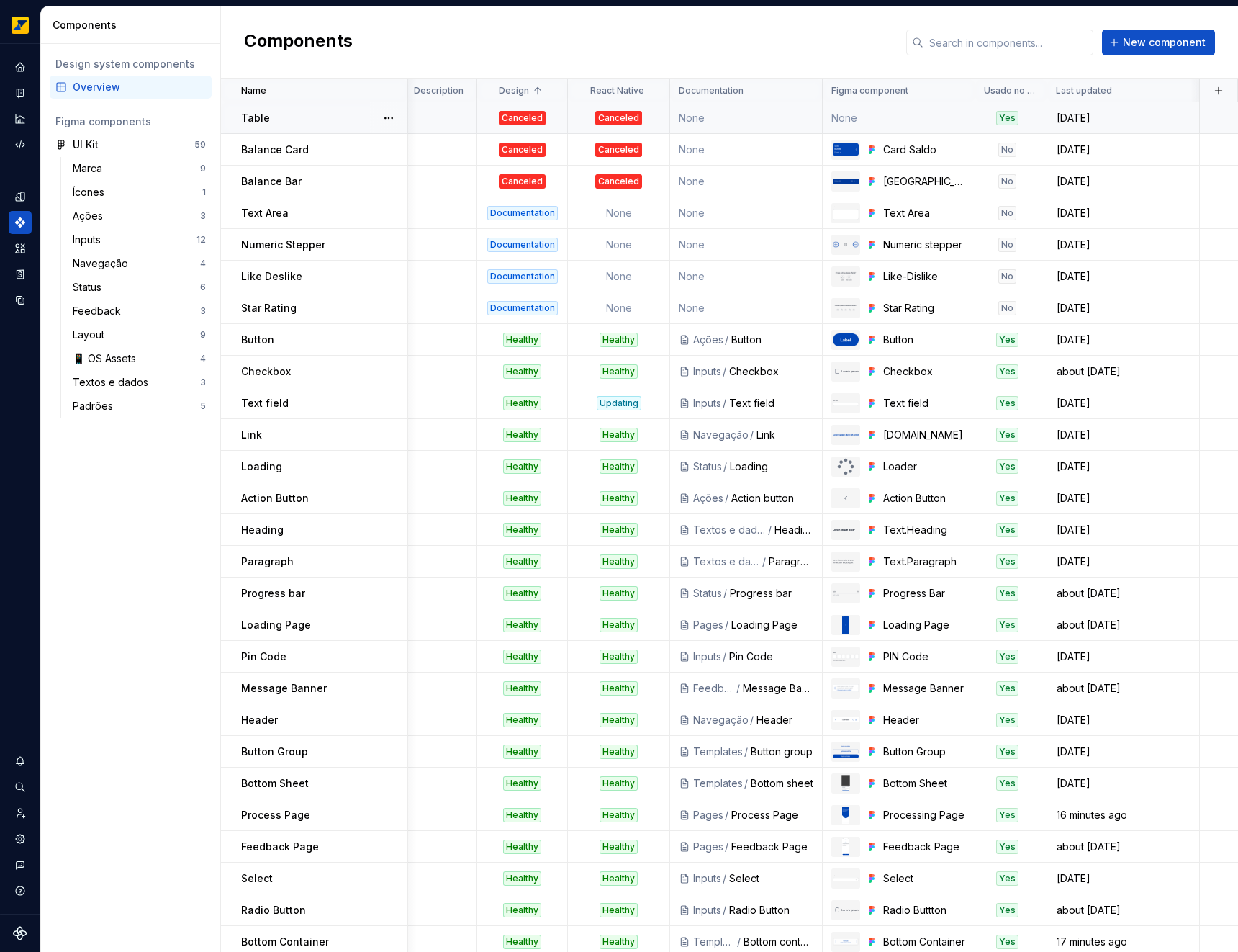
type textarea "*"
click at [999, 53] on input "text" at bounding box center [1008, 42] width 170 height 26
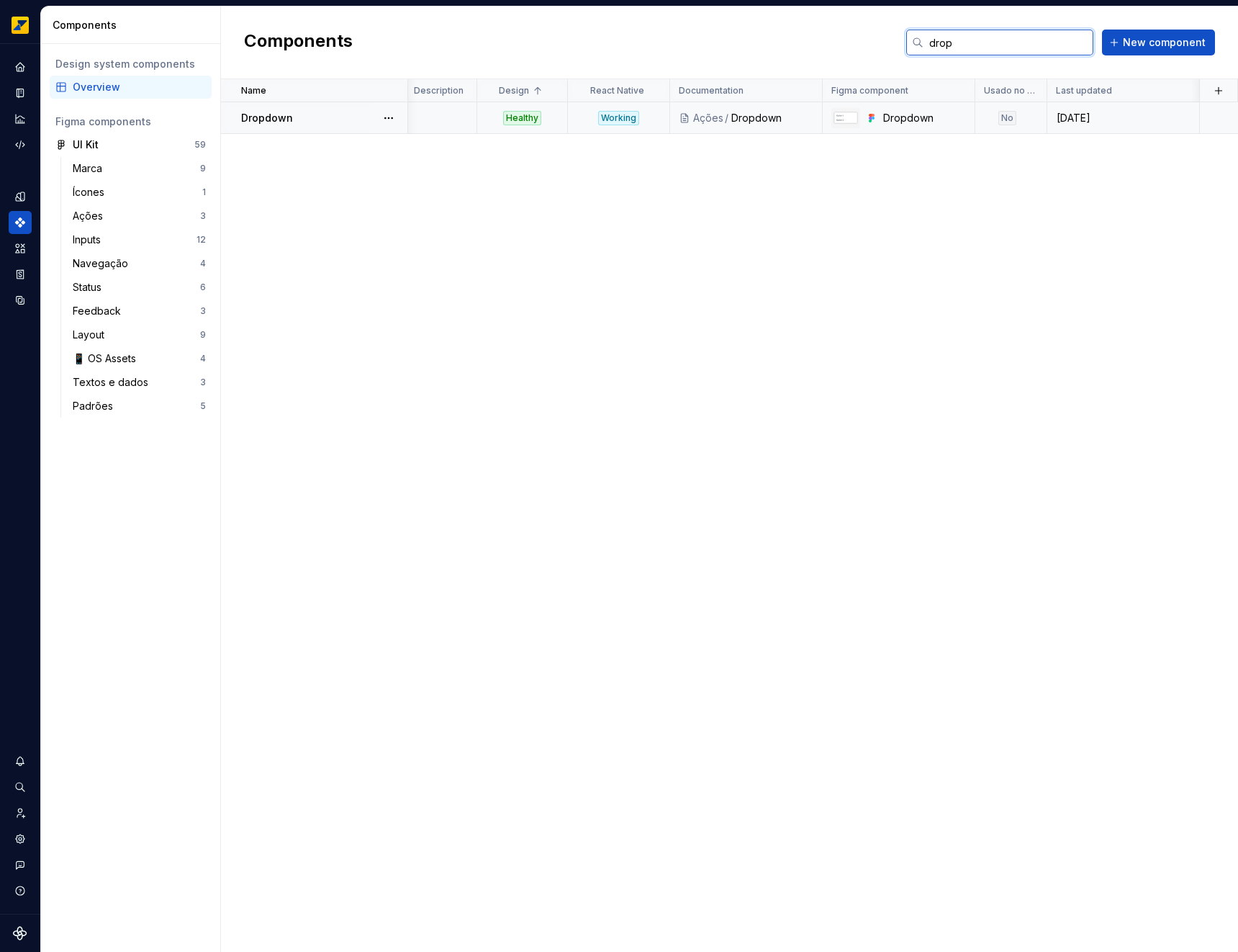
type input "drop"
click at [483, 128] on td "Healthy" at bounding box center [522, 117] width 91 height 32
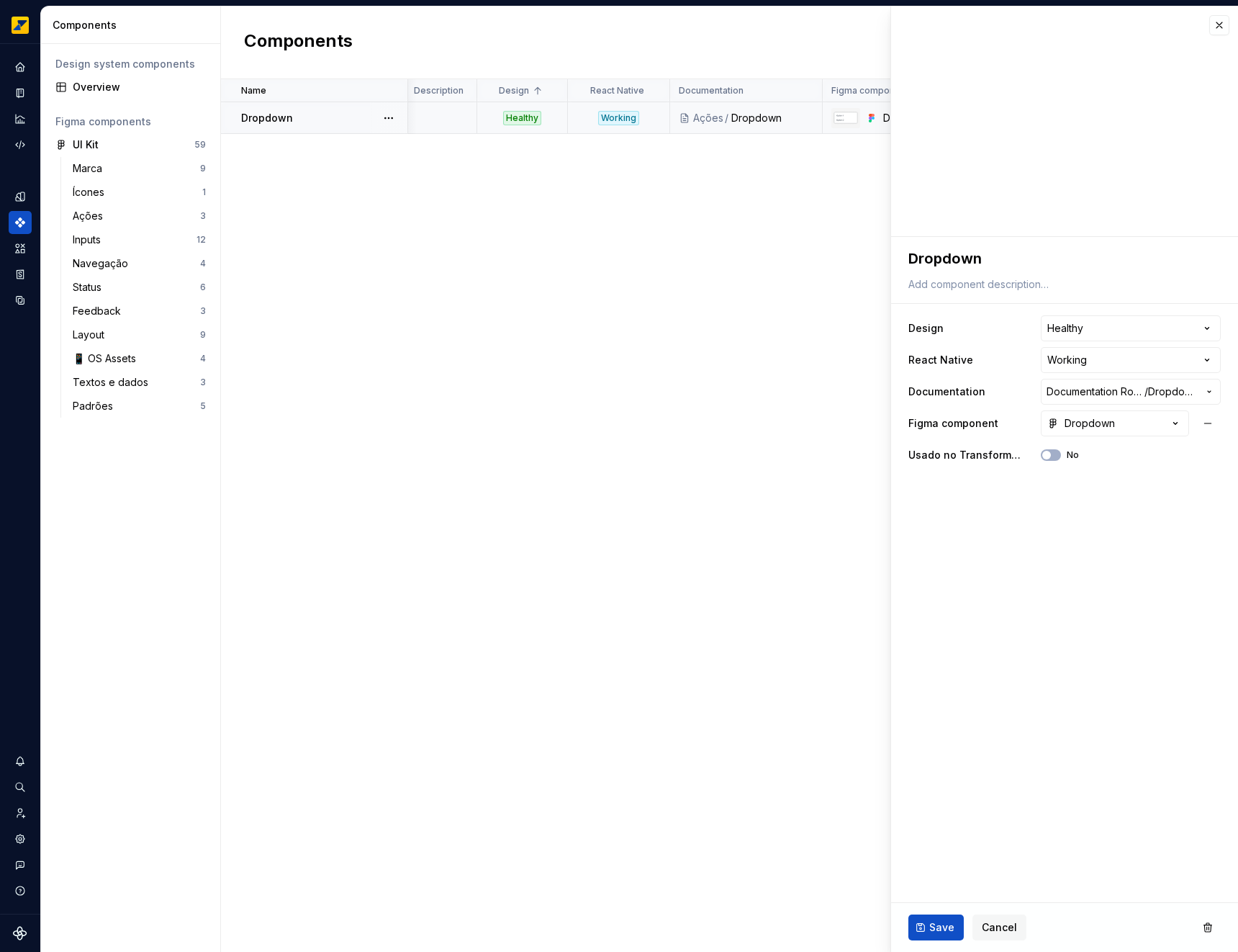
click at [592, 190] on div "Name Description Design React Native Documentation Figma component Usado no Tra…" at bounding box center [729, 515] width 1017 height 873
click at [569, 131] on td "Working" at bounding box center [619, 117] width 102 height 32
type textarea "*"
click at [1142, 365] on html "**********" at bounding box center [619, 476] width 1238 height 952
select select "**********"
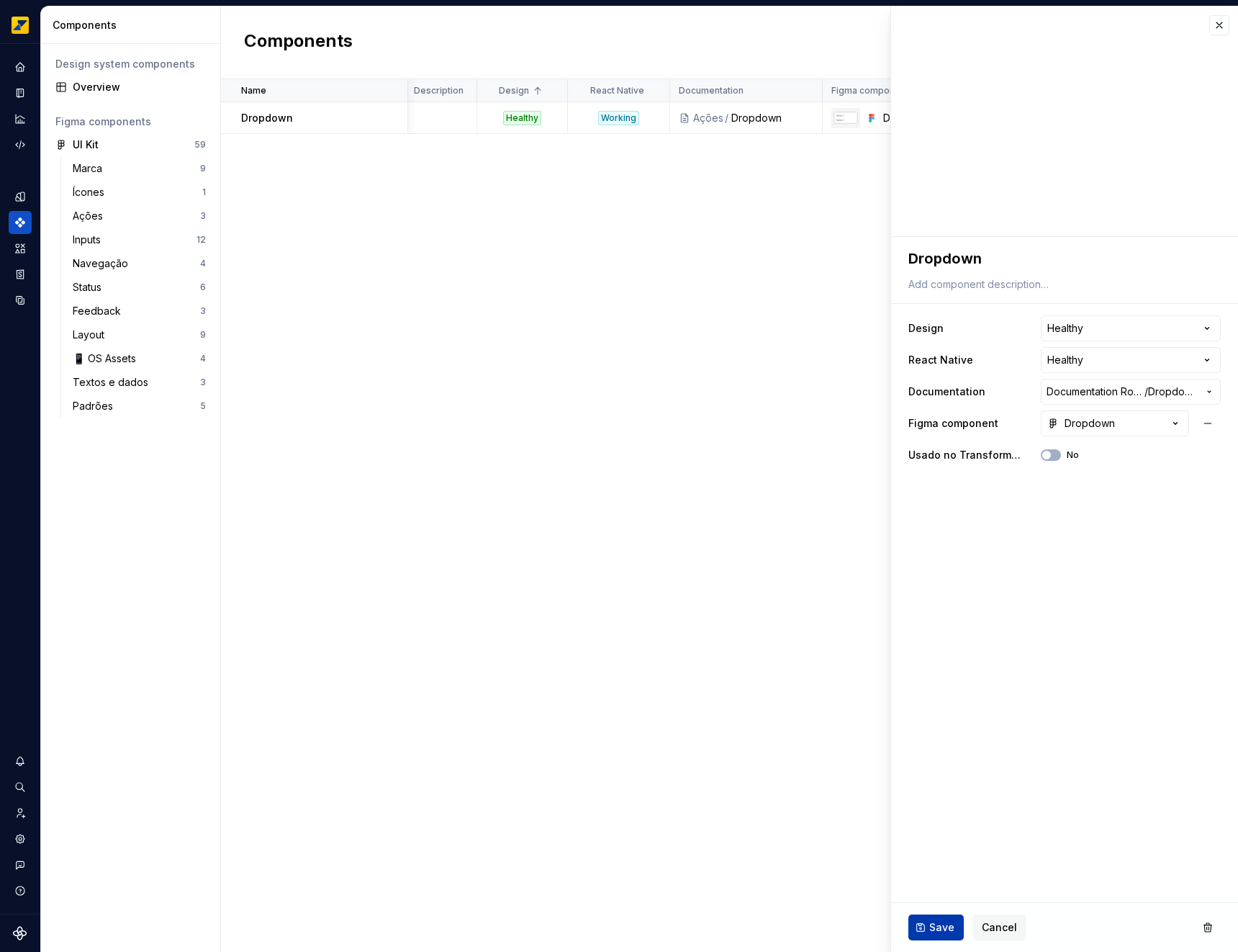
click at [936, 933] on span "Save" at bounding box center [941, 928] width 25 height 15
type textarea "*"
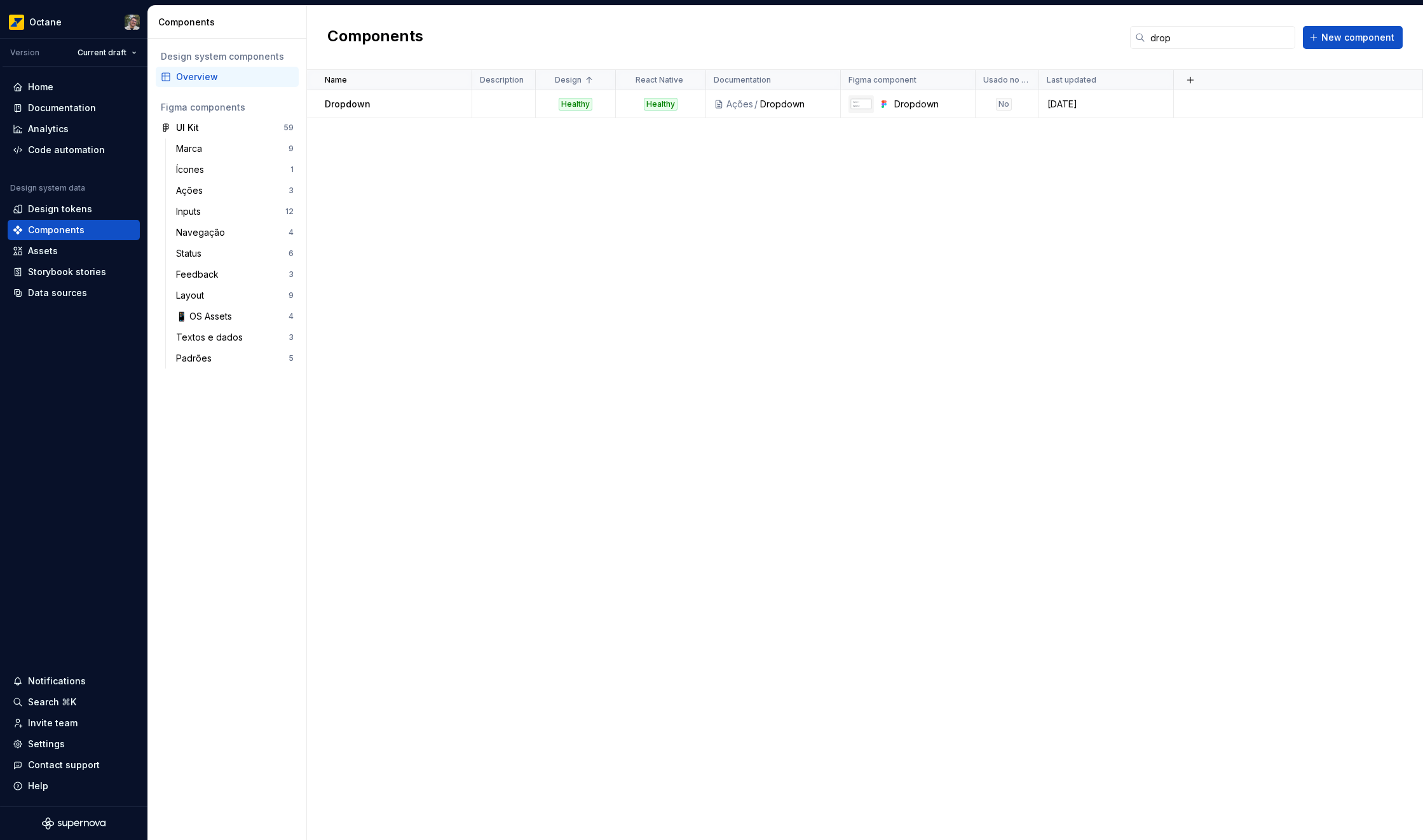
type textarea "*"
click at [1212, 42] on input "drop" at bounding box center [1220, 37] width 150 height 23
type input "d"
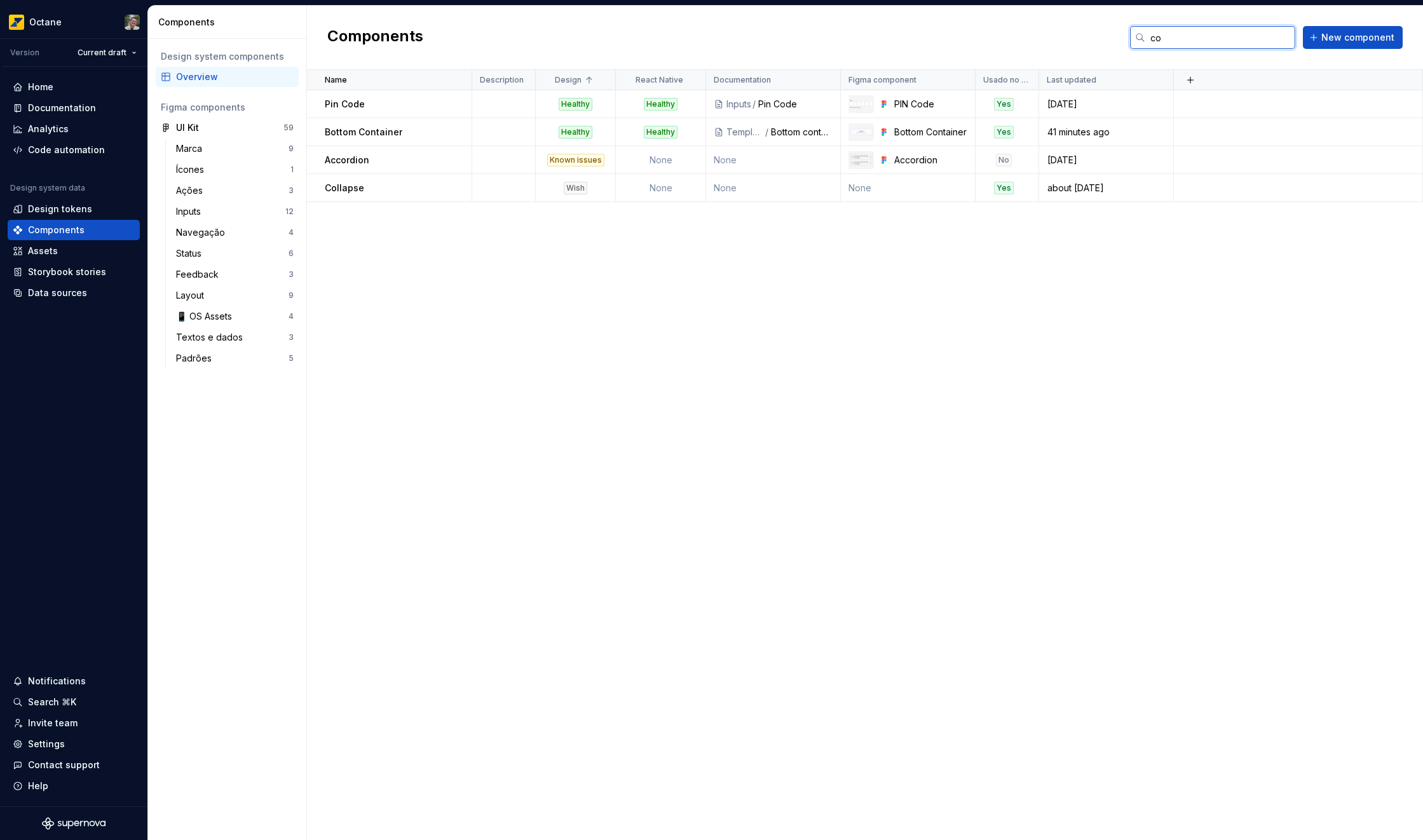
type input "col"
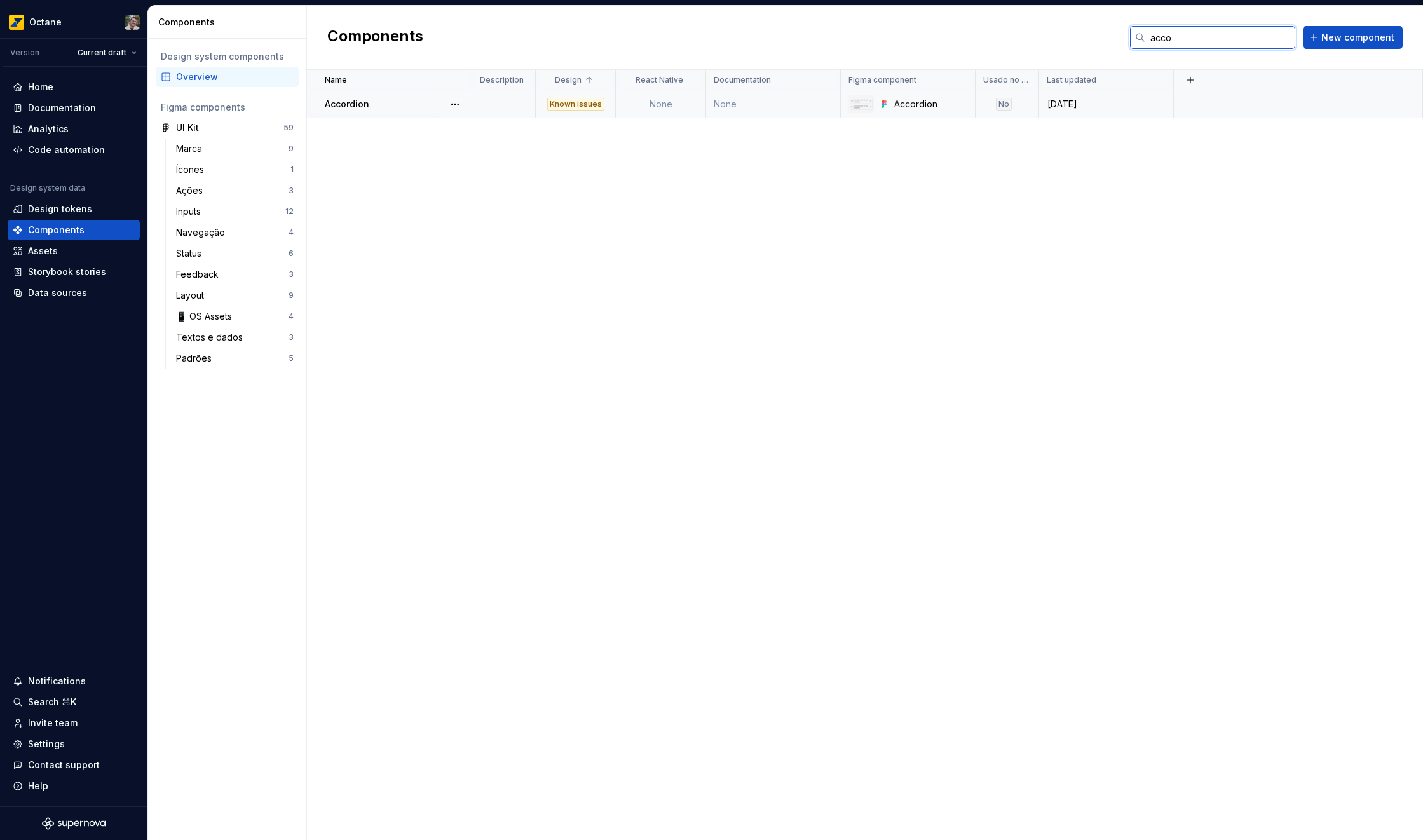
type input "acco"
click at [399, 103] on div "Accordion" at bounding box center [398, 104] width 146 height 13
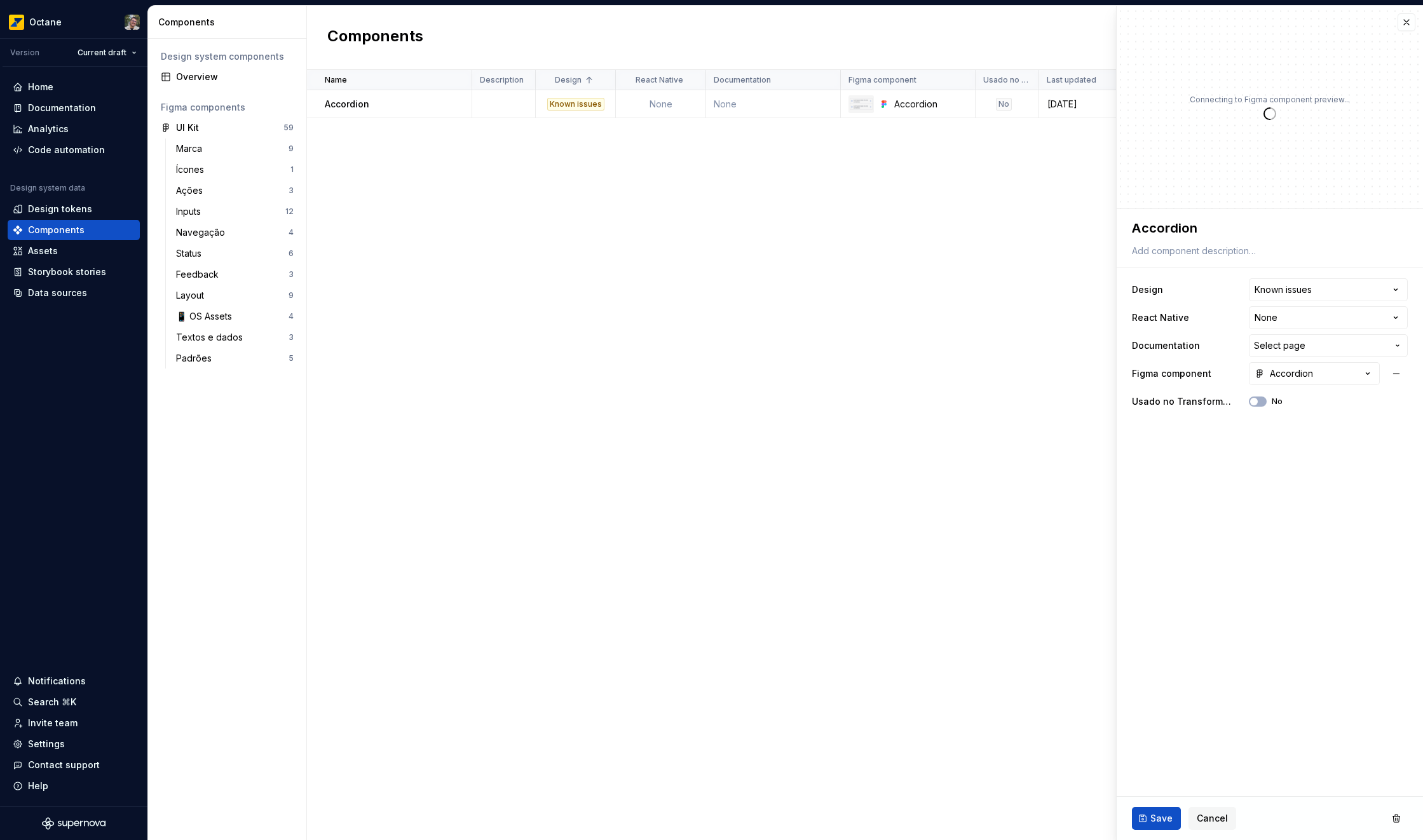
type textarea "*"
click at [1407, 23] on button "button" at bounding box center [1407, 22] width 18 height 18
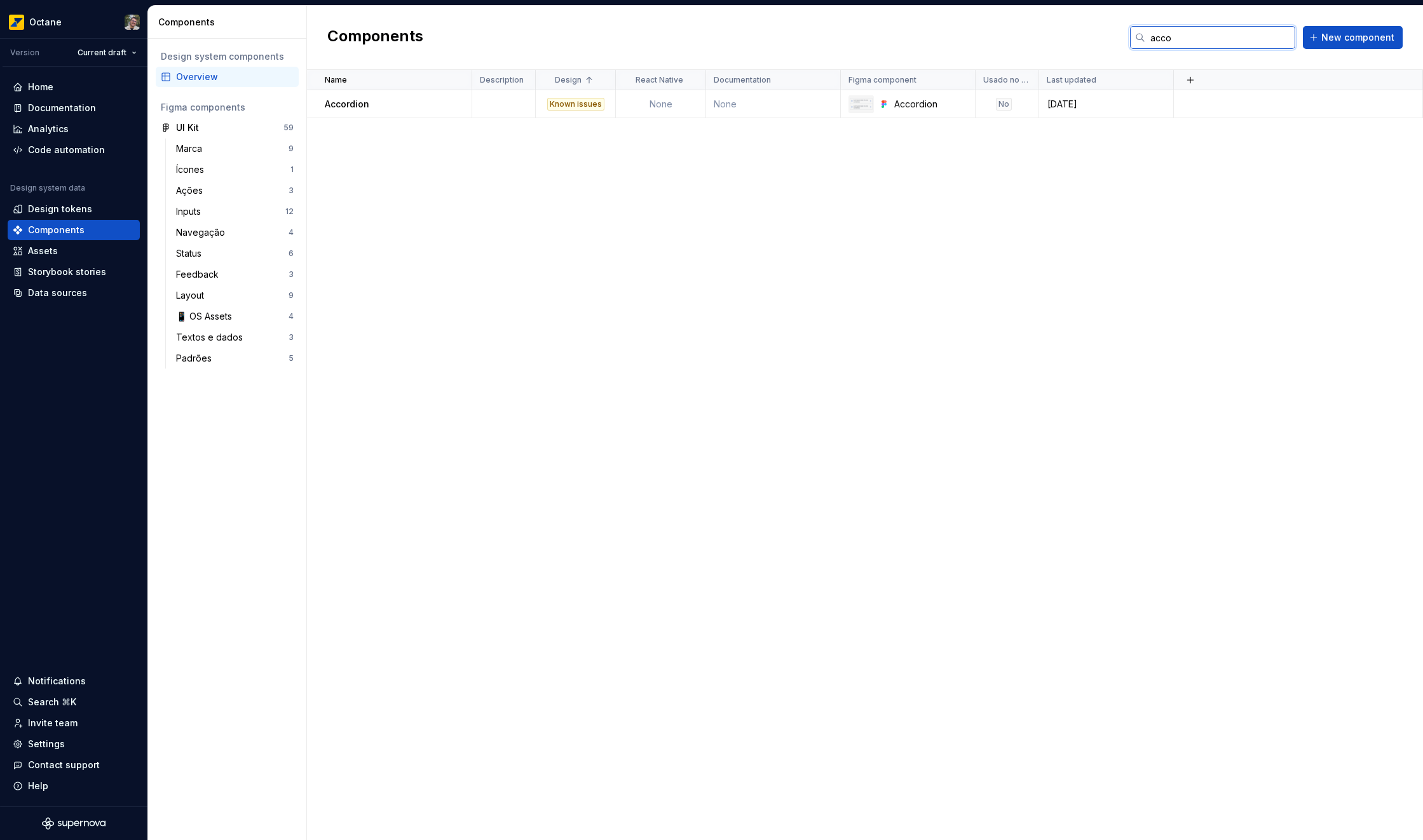
click at [1208, 36] on input "acco" at bounding box center [1220, 37] width 150 height 23
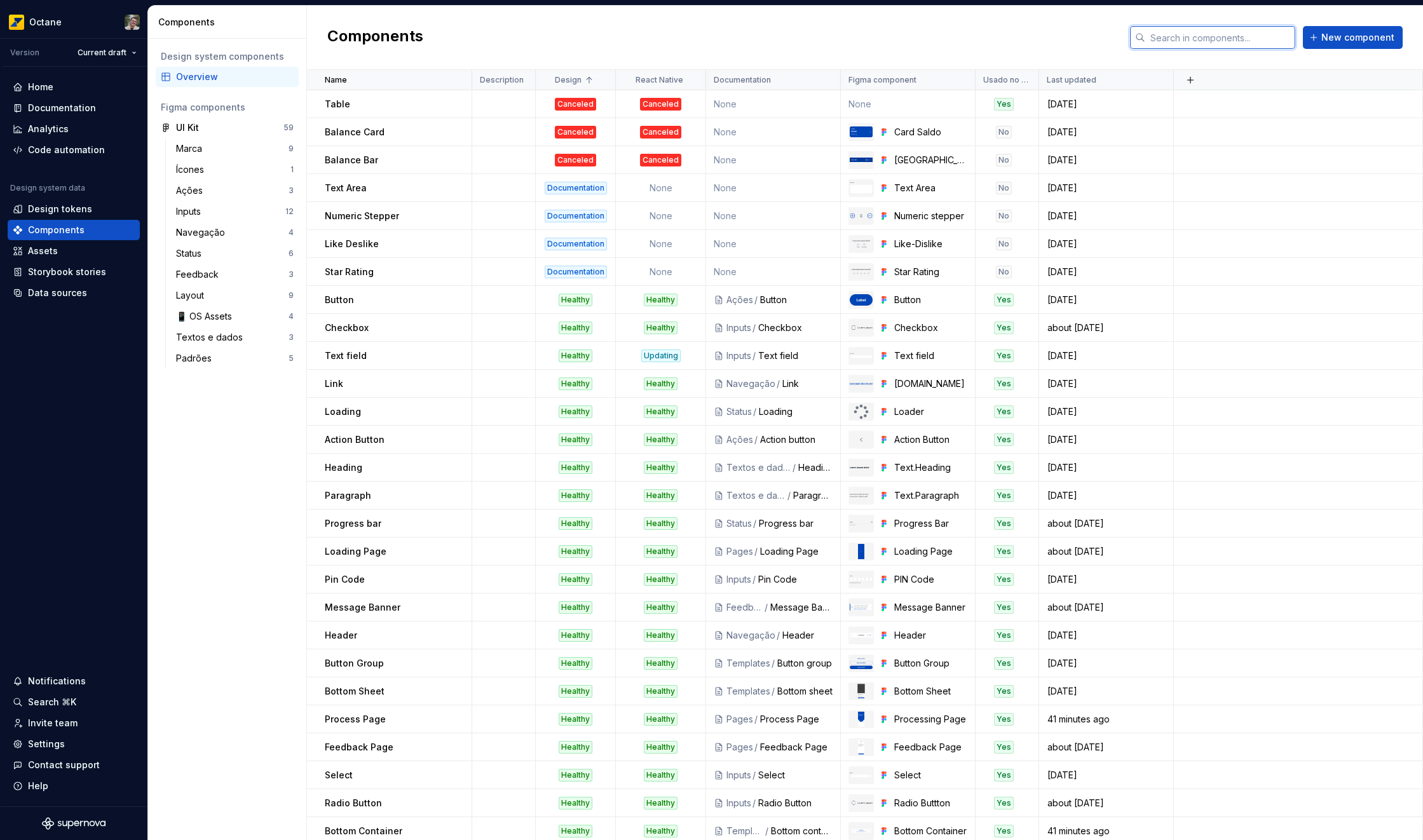
type textarea "*"
click at [1210, 43] on input "text" at bounding box center [1220, 37] width 150 height 23
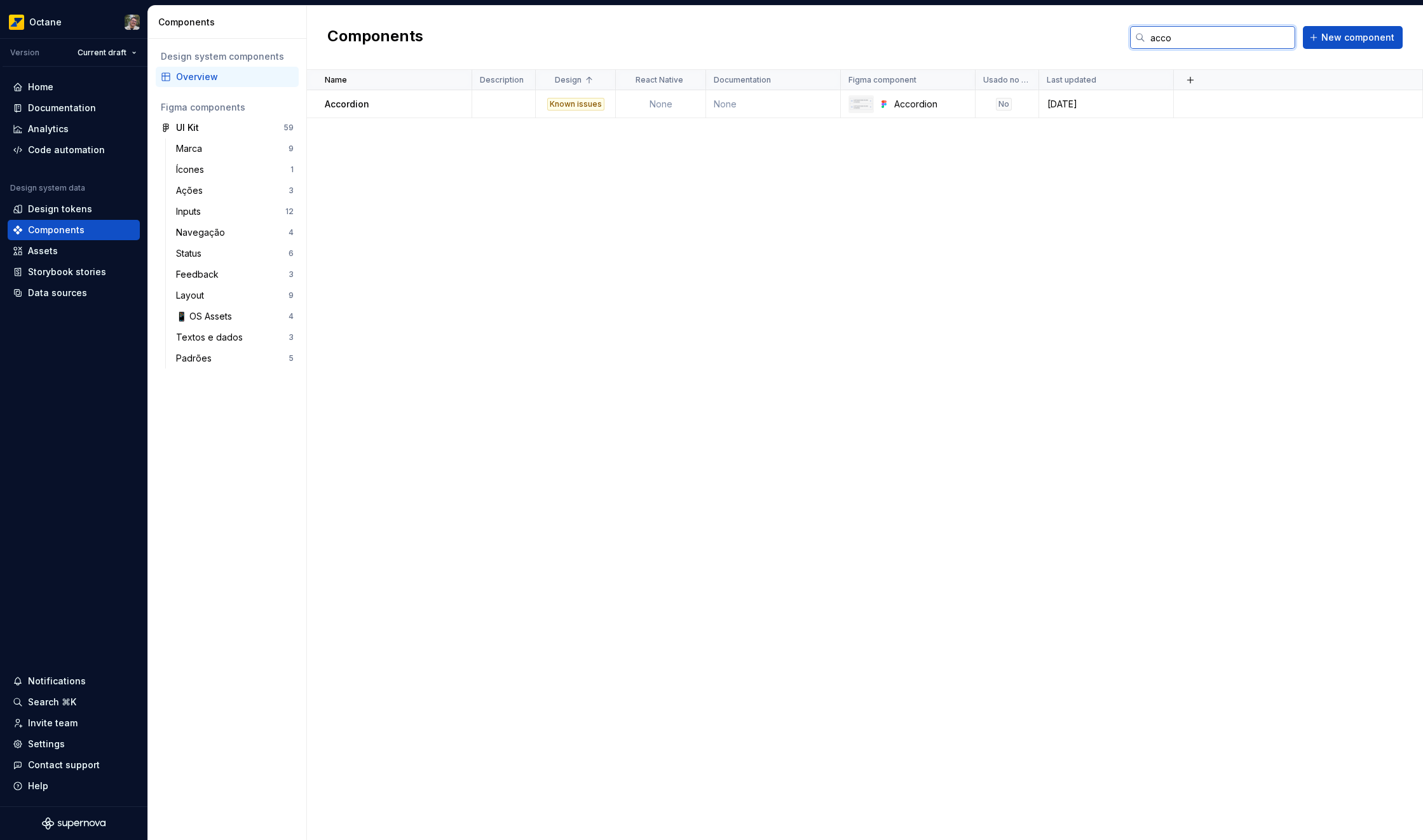
type input "acco"
type textarea "*"
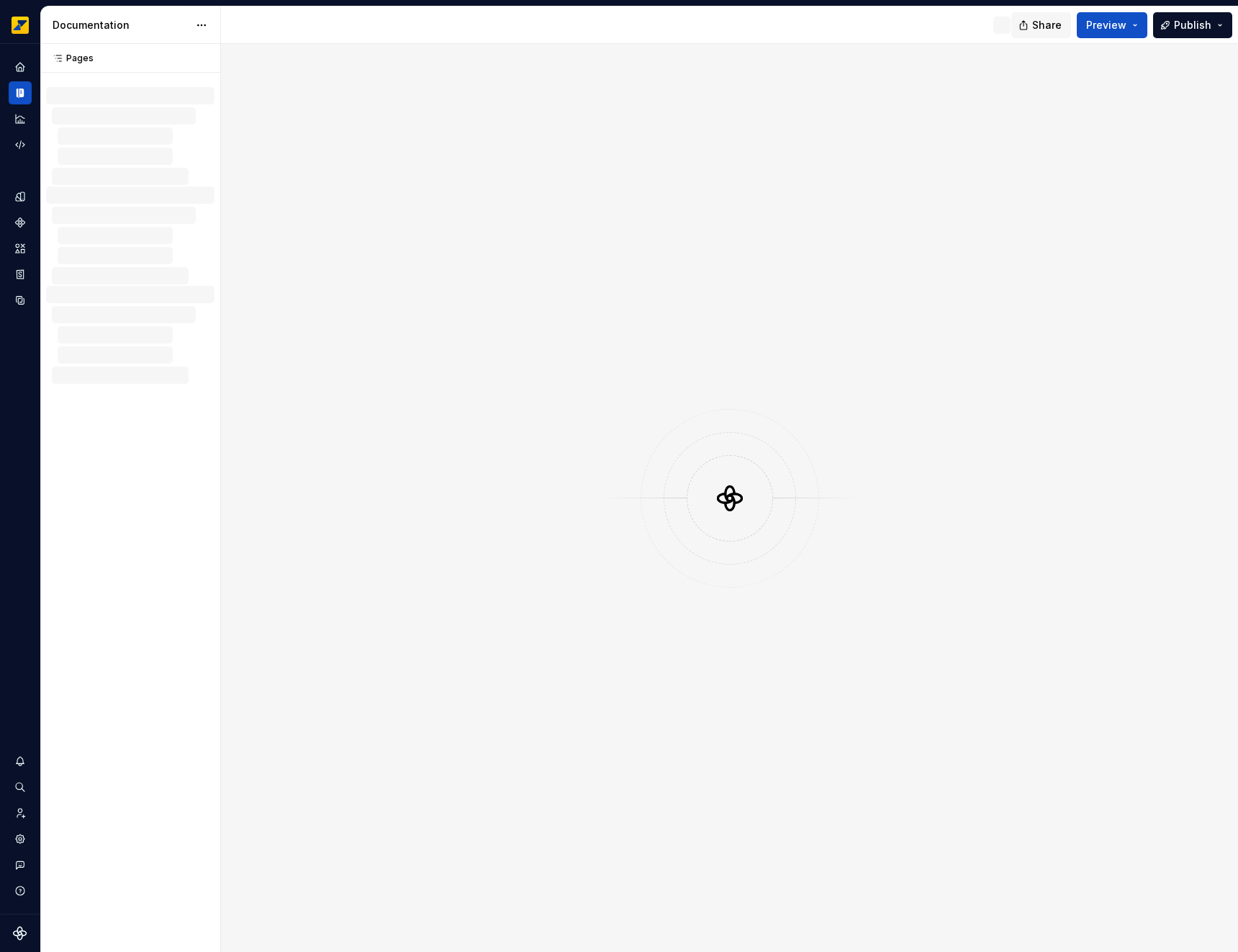
click at [1033, 26] on button "Share" at bounding box center [1042, 25] width 60 height 26
click at [965, 82] on div at bounding box center [729, 497] width 1017 height 908
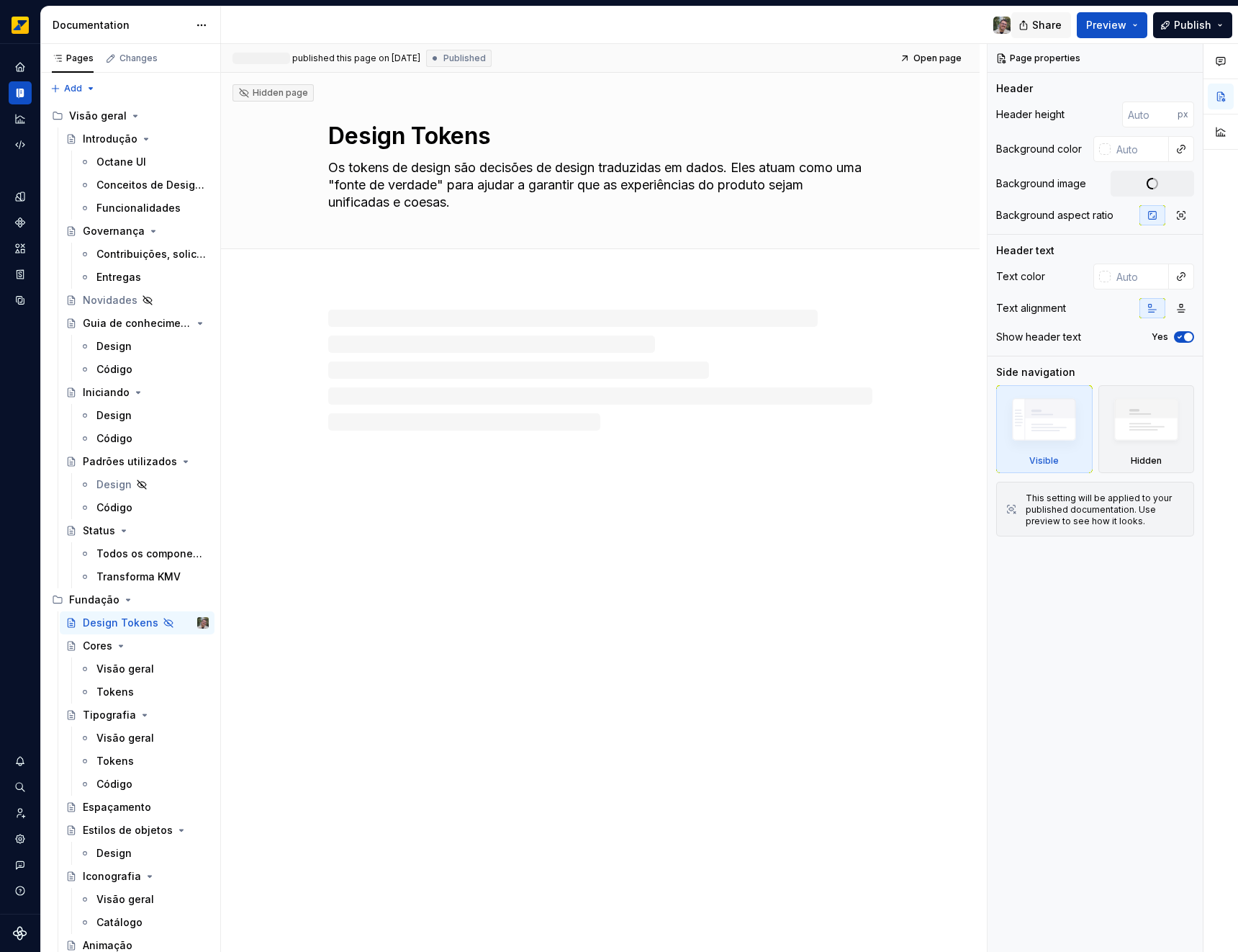
click at [1023, 27] on button "Share" at bounding box center [1042, 25] width 60 height 26
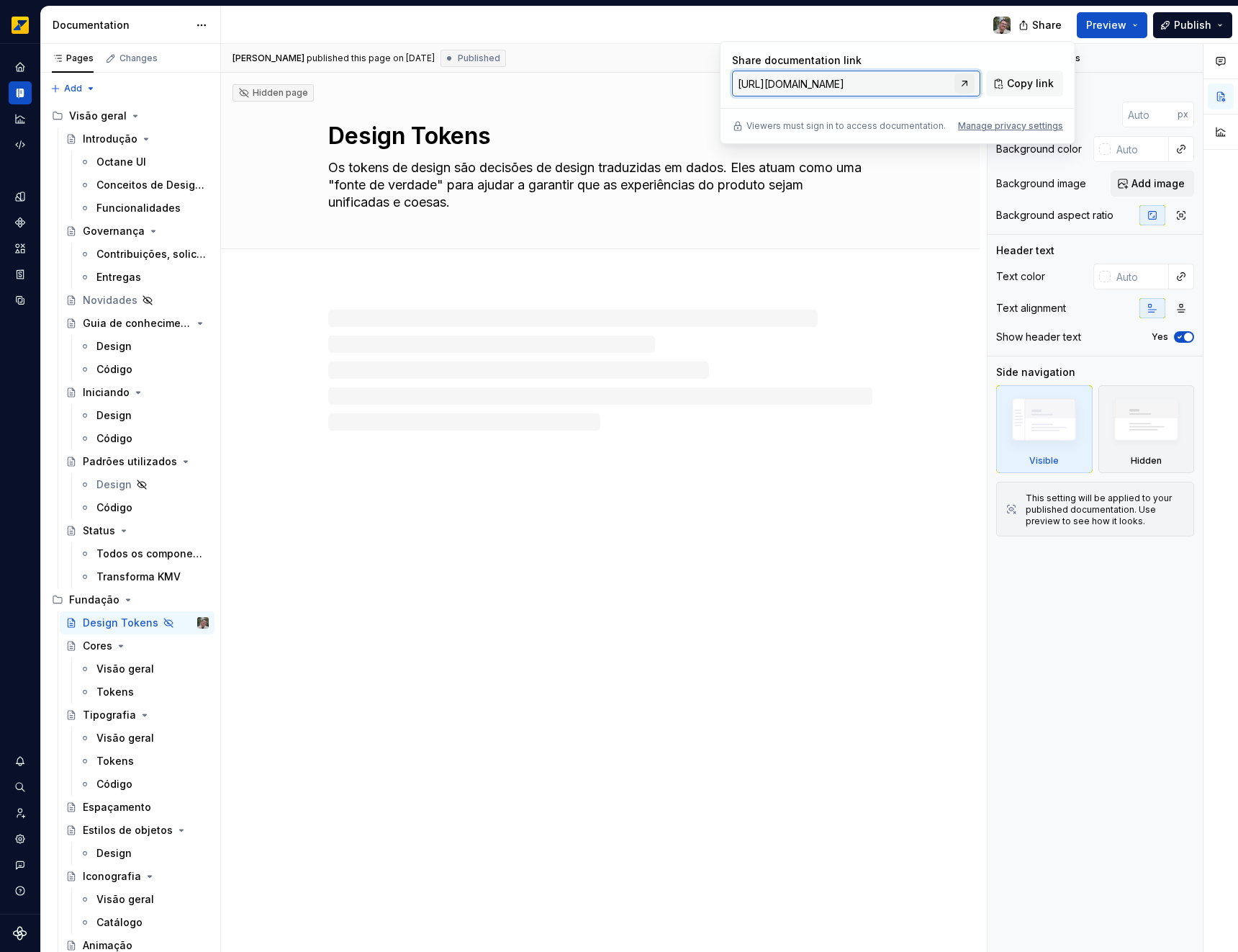
click at [961, 86] on link at bounding box center [964, 83] width 20 height 20
type textarea "*"
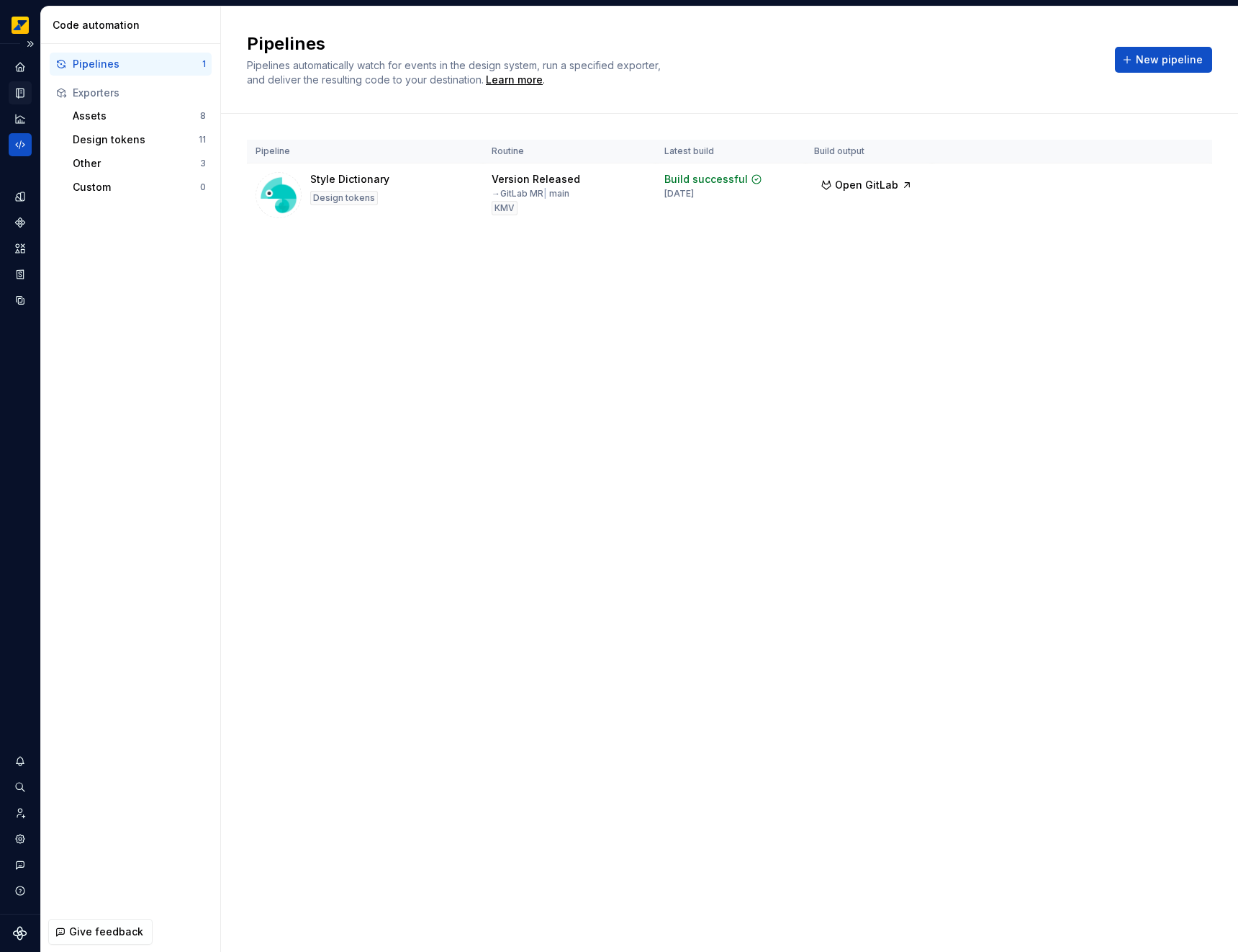
click at [23, 95] on icon "Documentation" at bounding box center [21, 93] width 6 height 8
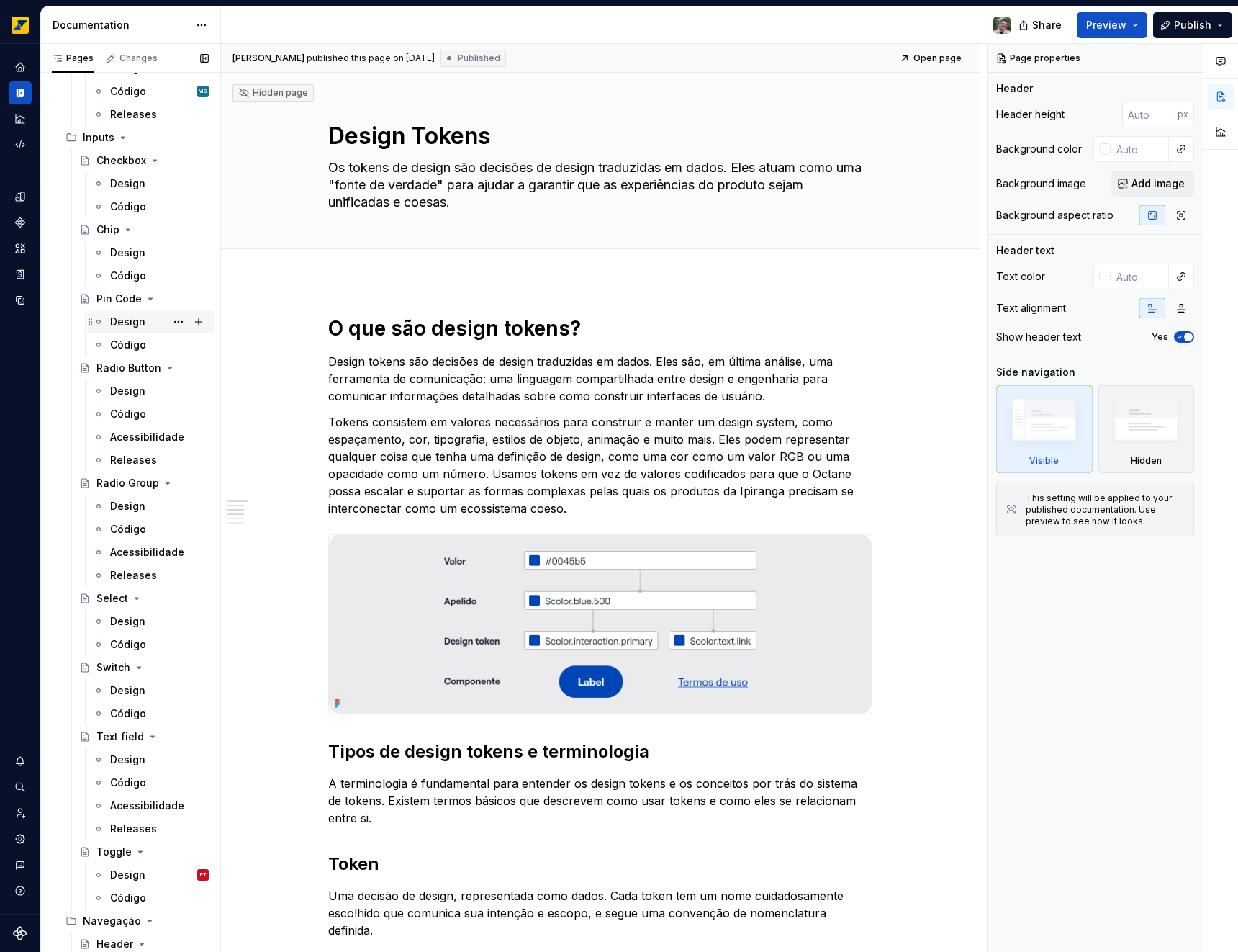
scroll to position [1229, 0]
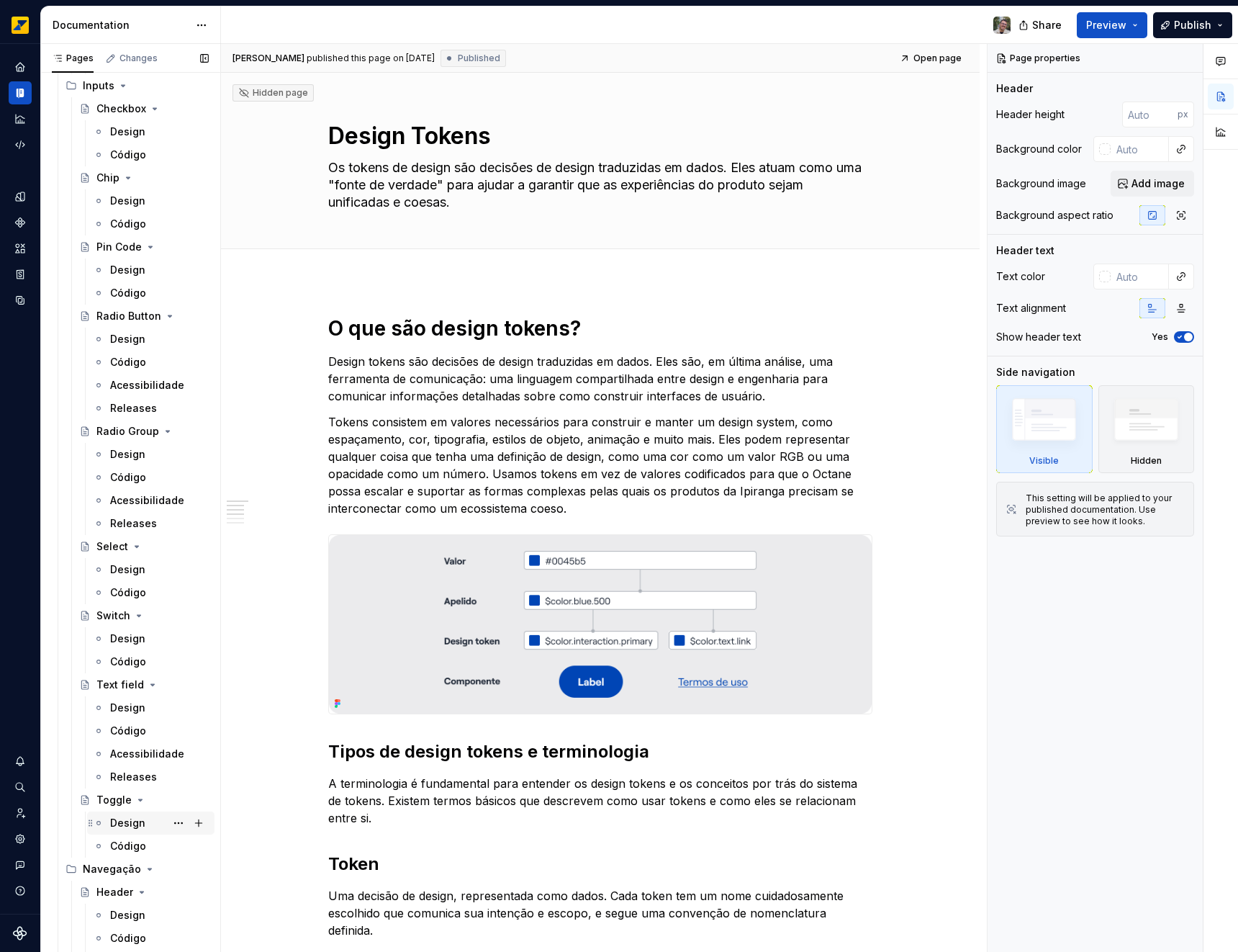
click at [117, 830] on div "Design FT" at bounding box center [159, 823] width 99 height 20
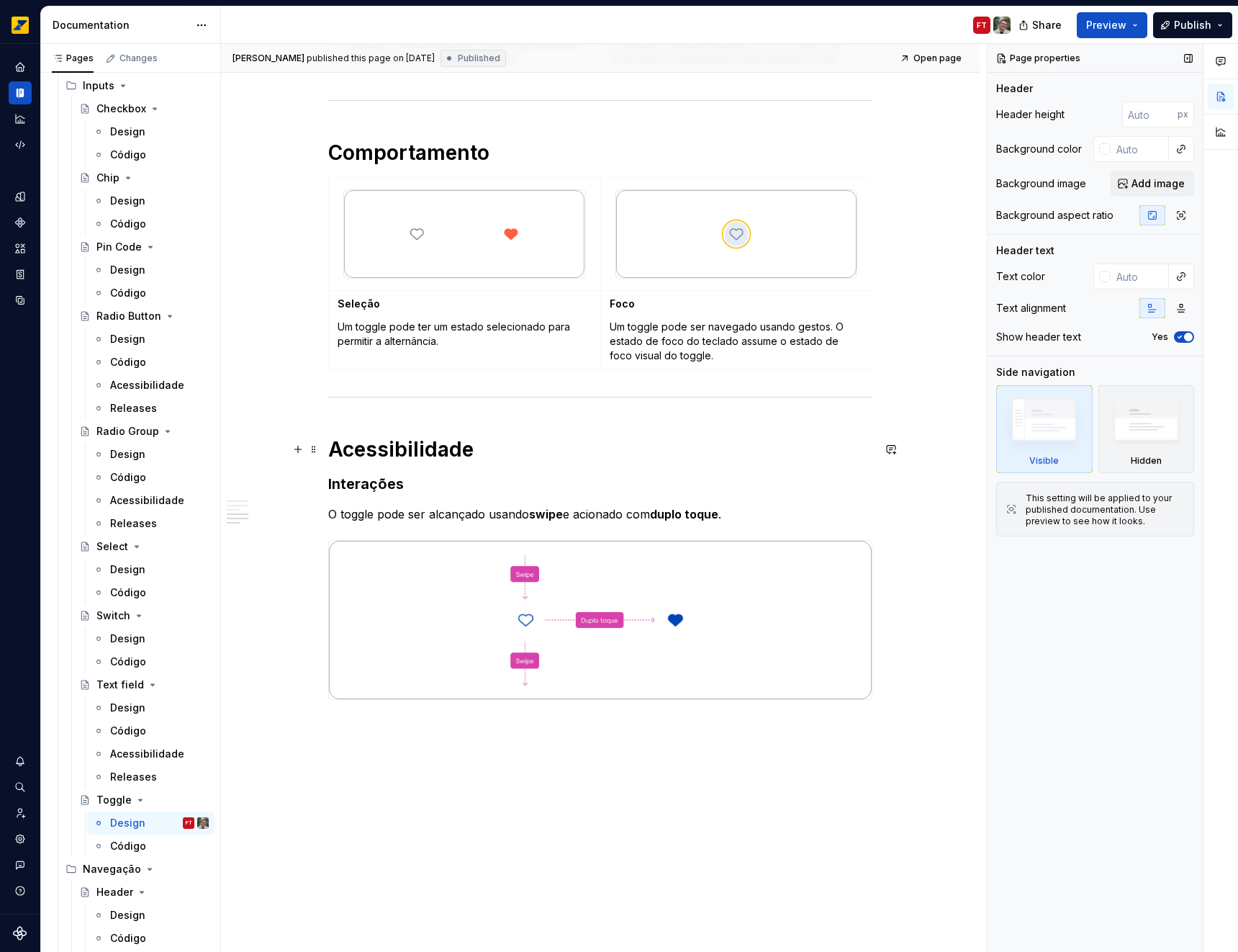
scroll to position [750, 0]
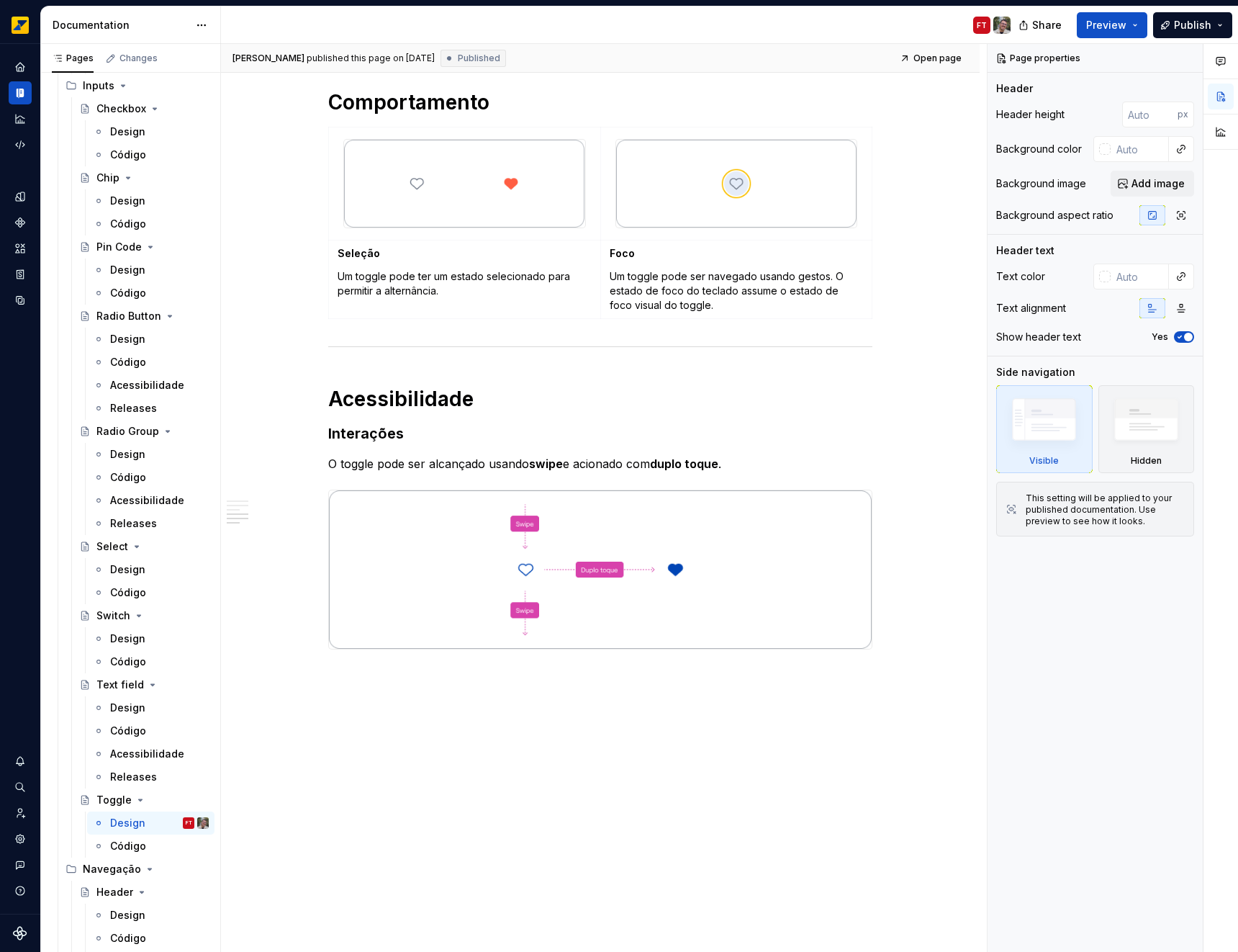
click at [1210, 40] on div "Share Preview Publish" at bounding box center [1130, 24] width 216 height 36
click at [1209, 28] on span "Publish" at bounding box center [1193, 25] width 37 height 15
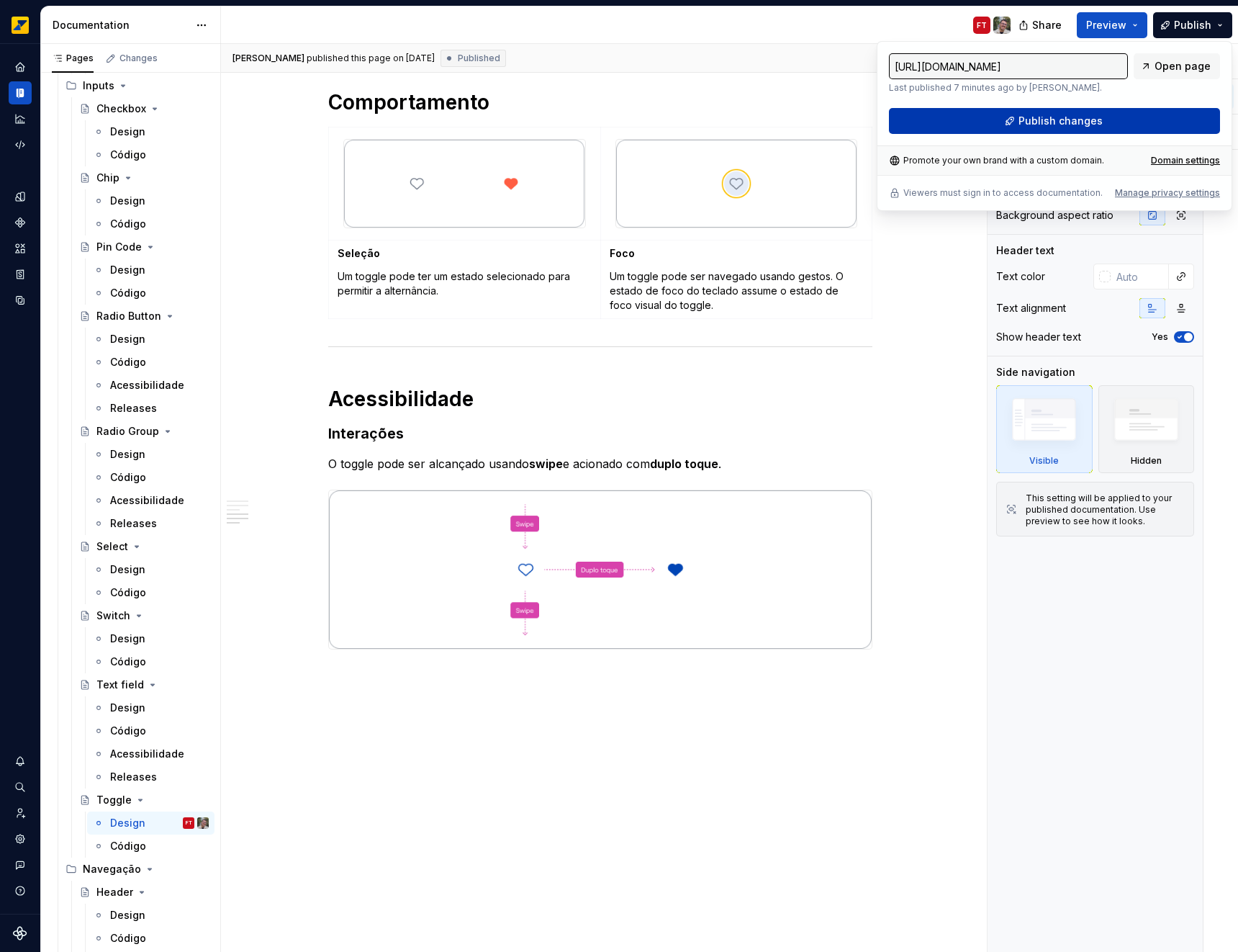
click at [1126, 125] on button "Publish changes" at bounding box center [1054, 121] width 332 height 26
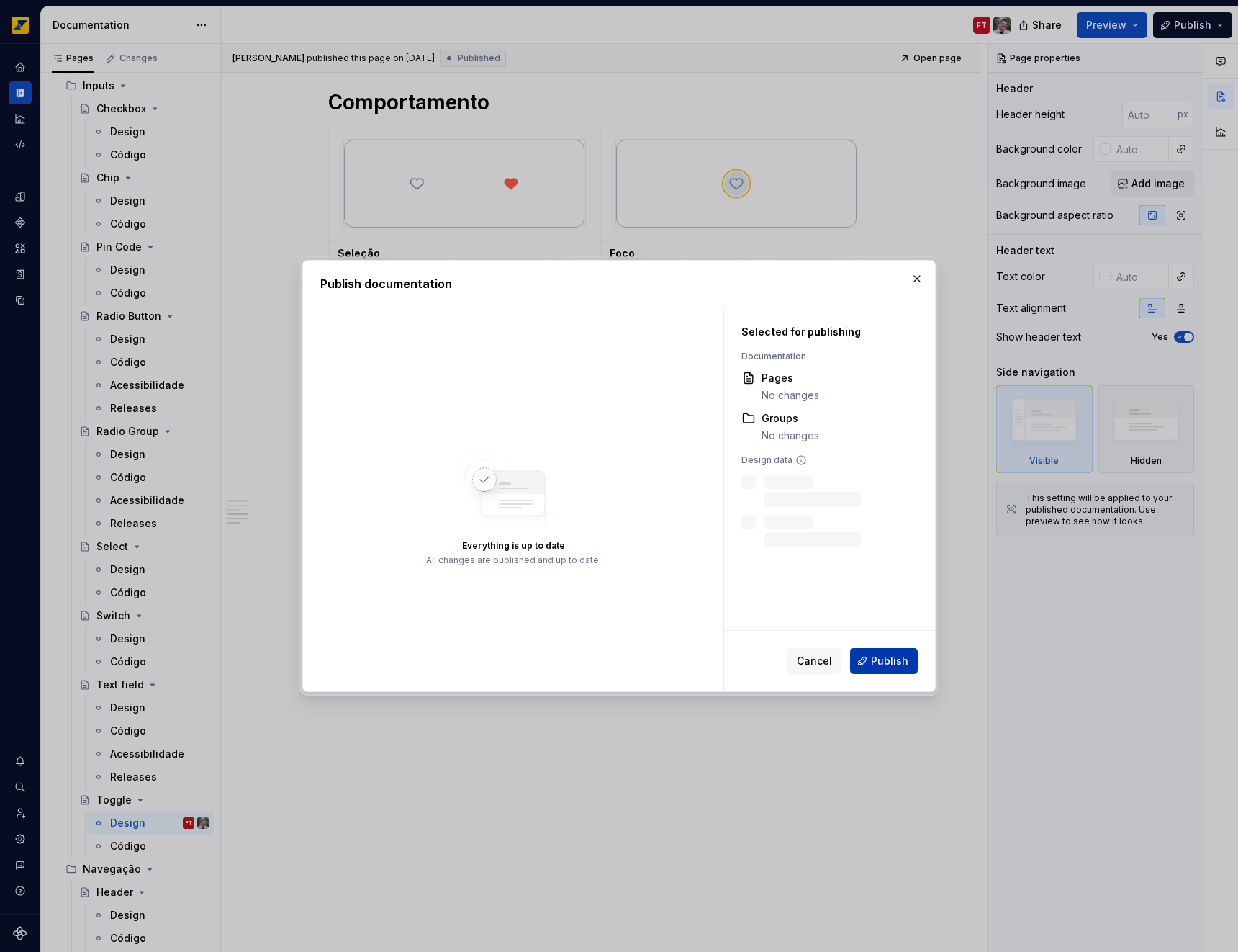
click at [875, 664] on span "Publish" at bounding box center [889, 661] width 37 height 15
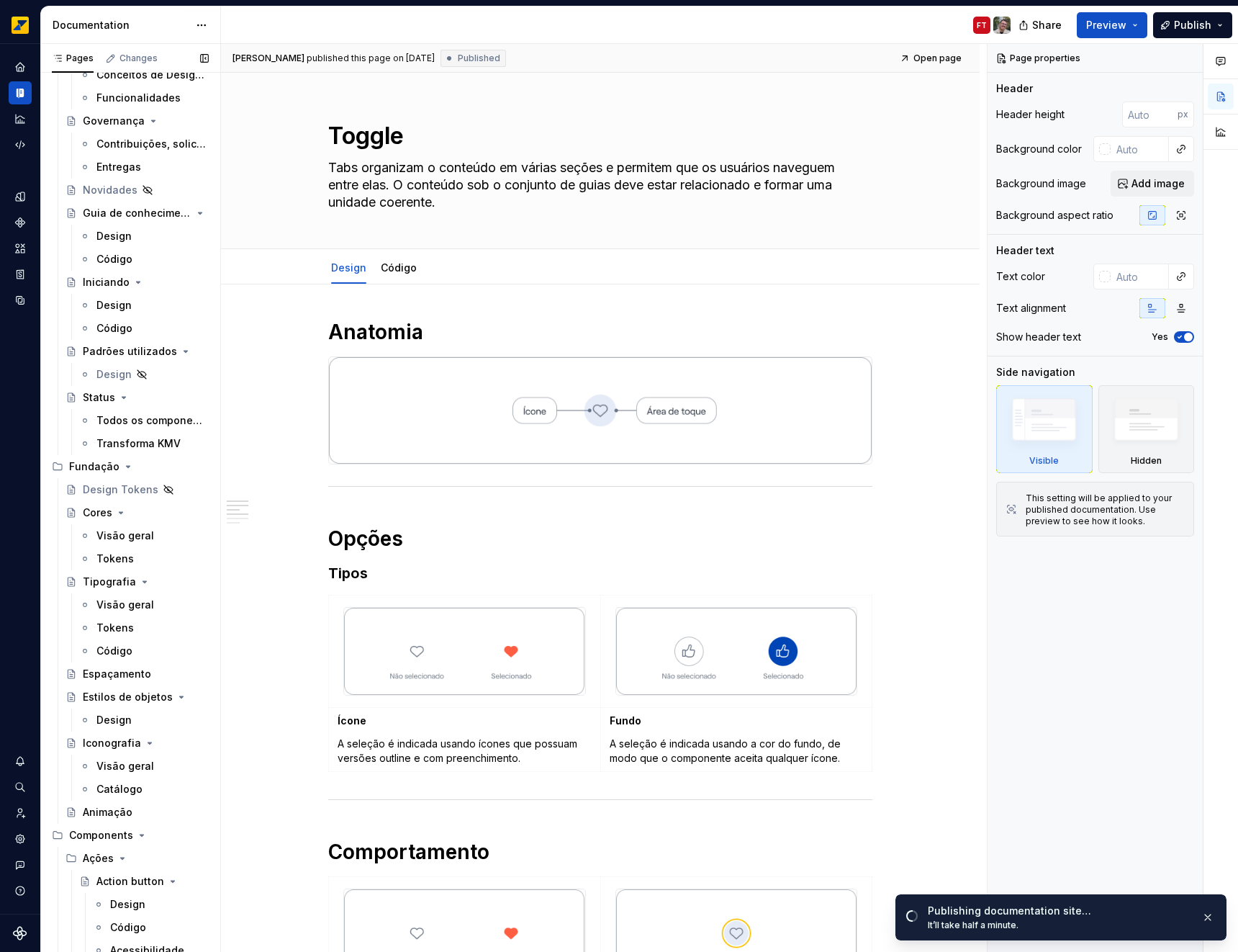
scroll to position [0, 0]
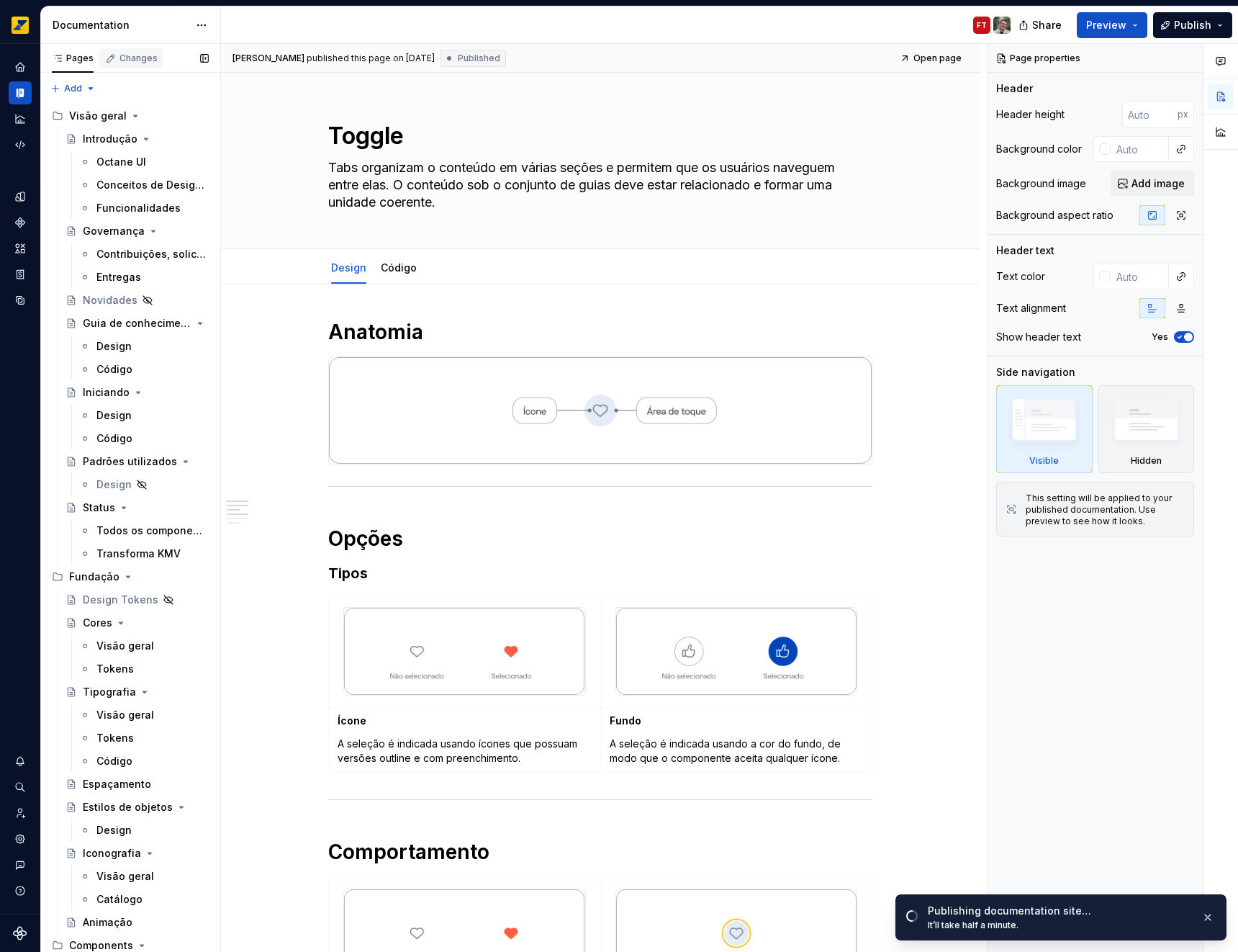
click at [143, 66] on div "Changes" at bounding box center [131, 58] width 64 height 20
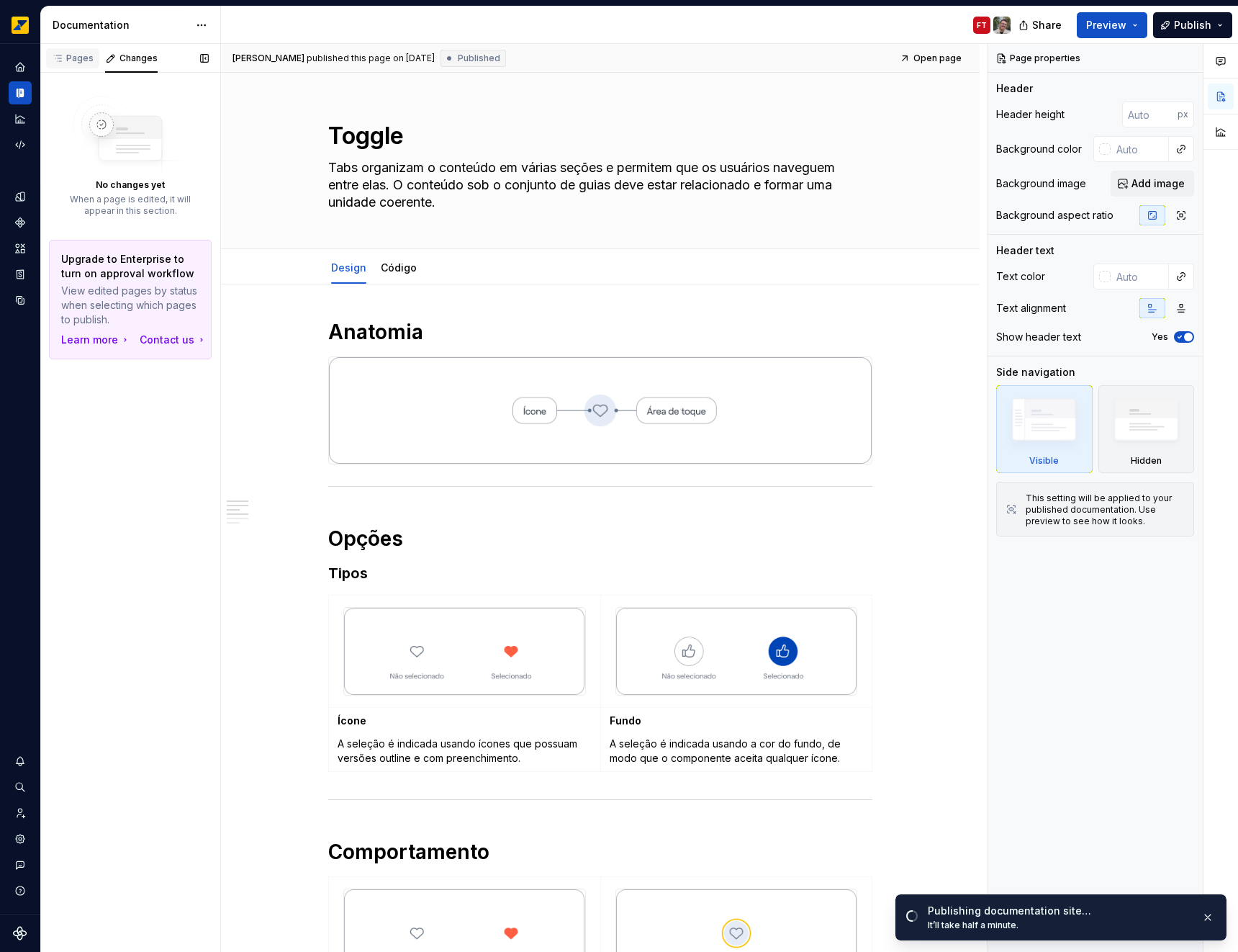
click at [92, 63] on div "Pages" at bounding box center [73, 58] width 53 height 20
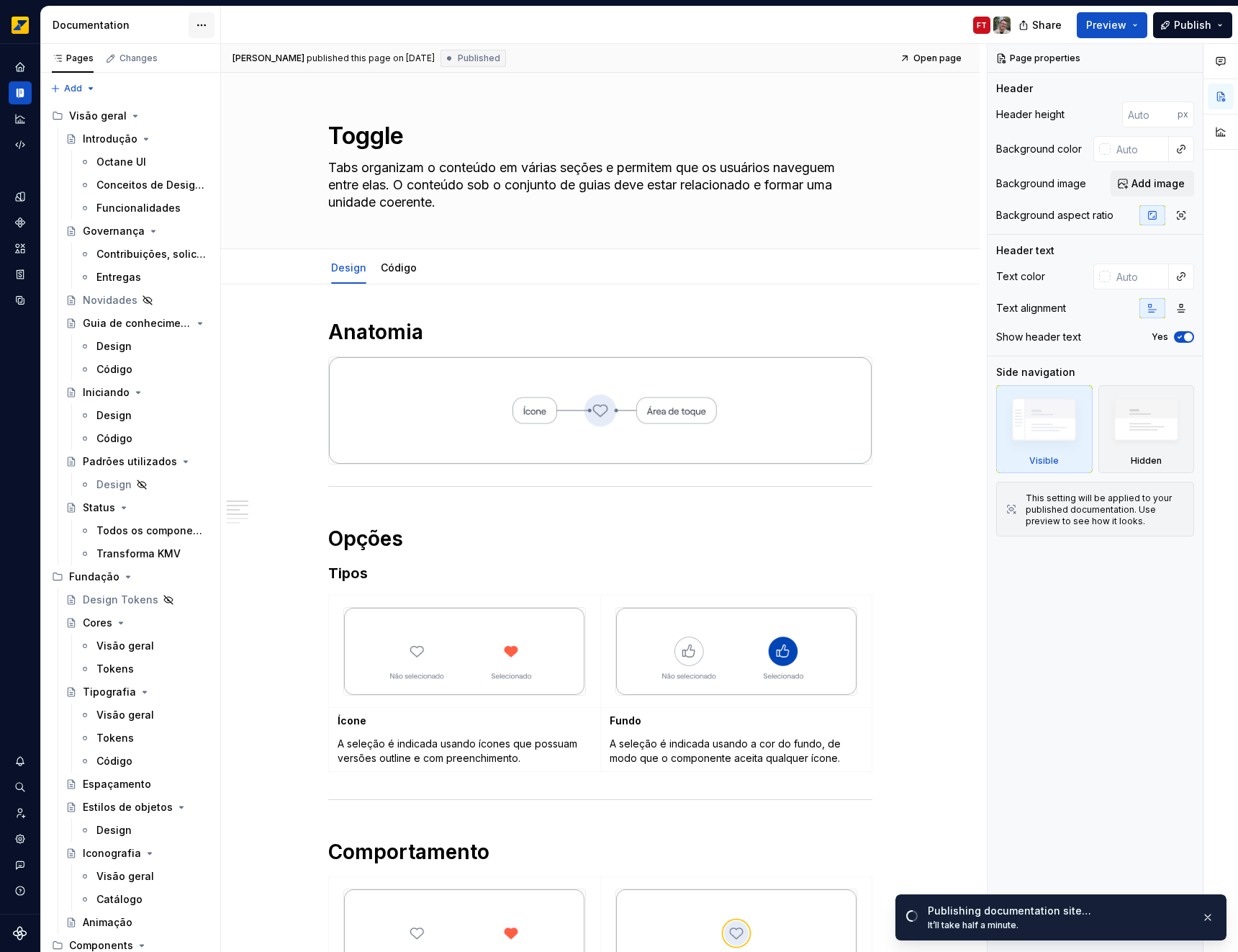
click at [198, 23] on html "Octane Design system data Documentation FT Share Preview Publish Pages Changes …" at bounding box center [619, 476] width 1238 height 952
click at [280, 77] on div "Toggle focus mode" at bounding box center [273, 76] width 117 height 15
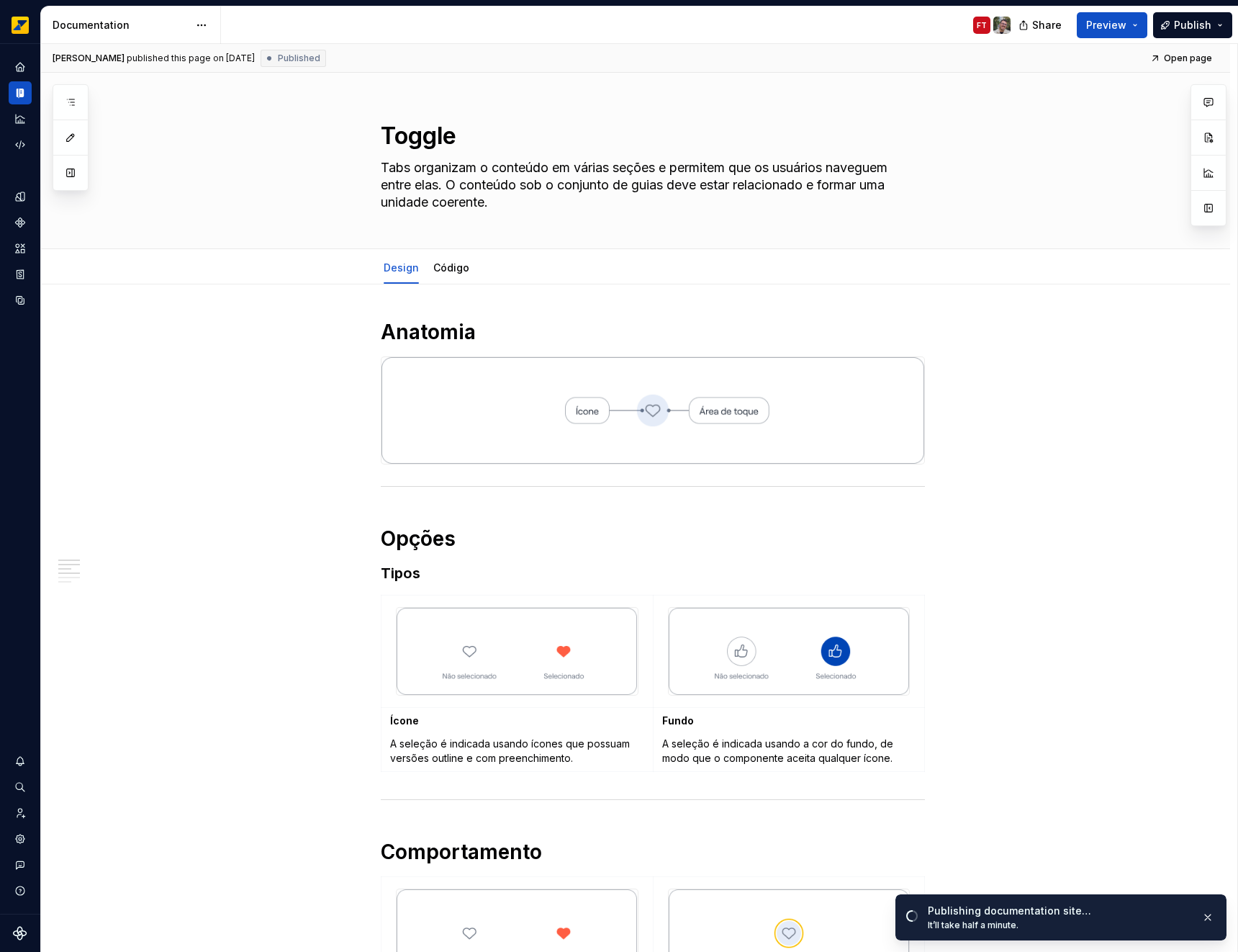
click at [194, 29] on html "Octane Design system data Documentation FT Share Preview Publish Pages Add Acce…" at bounding box center [619, 476] width 1238 height 952
click at [218, 72] on div "Toggle focus mode" at bounding box center [273, 76] width 117 height 15
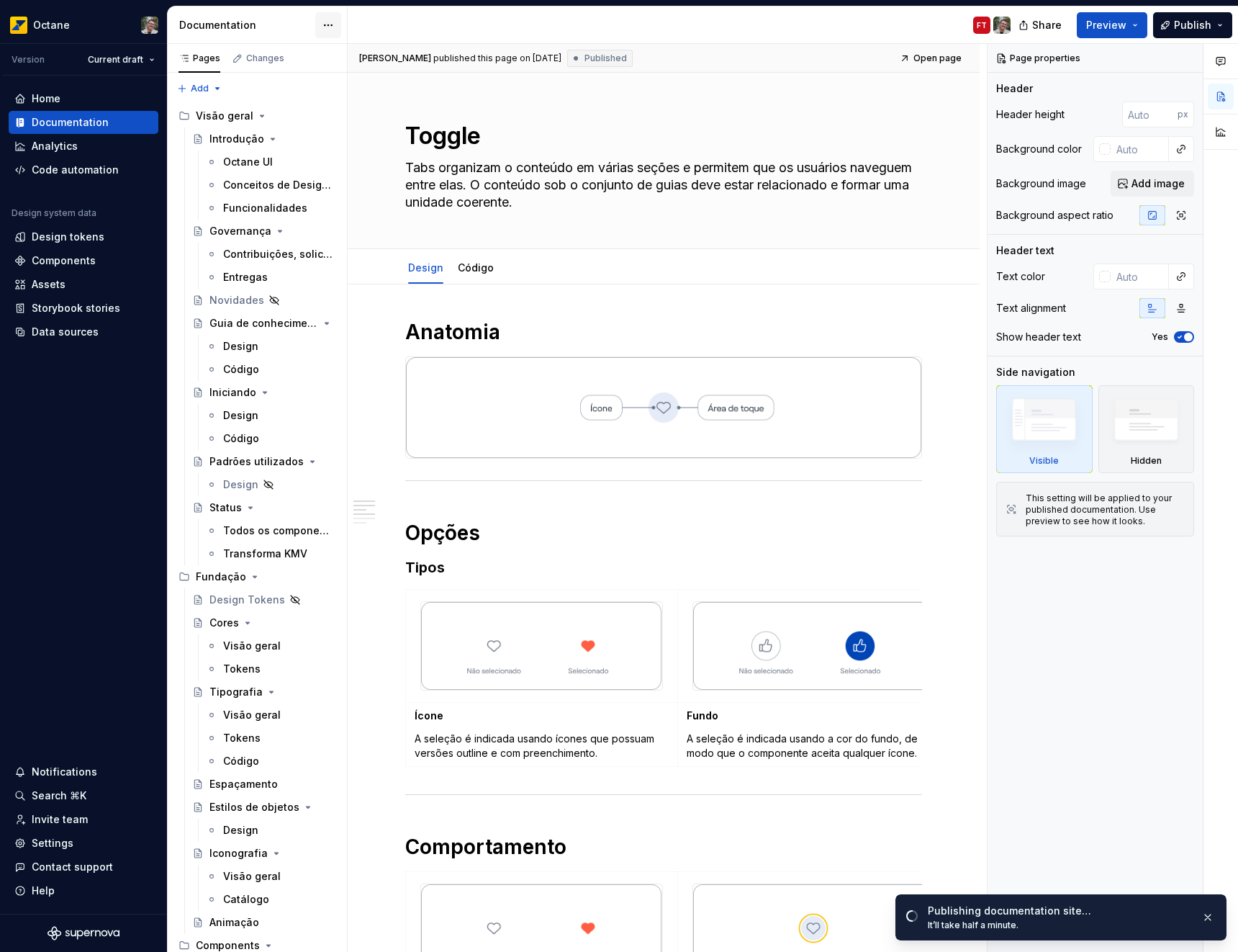
click at [326, 21] on html "Octane Version Current draft Home Documentation Analytics Code automation Desig…" at bounding box center [619, 476] width 1238 height 952
click at [428, 153] on div "Documentation settings" at bounding box center [410, 150] width 137 height 15
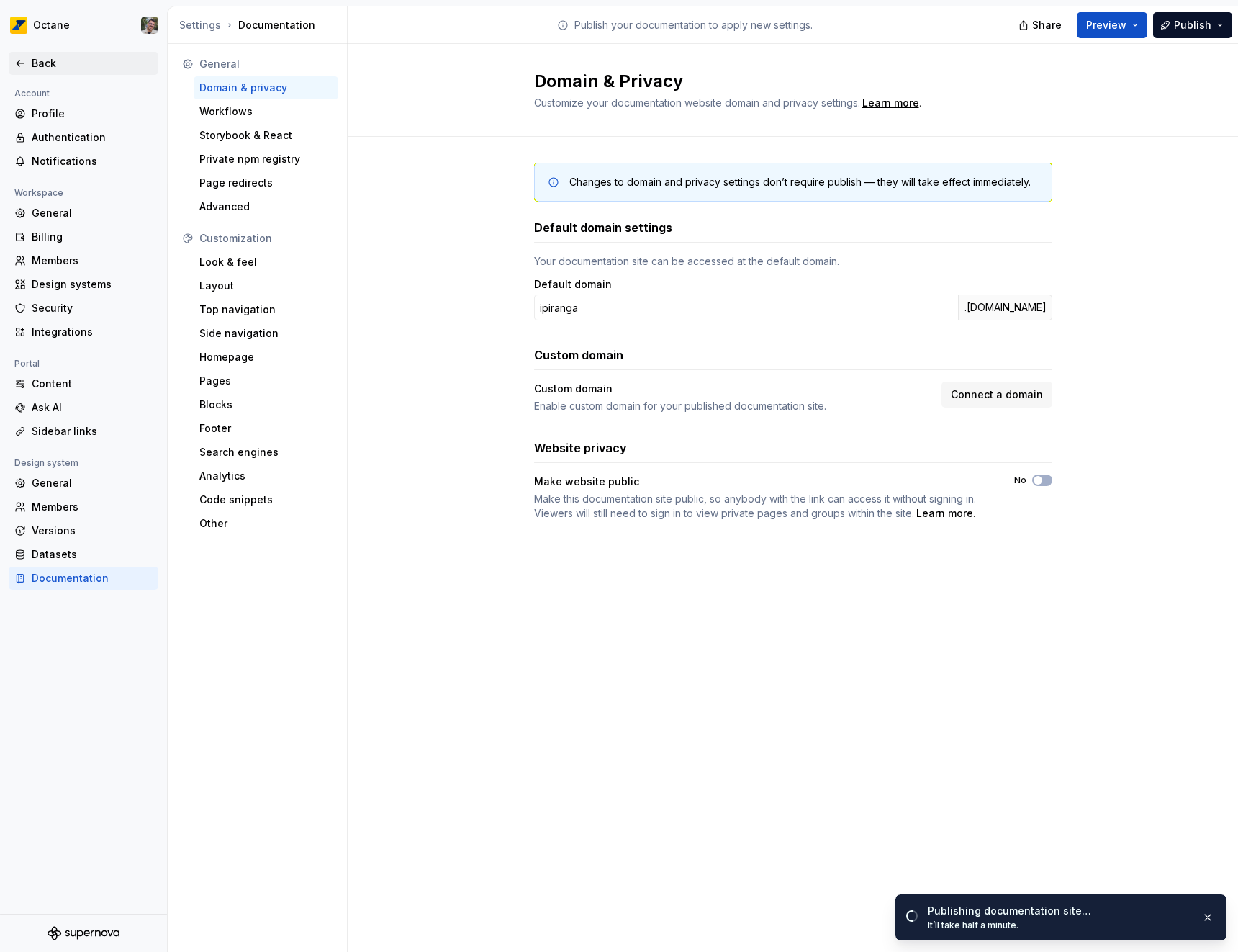
click at [44, 68] on div "Back" at bounding box center [92, 63] width 121 height 15
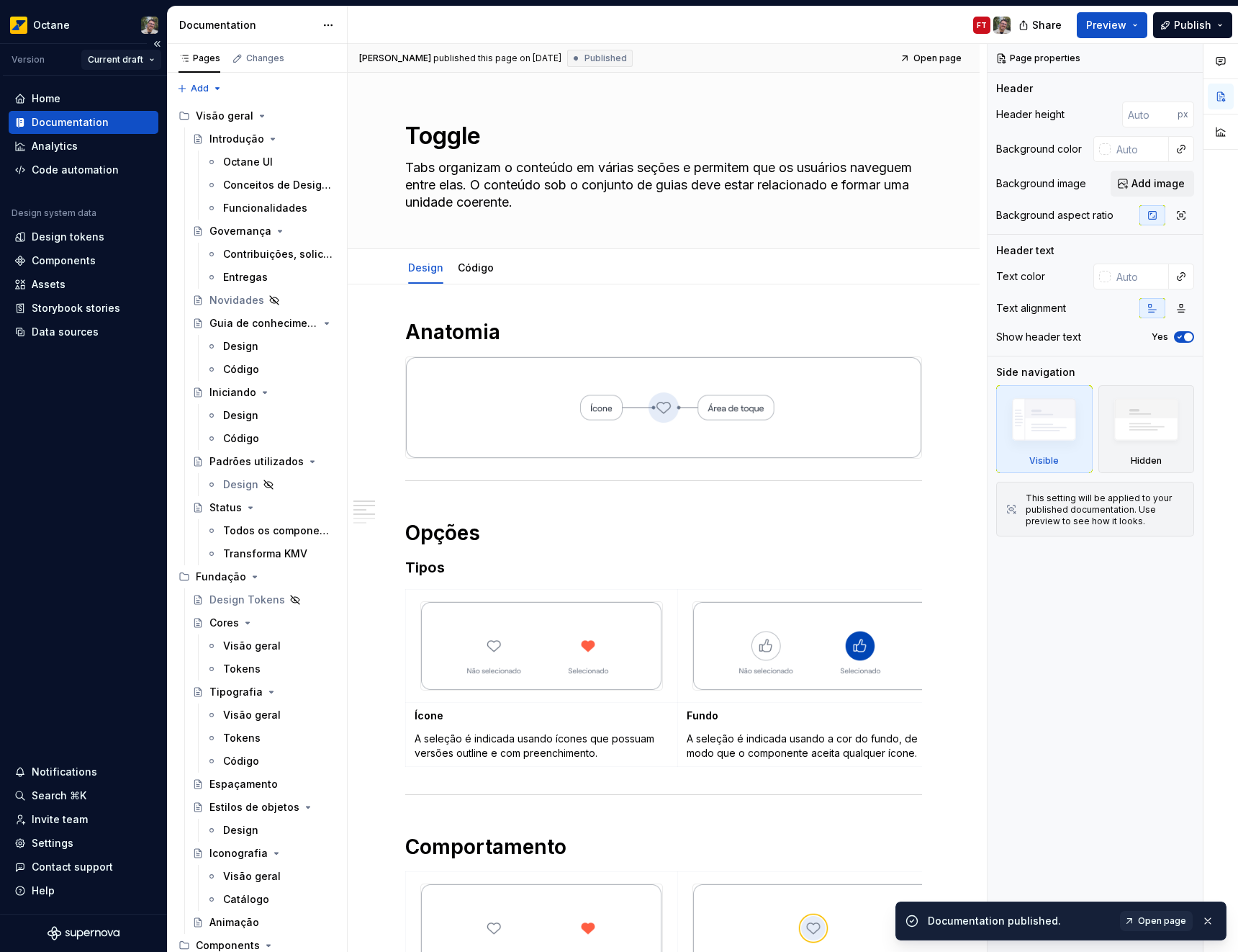
click at [129, 65] on html "Octane Version Current draft Home Documentation Analytics Code automation Desig…" at bounding box center [619, 476] width 1238 height 952
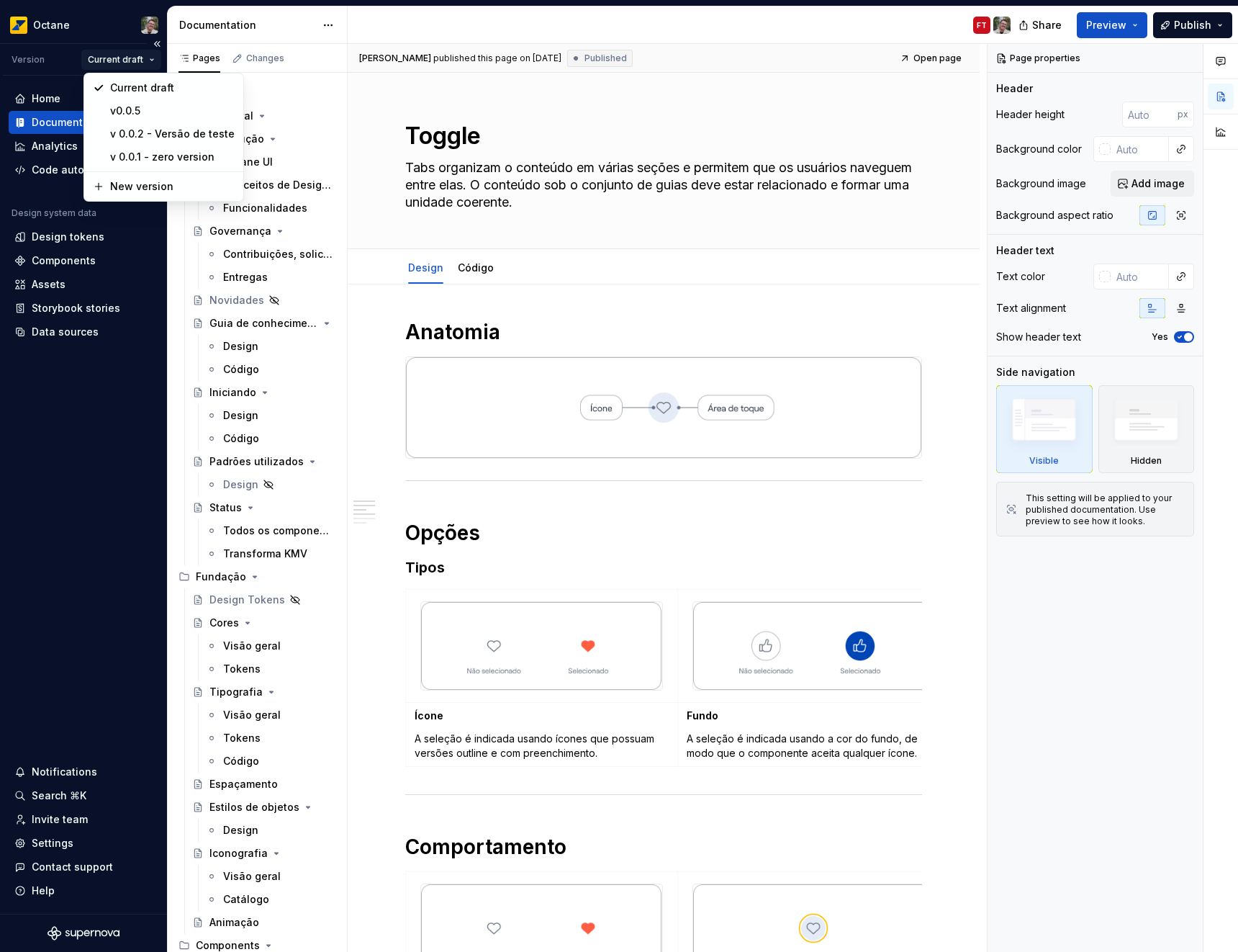
click at [128, 64] on html "Octane Version Current draft Home Documentation Analytics Code automation Desig…" at bounding box center [619, 476] width 1238 height 952
click at [122, 62] on html "Octane Version Current draft Home Documentation Analytics Code automation Desig…" at bounding box center [619, 476] width 1238 height 952
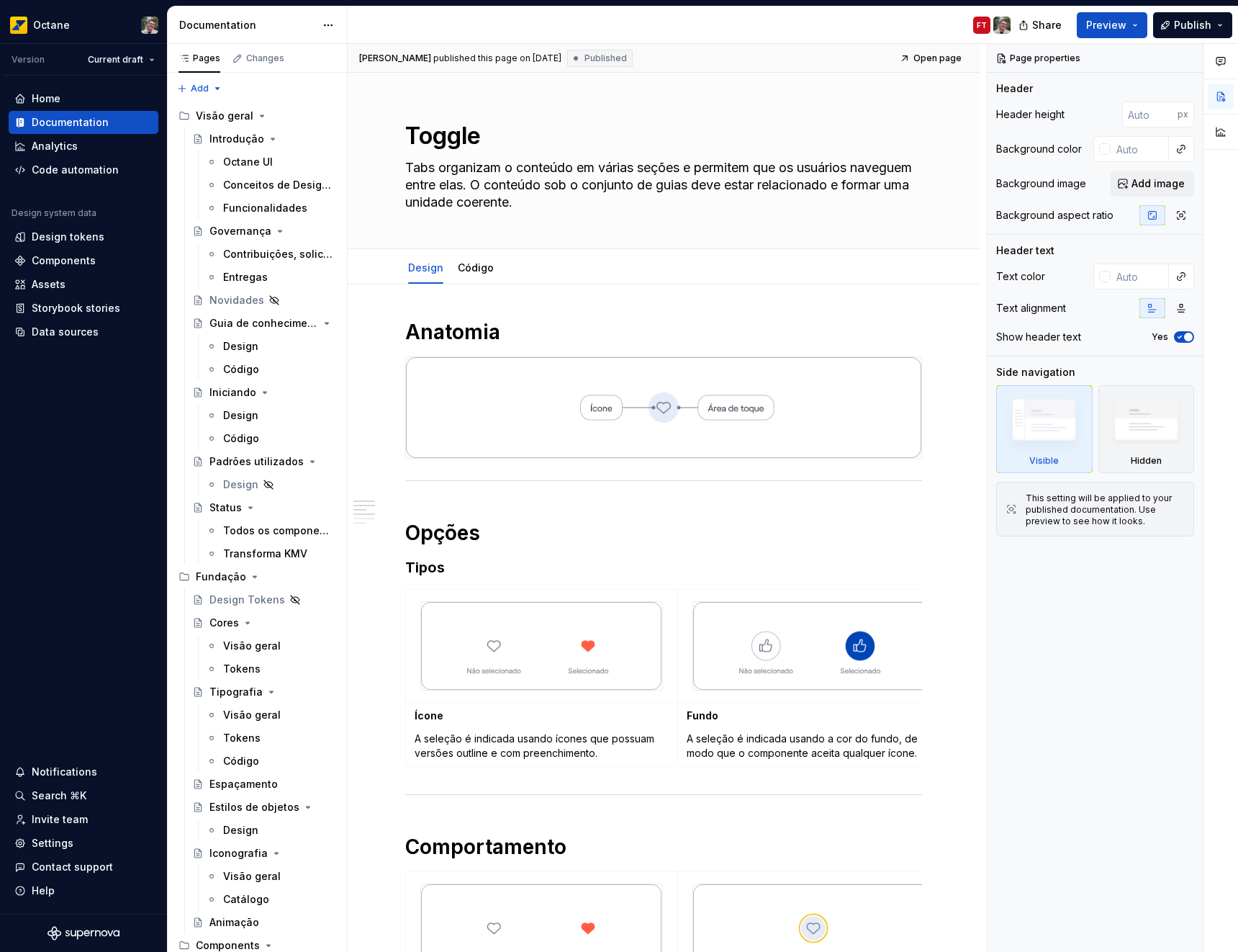
click at [945, 63] on html "Octane Version Current draft Home Documentation Analytics Code automation Desig…" at bounding box center [619, 476] width 1238 height 952
click at [935, 61] on span "Open page" at bounding box center [938, 58] width 49 height 11
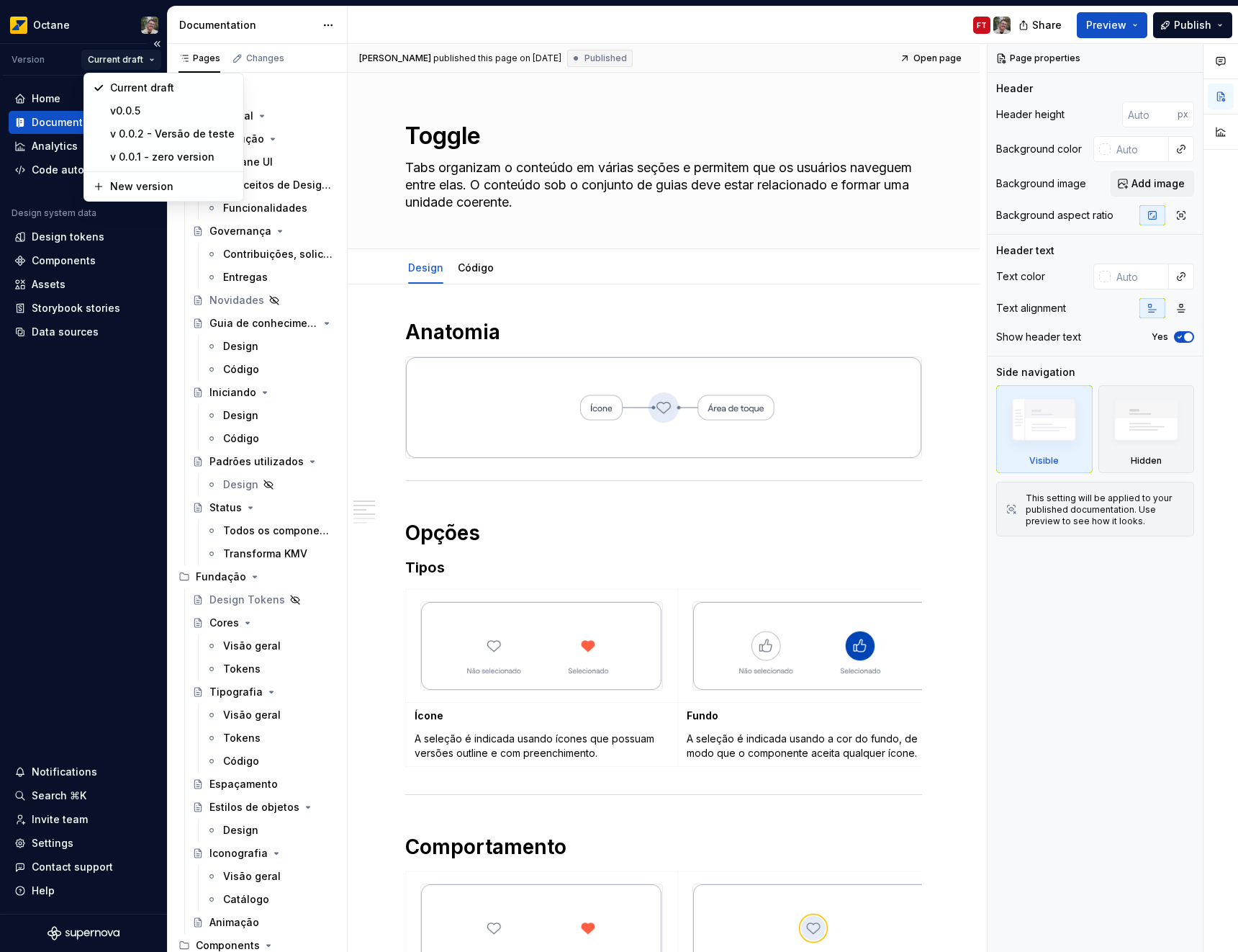
click at [125, 56] on html "Octane Version Current draft Home Documentation Analytics Code automation Desig…" at bounding box center [619, 476] width 1238 height 952
click at [154, 187] on div "New version" at bounding box center [172, 187] width 125 height 15
type textarea "*"
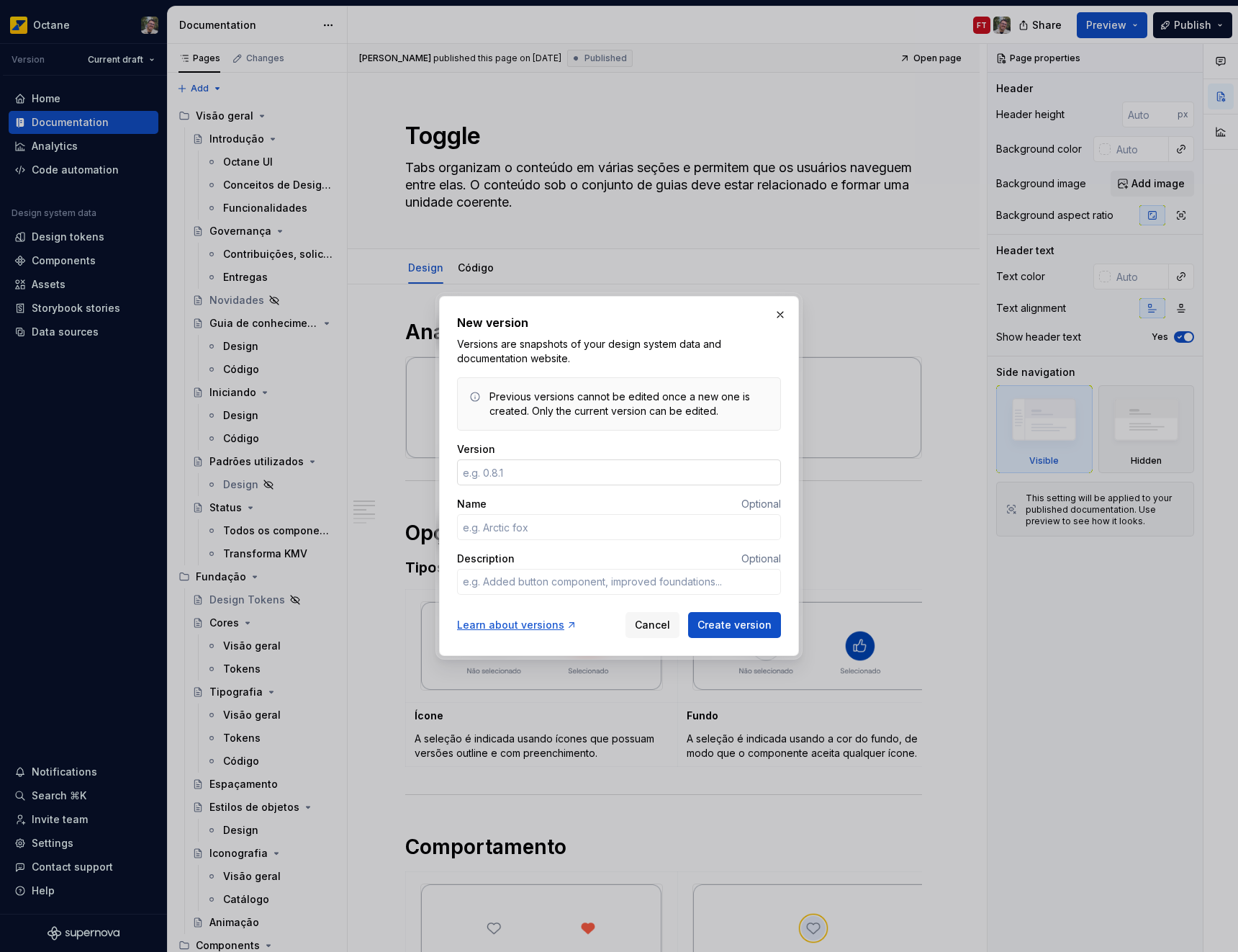
click at [567, 472] on input "Version" at bounding box center [619, 472] width 324 height 26
type input "v0.0.5"
type textarea "*"
type input "v0.0.6"
click at [734, 633] on button "Create version" at bounding box center [734, 625] width 93 height 26
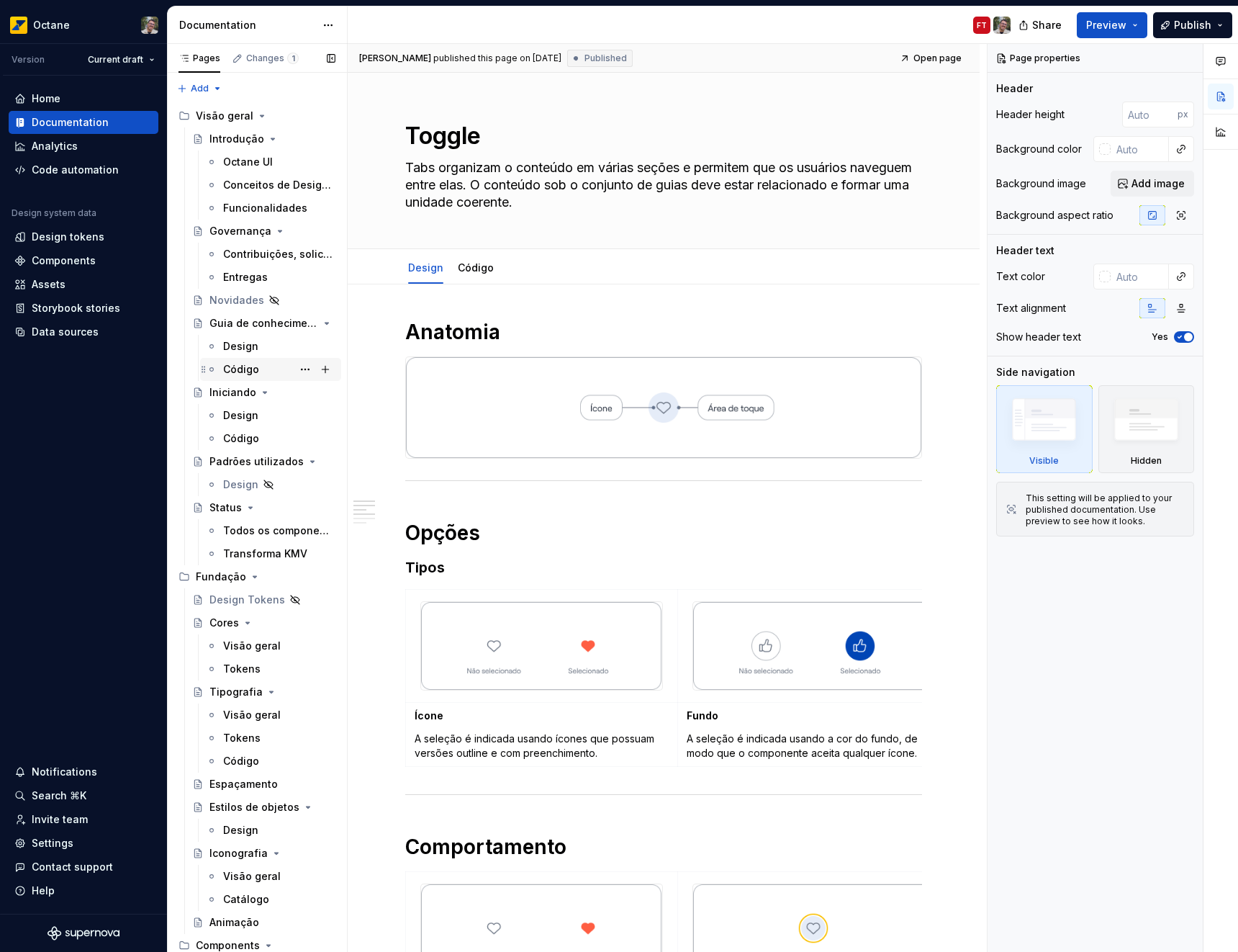
type textarea "*"
type textarea "Tabs organizam o conteúdo em várias seções e permitem que os usuários naveguem …"
type textarea "*"
type textarea "Um botão de toggle é usado para mostrar estado ativado ou desativado."
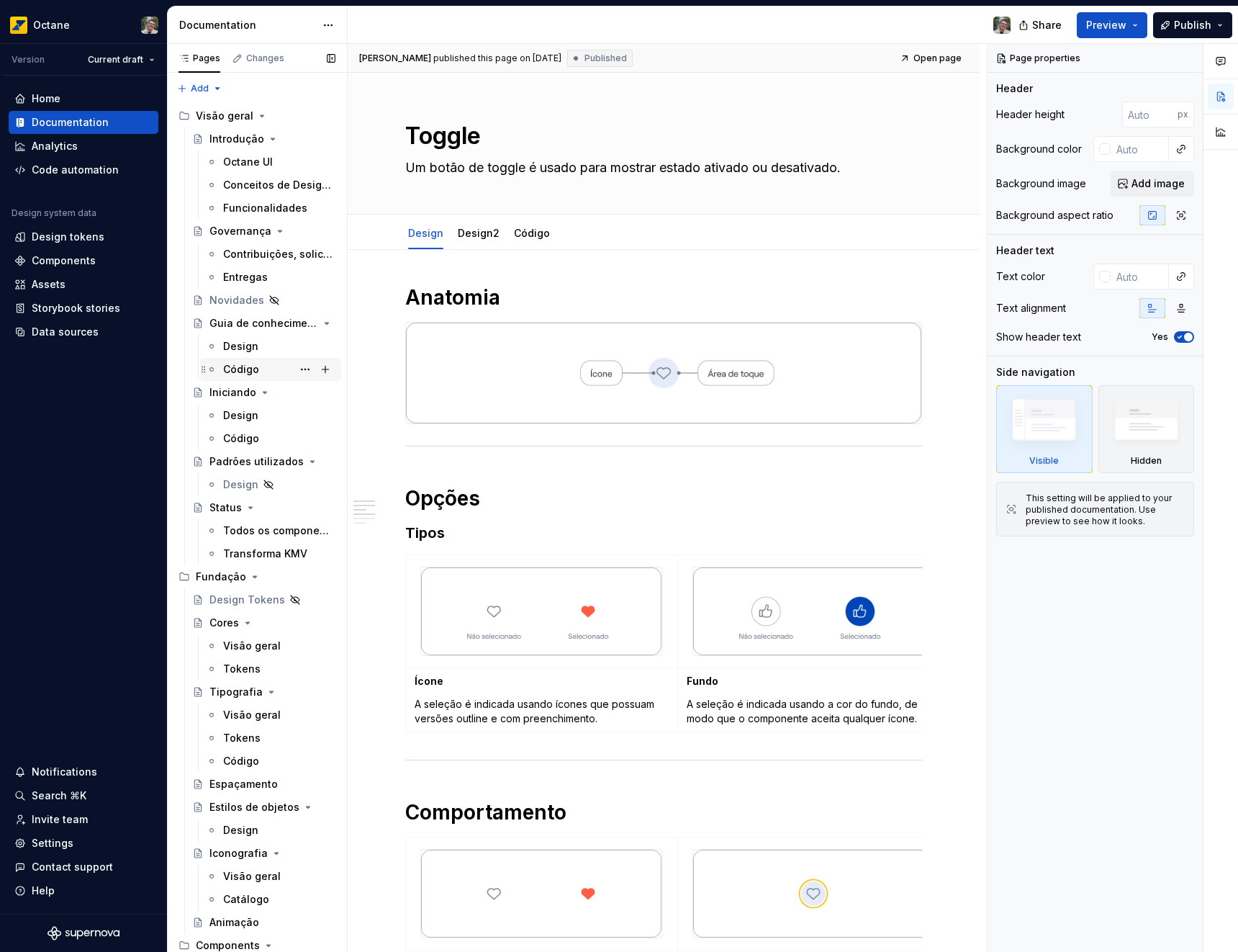
type textarea "*"
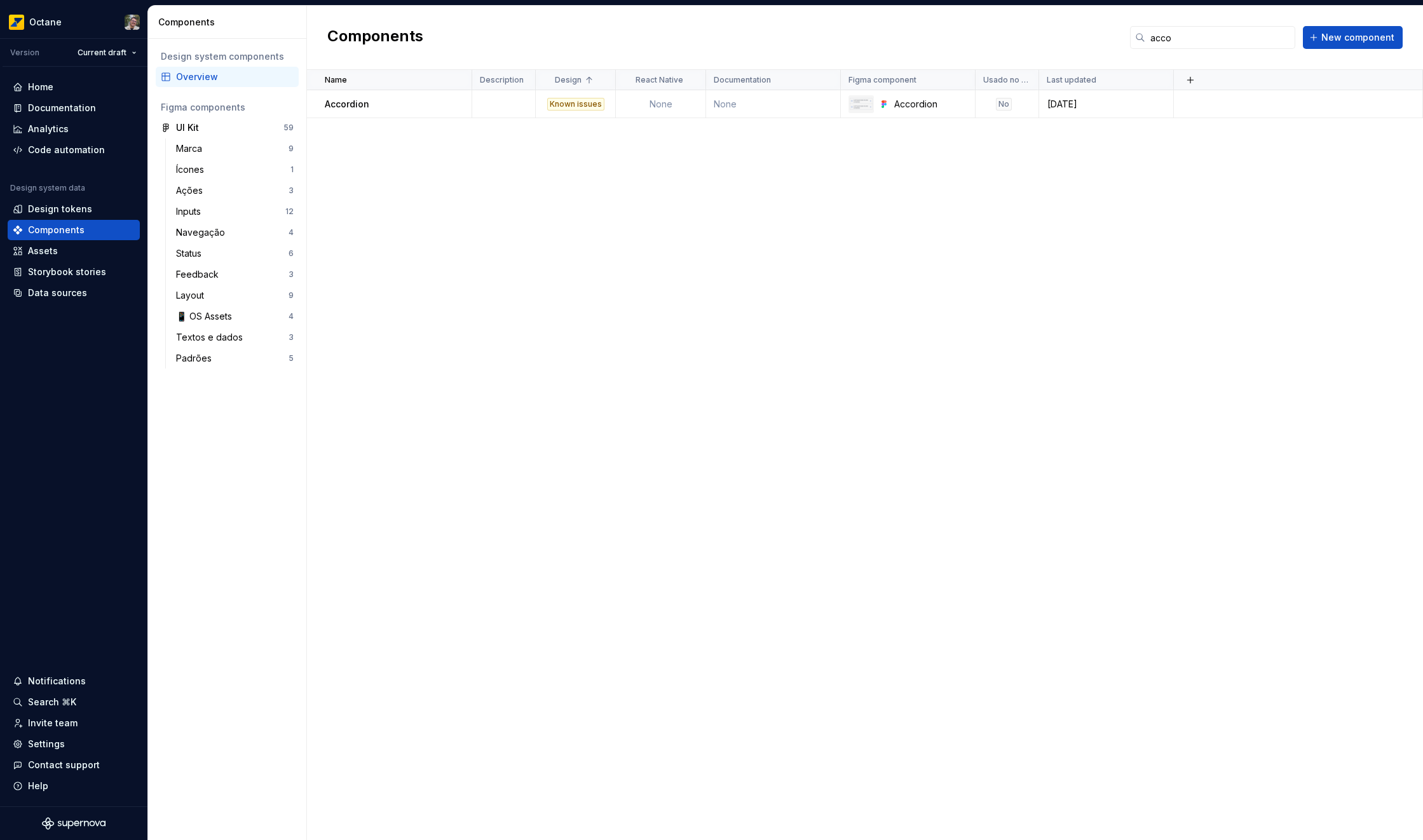
scroll to position [303, 0]
